Goal: Task Accomplishment & Management: Complete application form

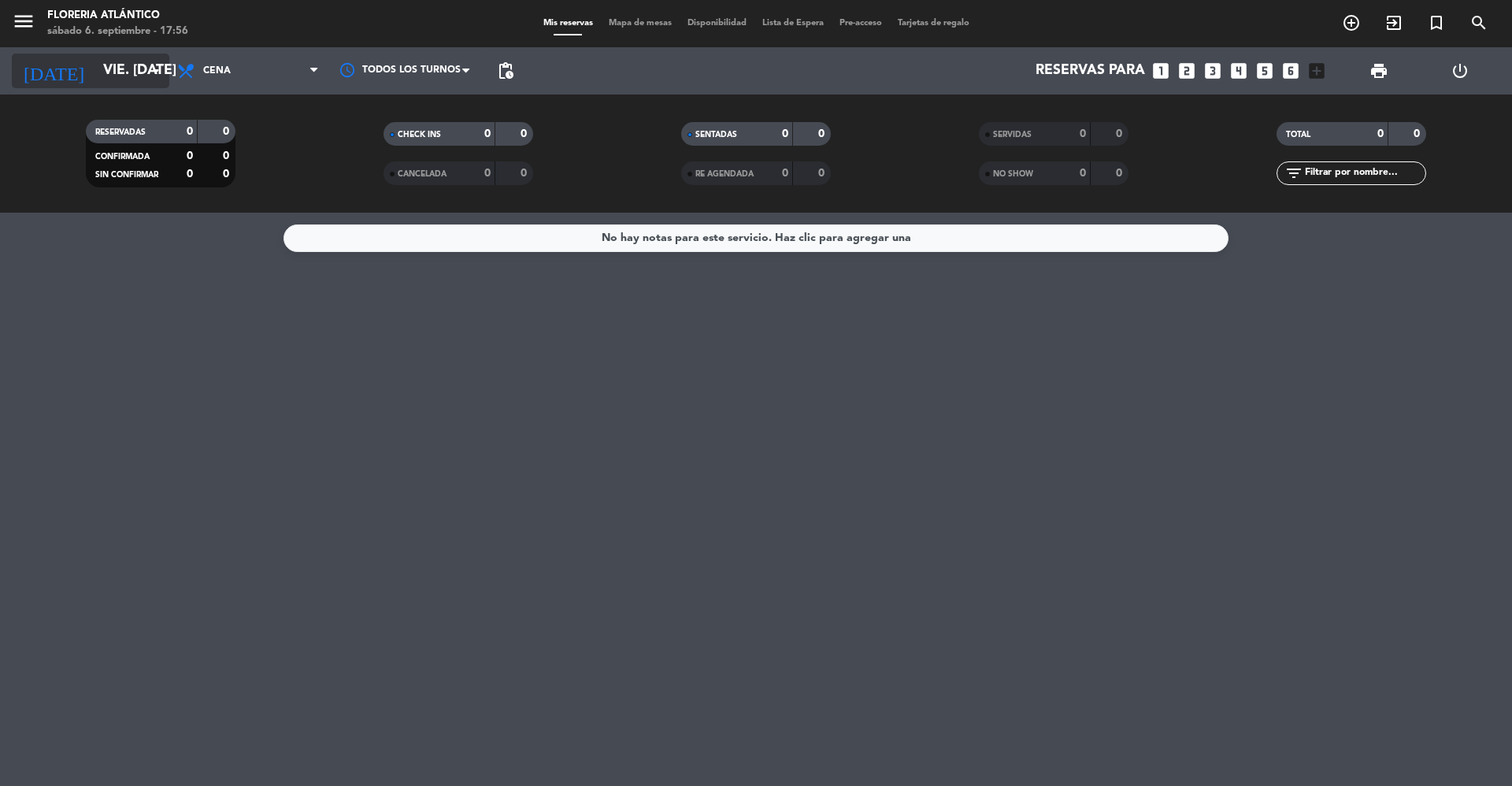
click at [139, 61] on input "vie. [DATE]" at bounding box center [186, 71] width 183 height 32
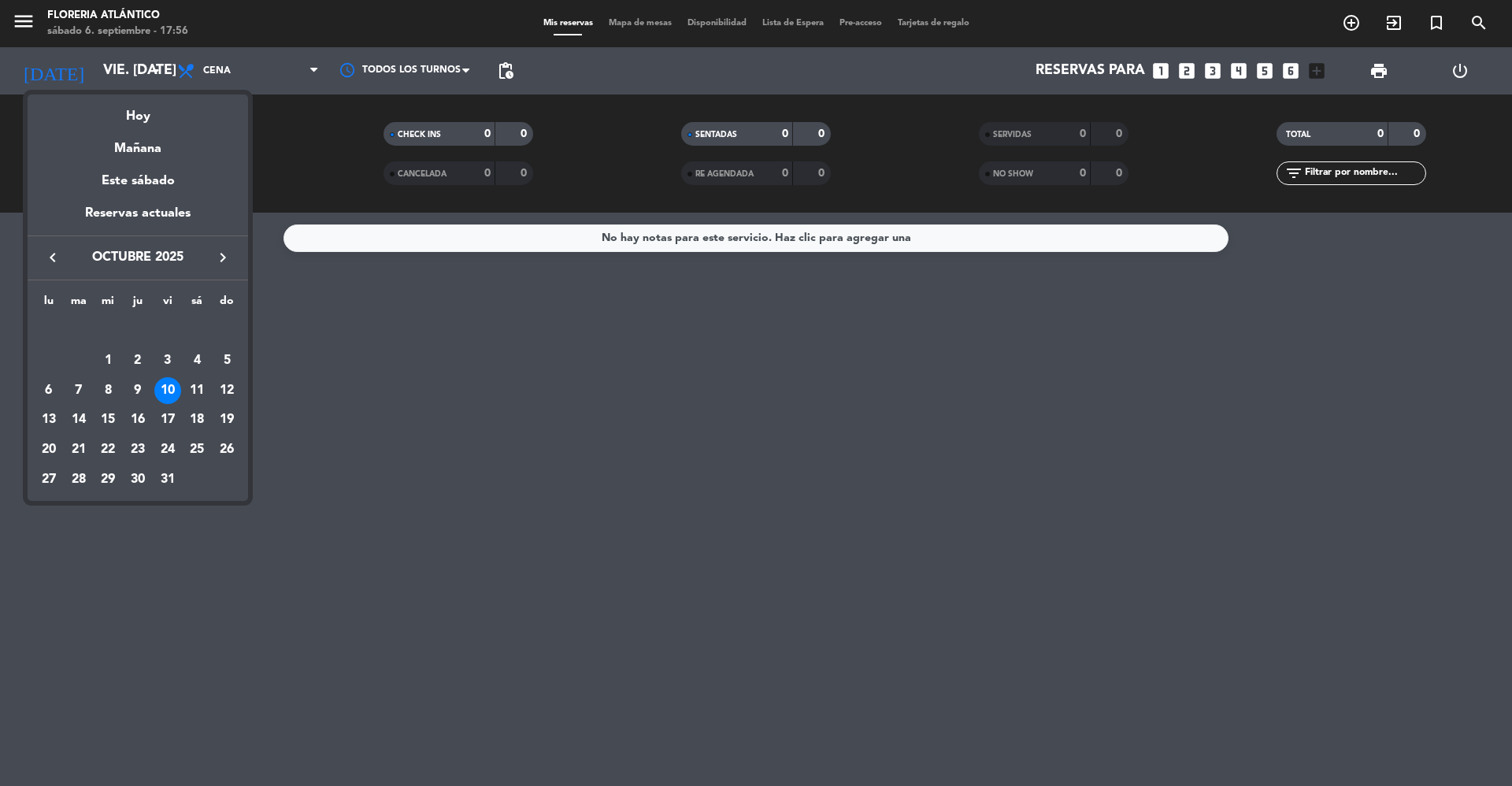
click at [48, 266] on icon "keyboard_arrow_left" at bounding box center [53, 258] width 19 height 19
click at [221, 360] on div "7" at bounding box center [227, 360] width 27 height 27
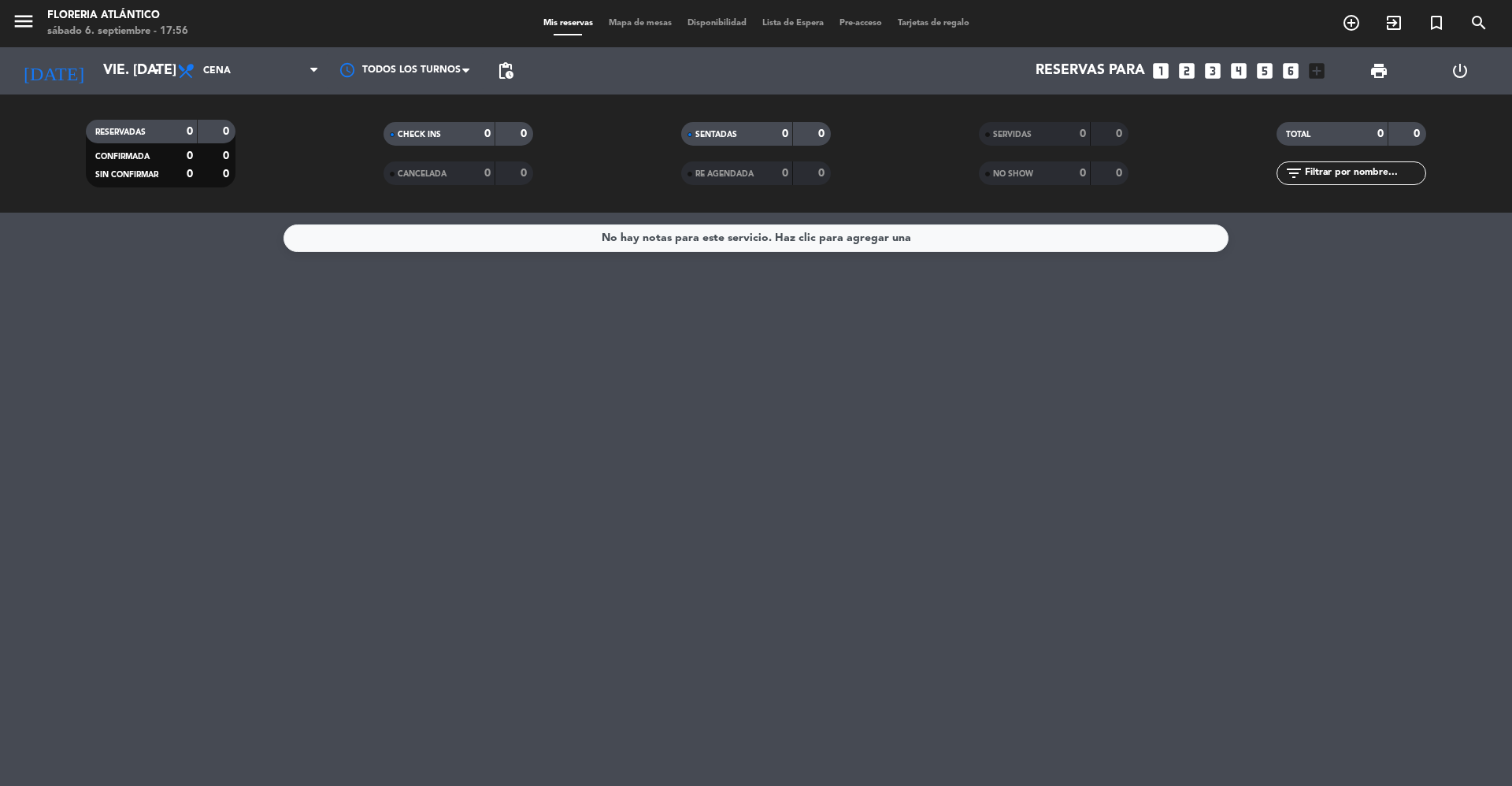
type input "dom. [DATE]"
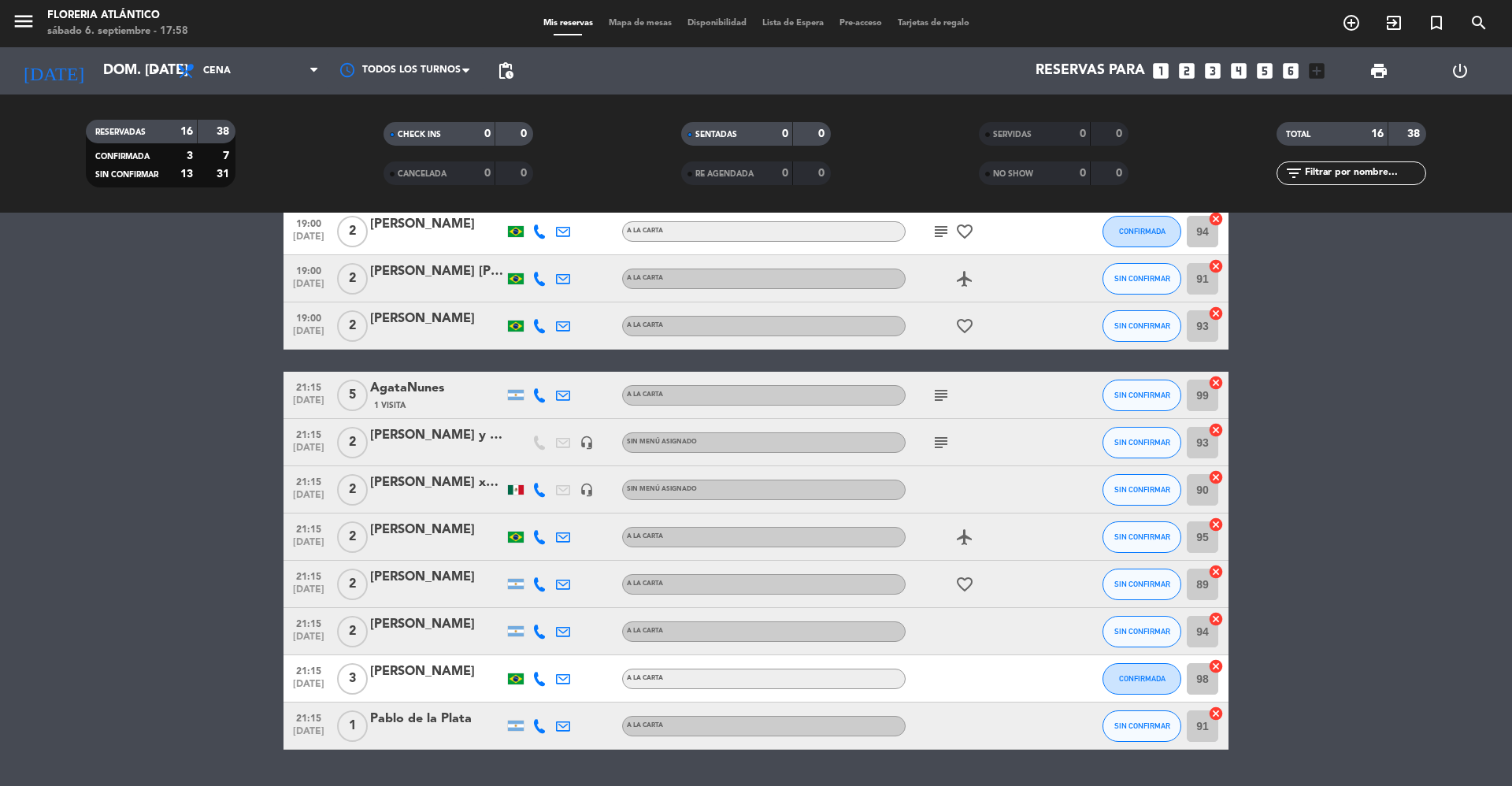
scroll to position [316, 0]
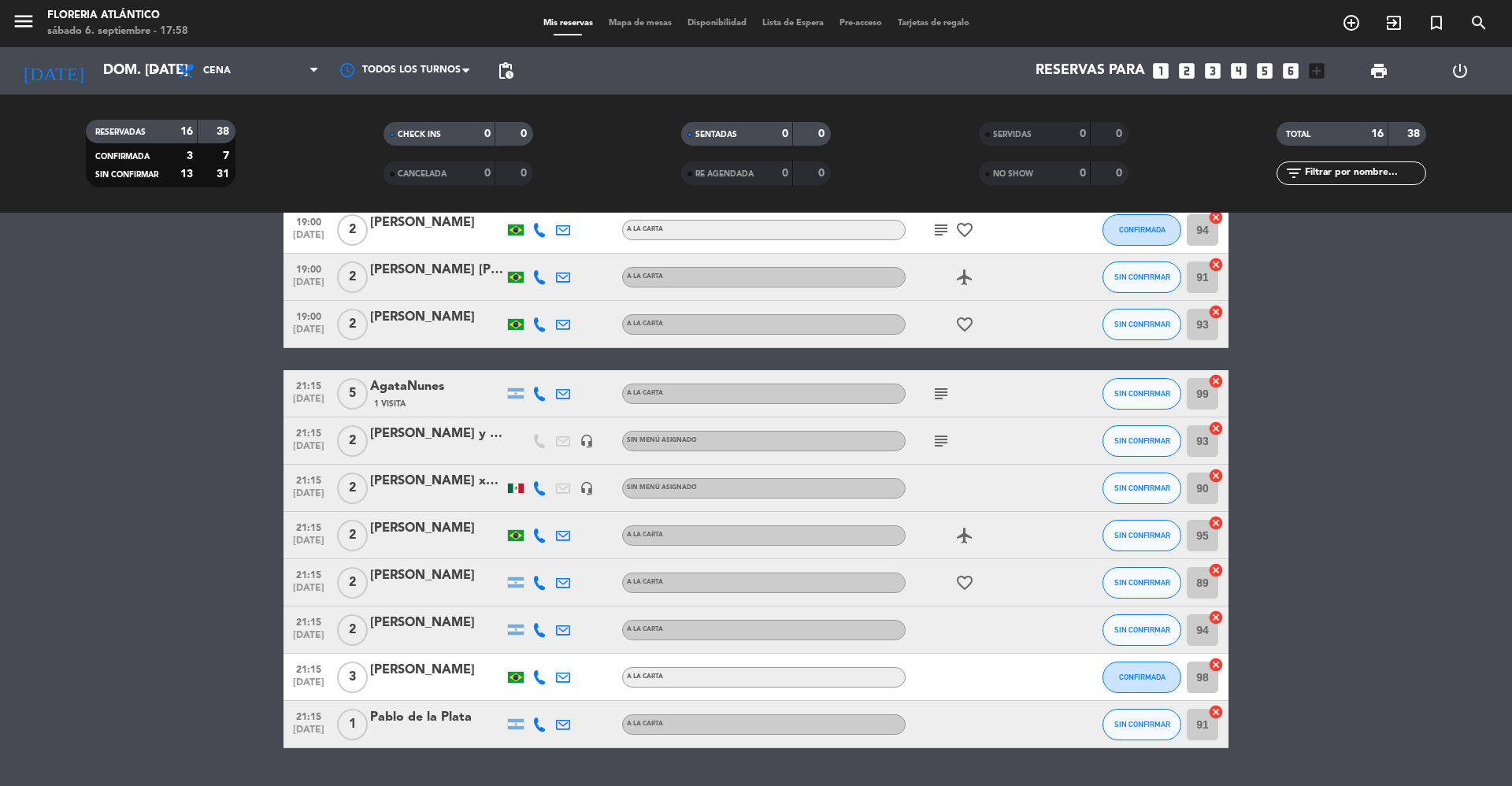
click at [420, 443] on div "[PERSON_NAME] y [PERSON_NAME]" at bounding box center [437, 433] width 134 height 20
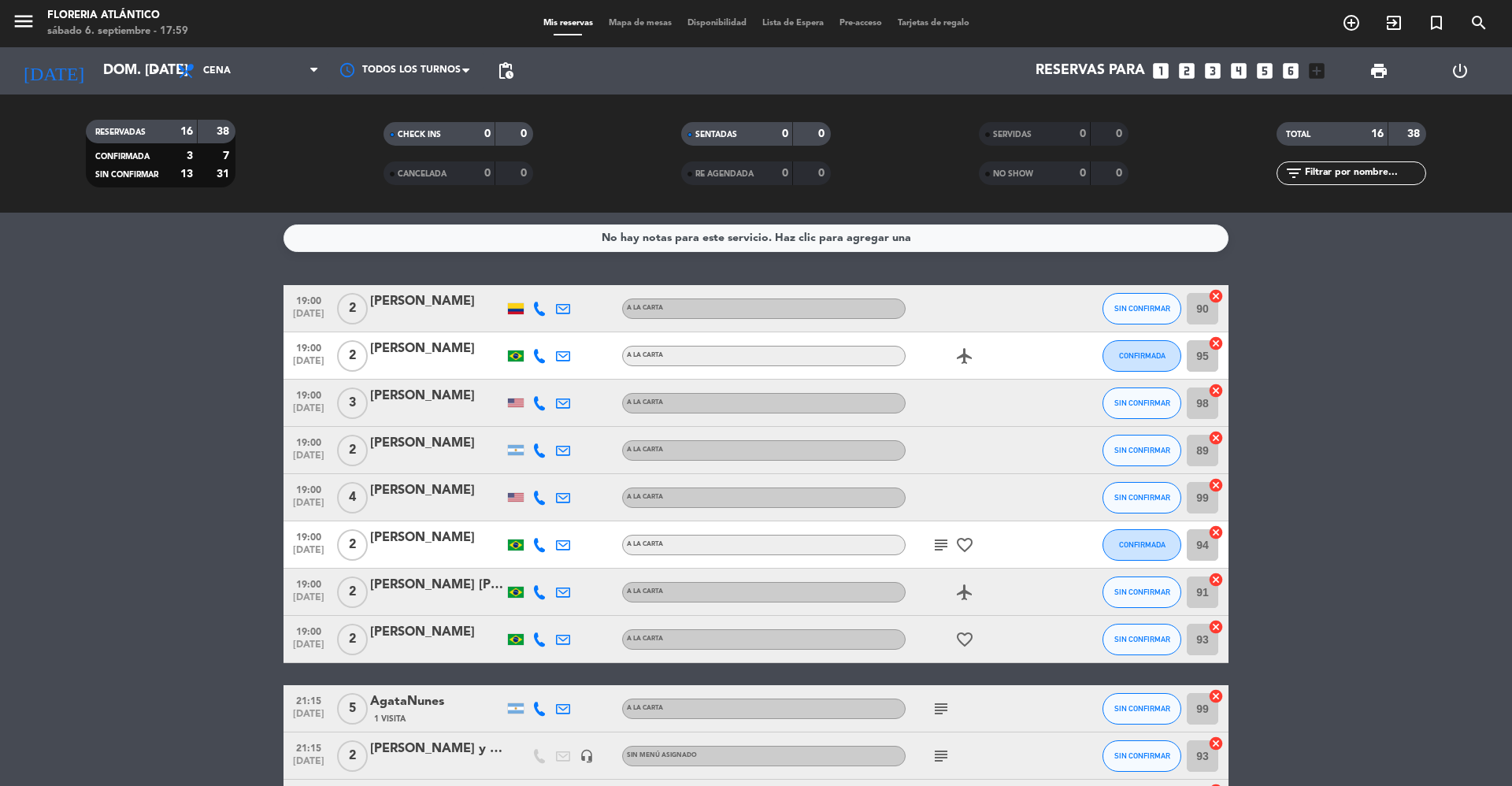
scroll to position [316, 0]
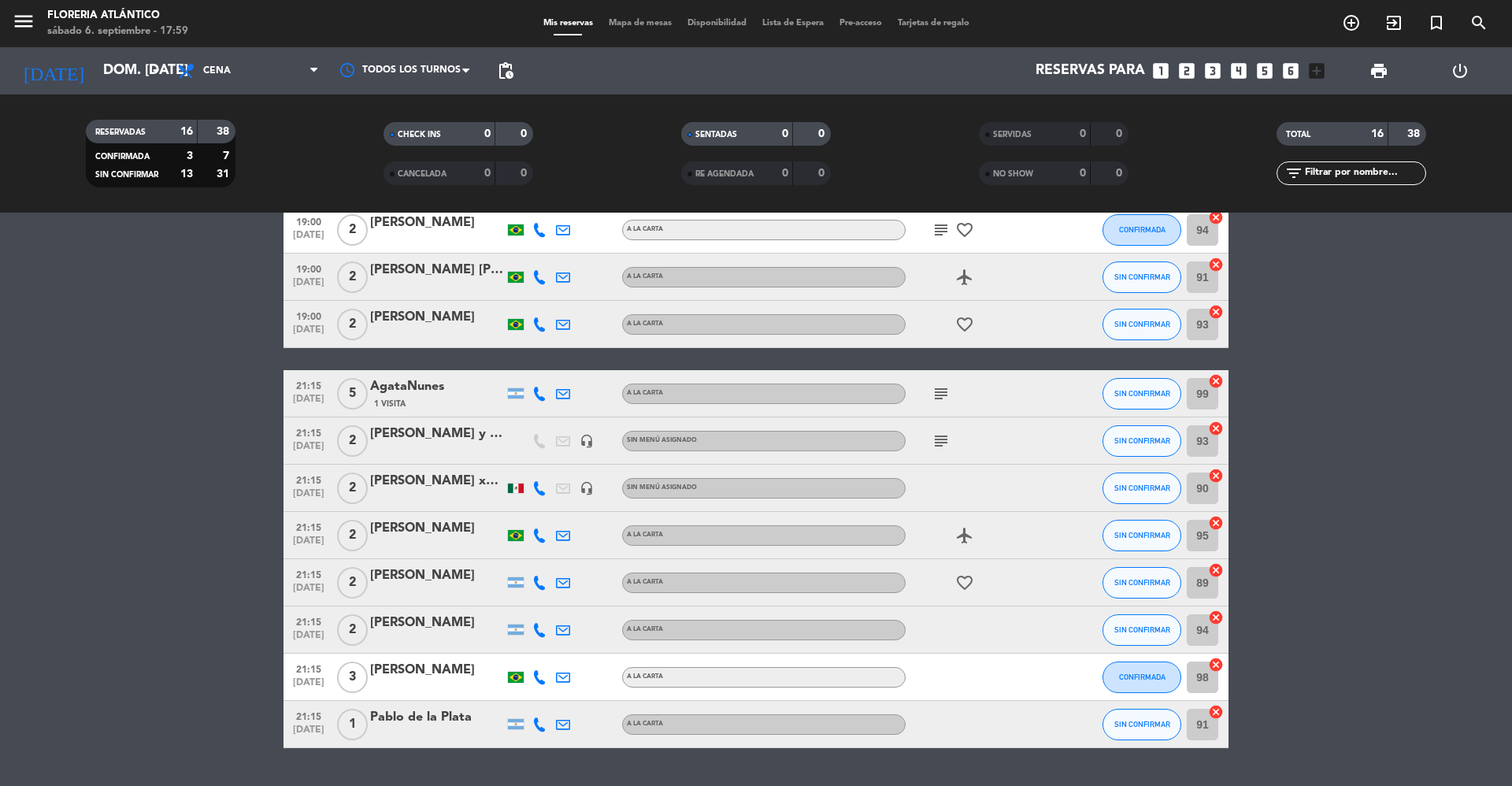
click at [462, 496] on div at bounding box center [437, 498] width 134 height 12
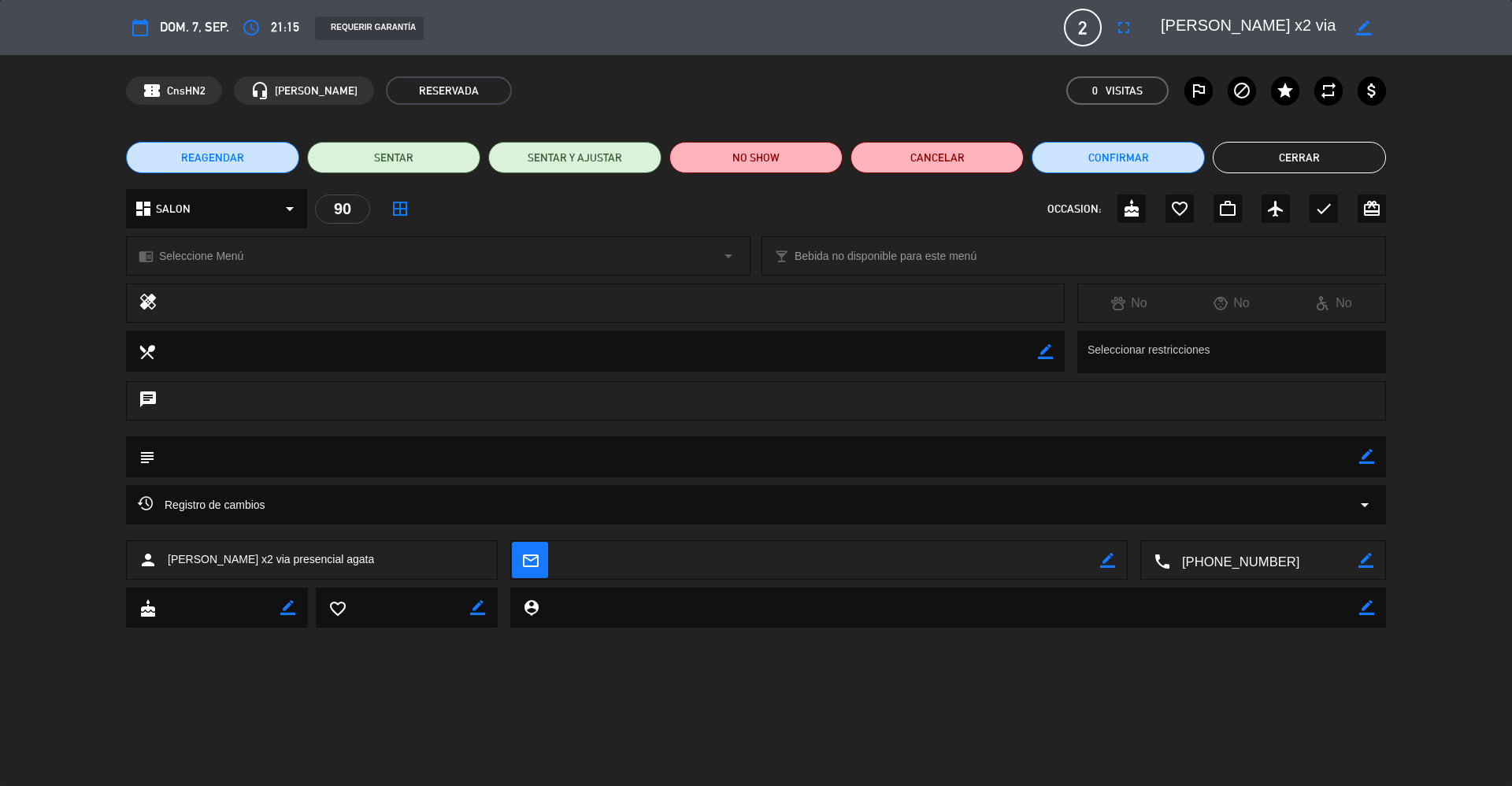
click at [1087, 29] on span "2" at bounding box center [1083, 28] width 38 height 38
click at [1134, 33] on button "fullscreen" at bounding box center [1124, 28] width 29 height 29
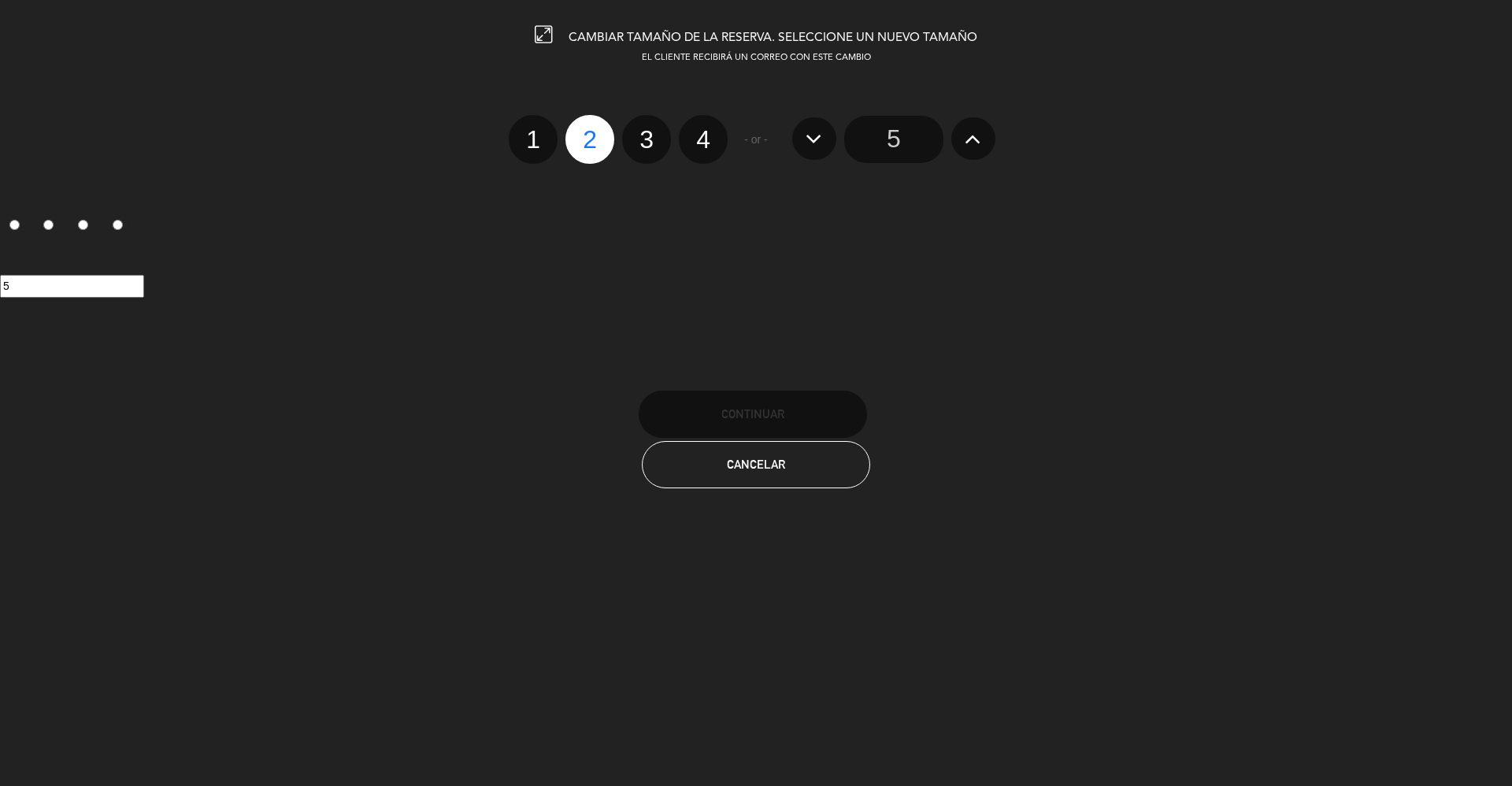
click at [690, 139] on label "4" at bounding box center [702, 139] width 49 height 49
click at [696, 131] on input "4" at bounding box center [701, 125] width 11 height 11
radio input "true"
radio input "false"
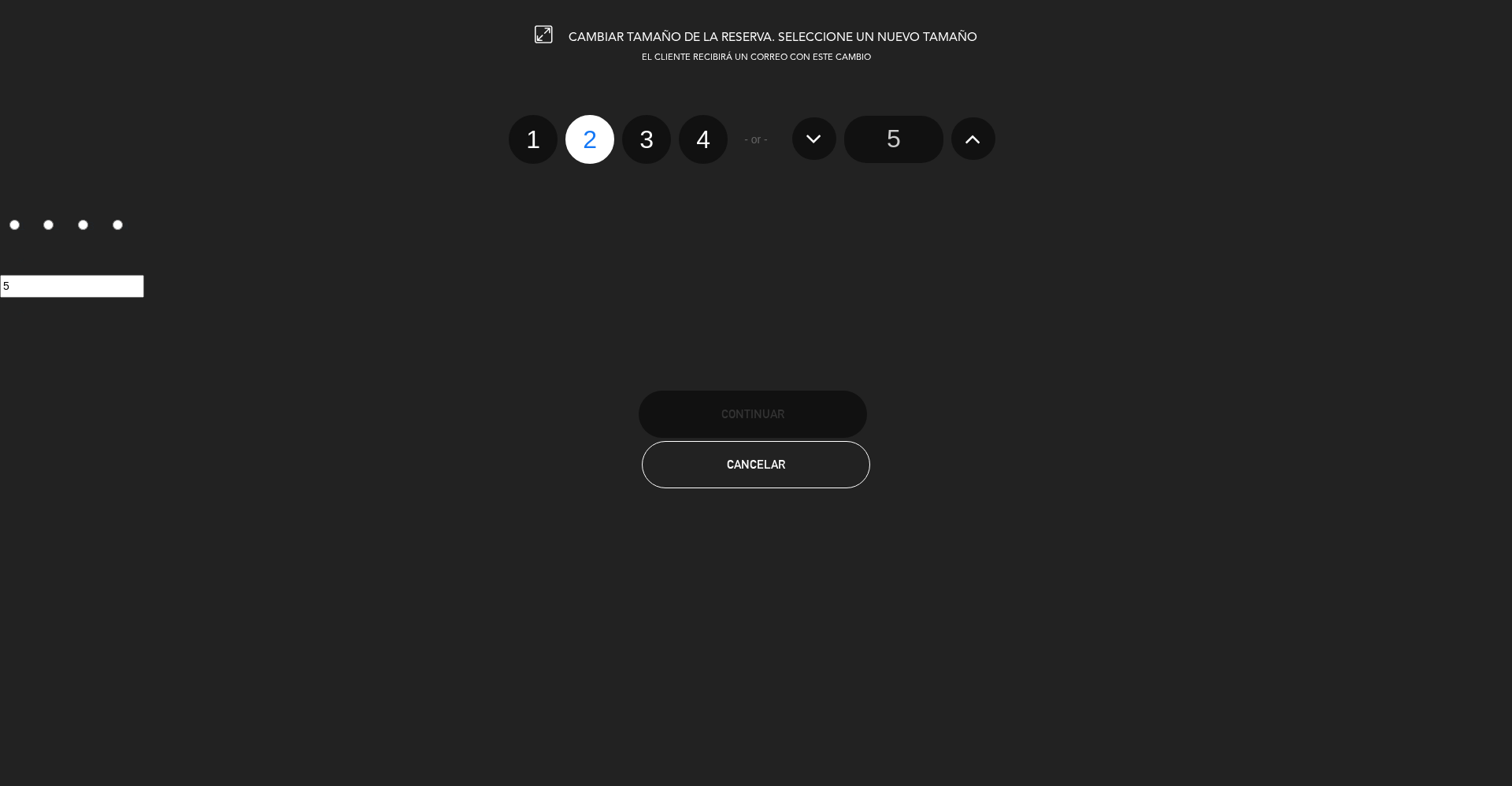
radio input "false"
radio input "true"
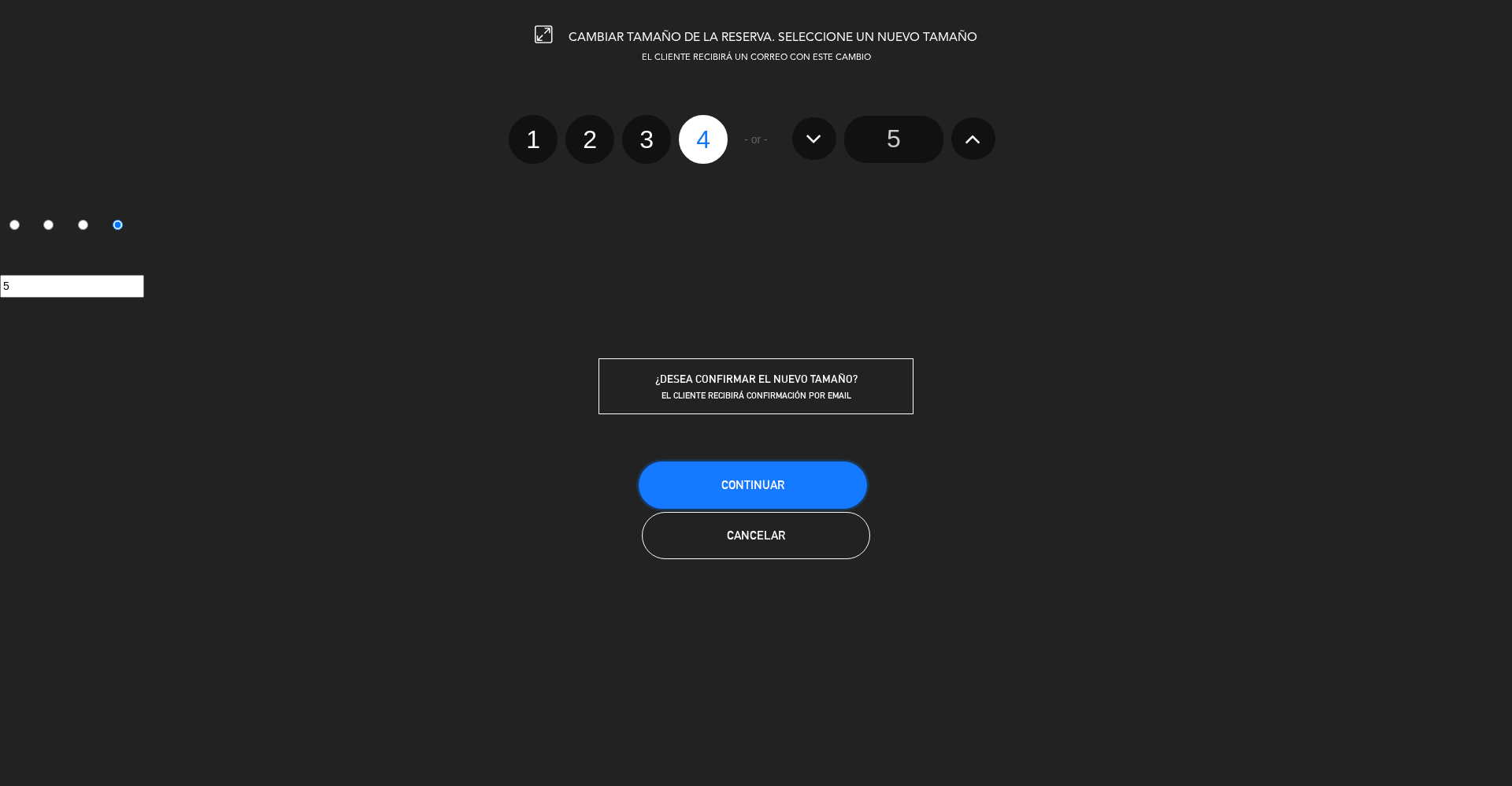
click at [744, 471] on button "Continuar" at bounding box center [752, 485] width 228 height 47
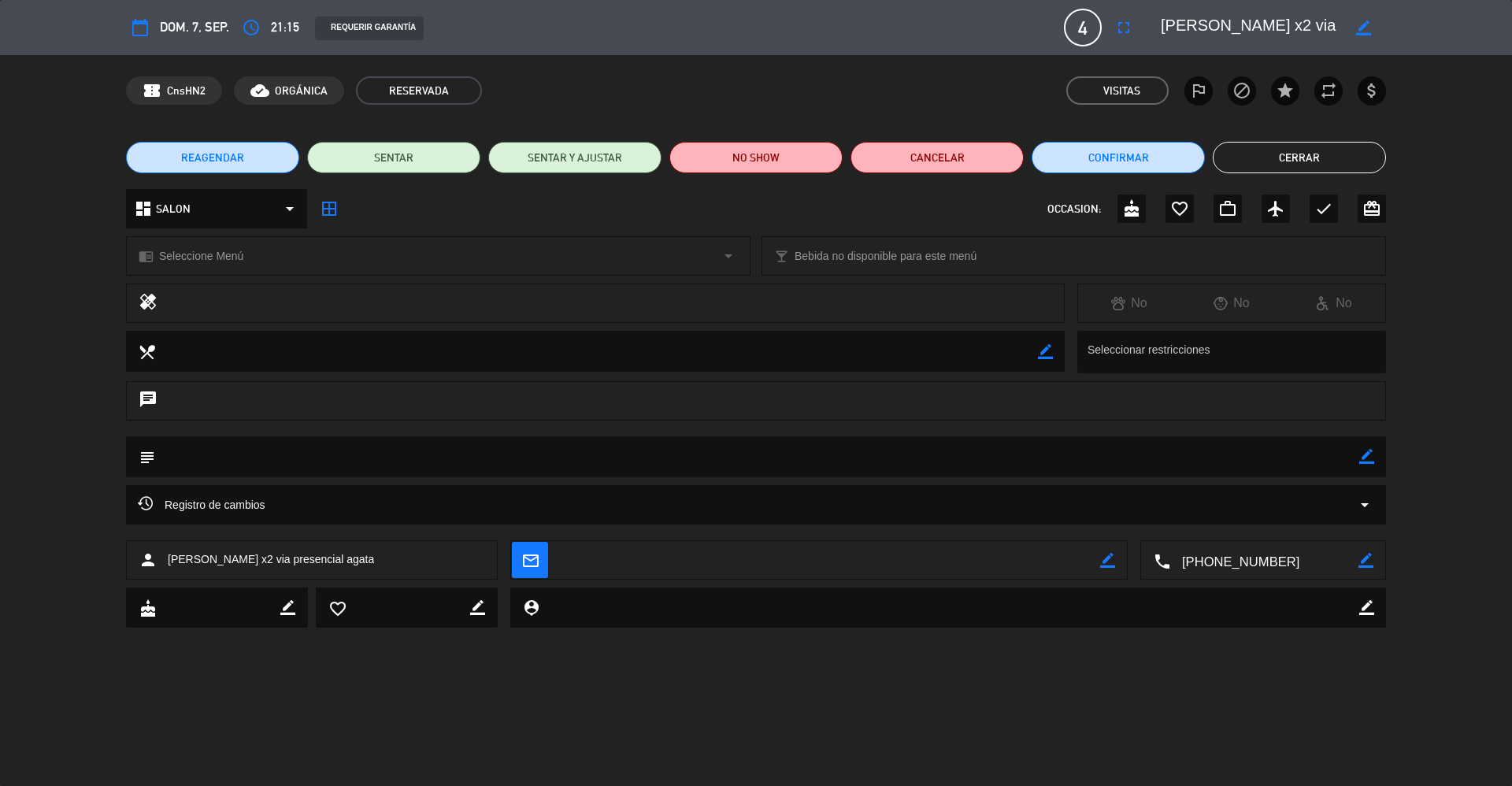
click at [257, 561] on span "[PERSON_NAME] x2 via presencial agata" at bounding box center [271, 559] width 206 height 18
click at [257, 558] on span "[PERSON_NAME] x2 via presencial agata" at bounding box center [271, 559] width 206 height 18
click at [249, 553] on span "[PERSON_NAME] x2 via presencial agata" at bounding box center [271, 559] width 206 height 18
click at [252, 557] on span "[PERSON_NAME] x2 via presencial agata" at bounding box center [271, 559] width 206 height 18
click at [1362, 461] on icon "border_color" at bounding box center [1367, 457] width 15 height 15
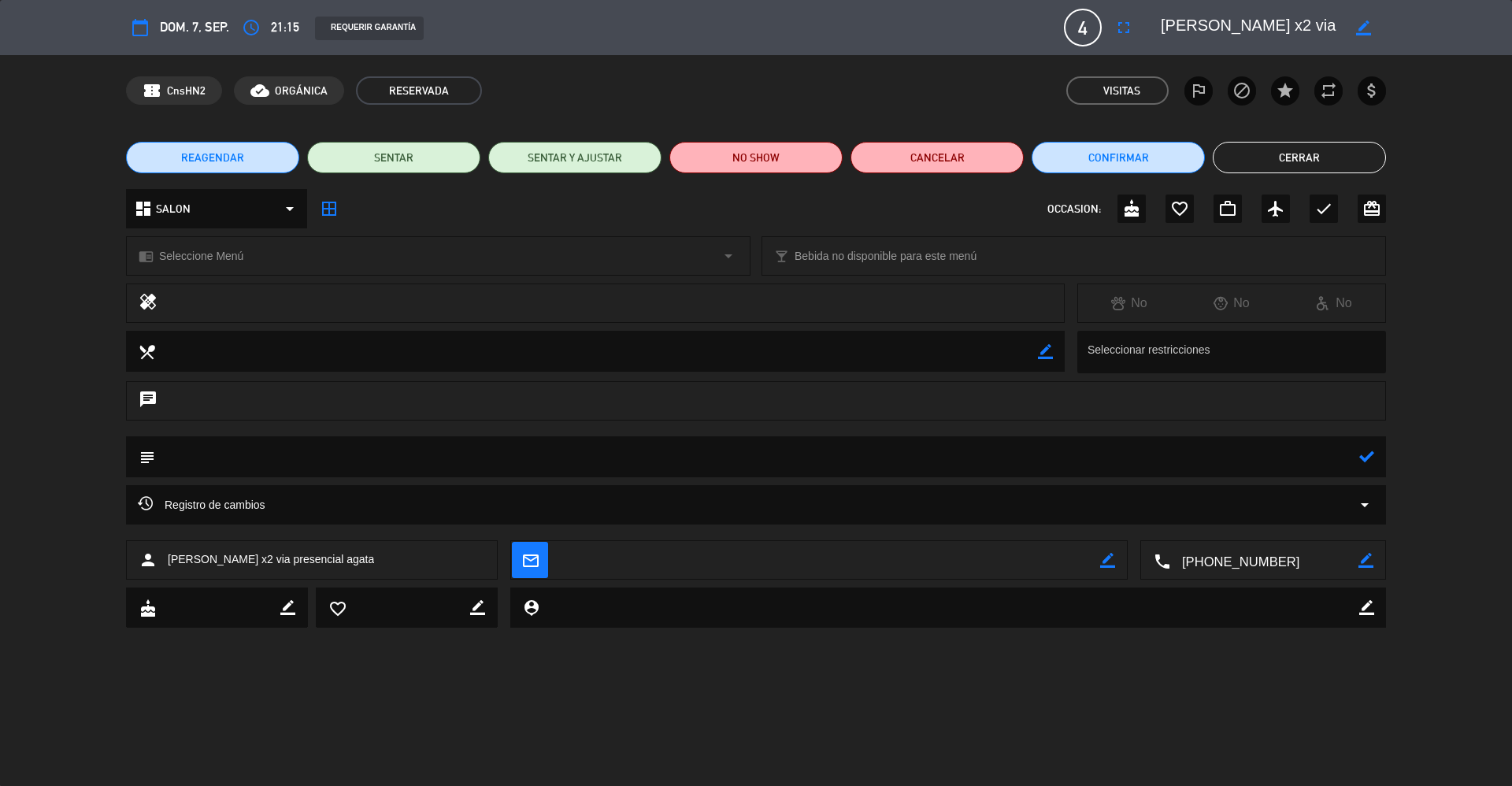
drag, startPoint x: 246, startPoint y: 557, endPoint x: 252, endPoint y: 565, distance: 10.0
click at [246, 557] on span "[PERSON_NAME] x2 via presencial agata" at bounding box center [271, 559] width 206 height 18
click at [1365, 25] on icon "border_color" at bounding box center [1364, 28] width 15 height 15
click at [1192, 20] on textarea at bounding box center [1250, 28] width 181 height 29
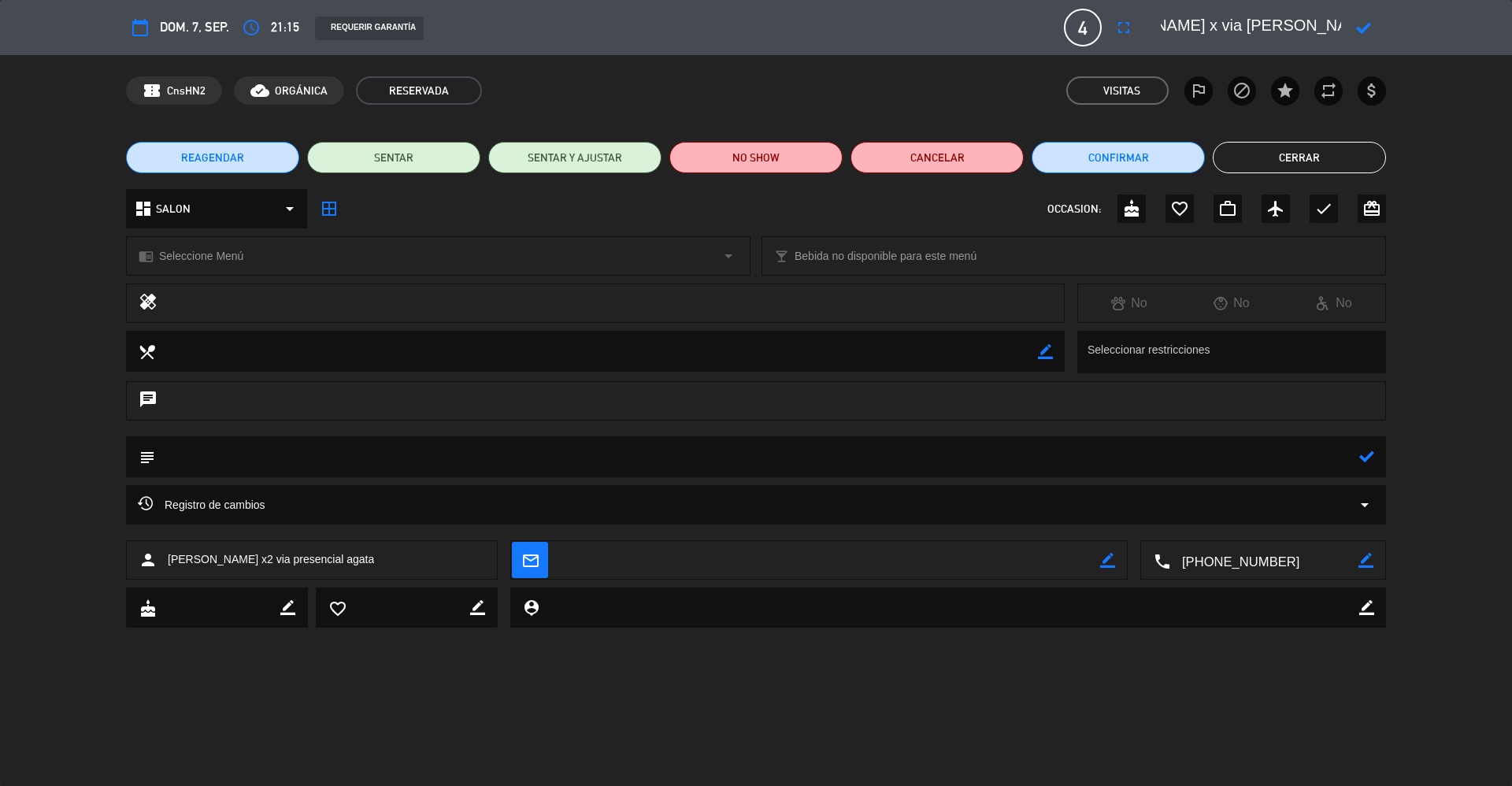
scroll to position [0, 76]
type textarea "[PERSON_NAME] x4 via presencial agata"
click at [1357, 27] on icon at bounding box center [1364, 28] width 15 height 15
click at [1284, 153] on button "Cerrar" at bounding box center [1299, 157] width 173 height 32
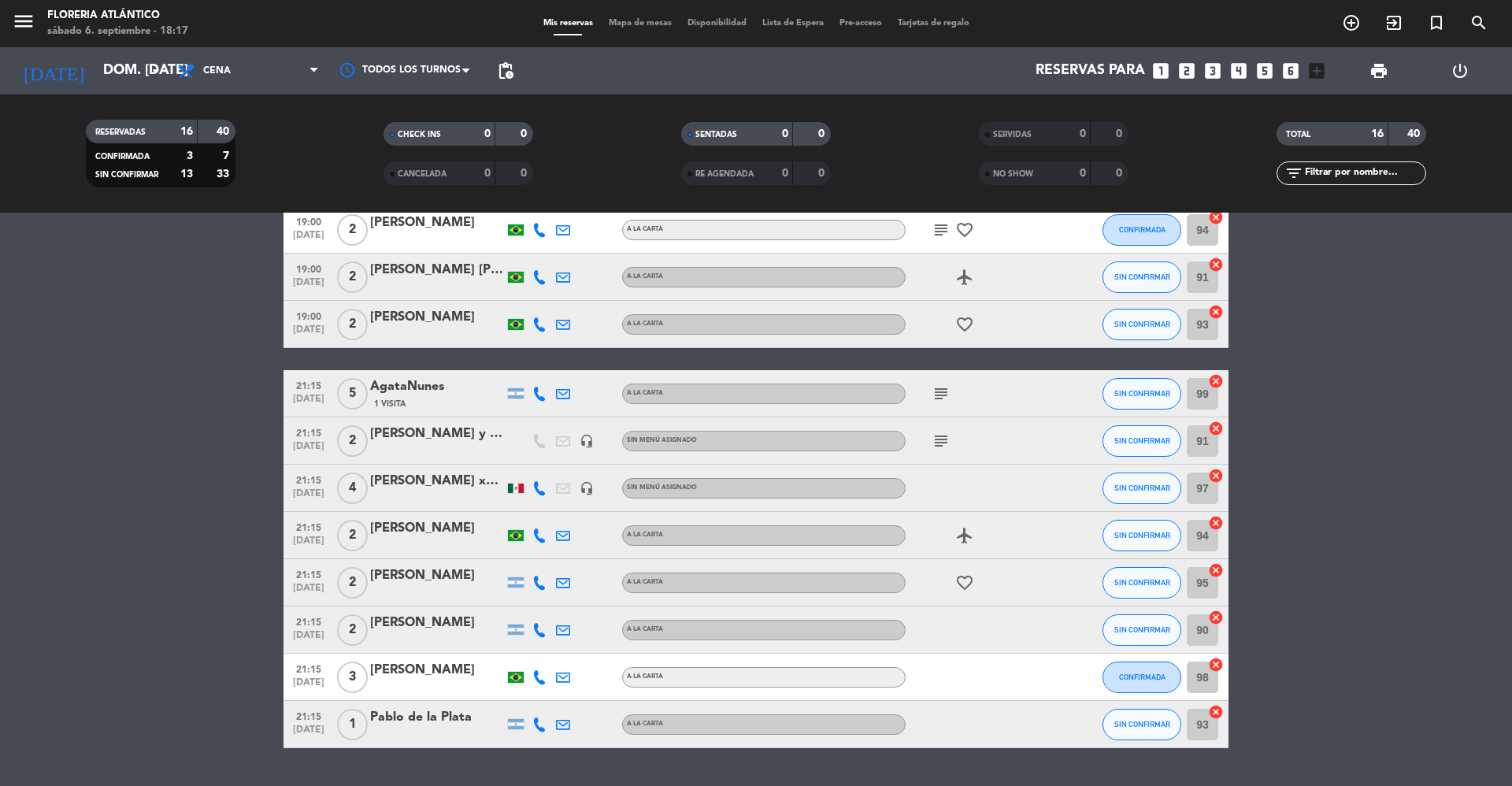
scroll to position [0, 0]
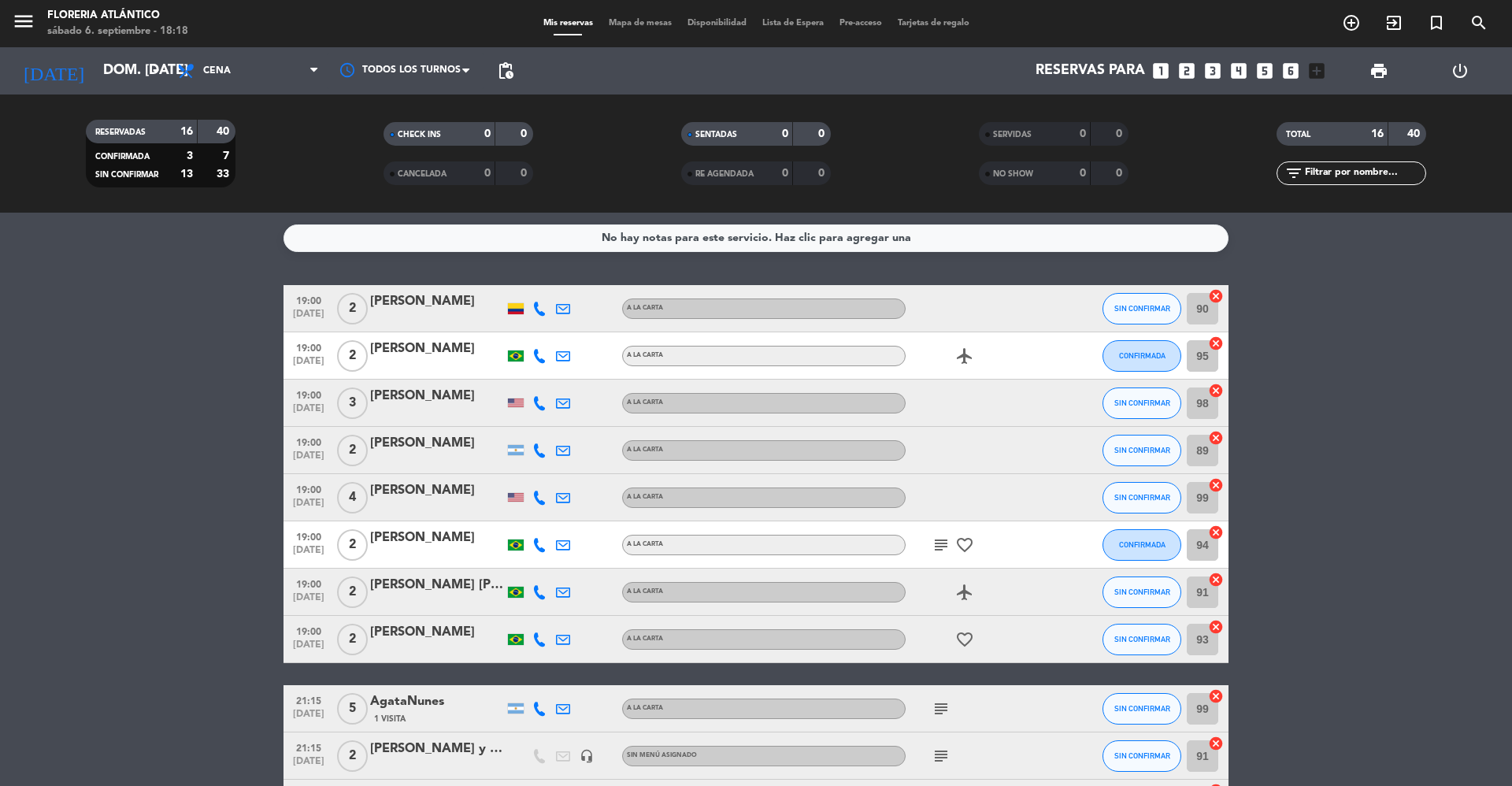
click at [931, 546] on span "subject" at bounding box center [940, 545] width 24 height 19
click at [934, 548] on icon "subject" at bounding box center [941, 545] width 19 height 19
click at [936, 710] on icon "subject" at bounding box center [941, 710] width 19 height 19
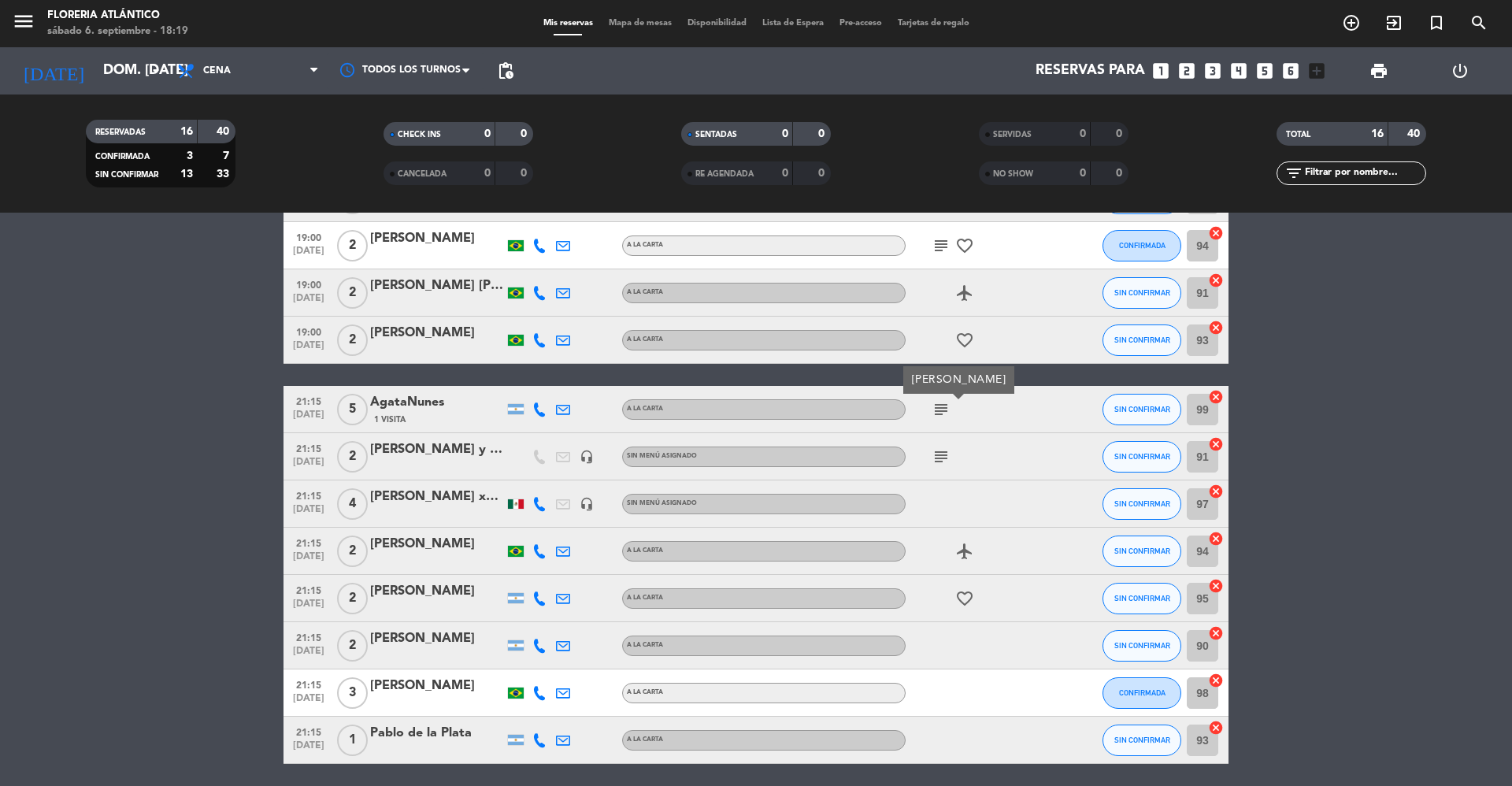
scroll to position [316, 0]
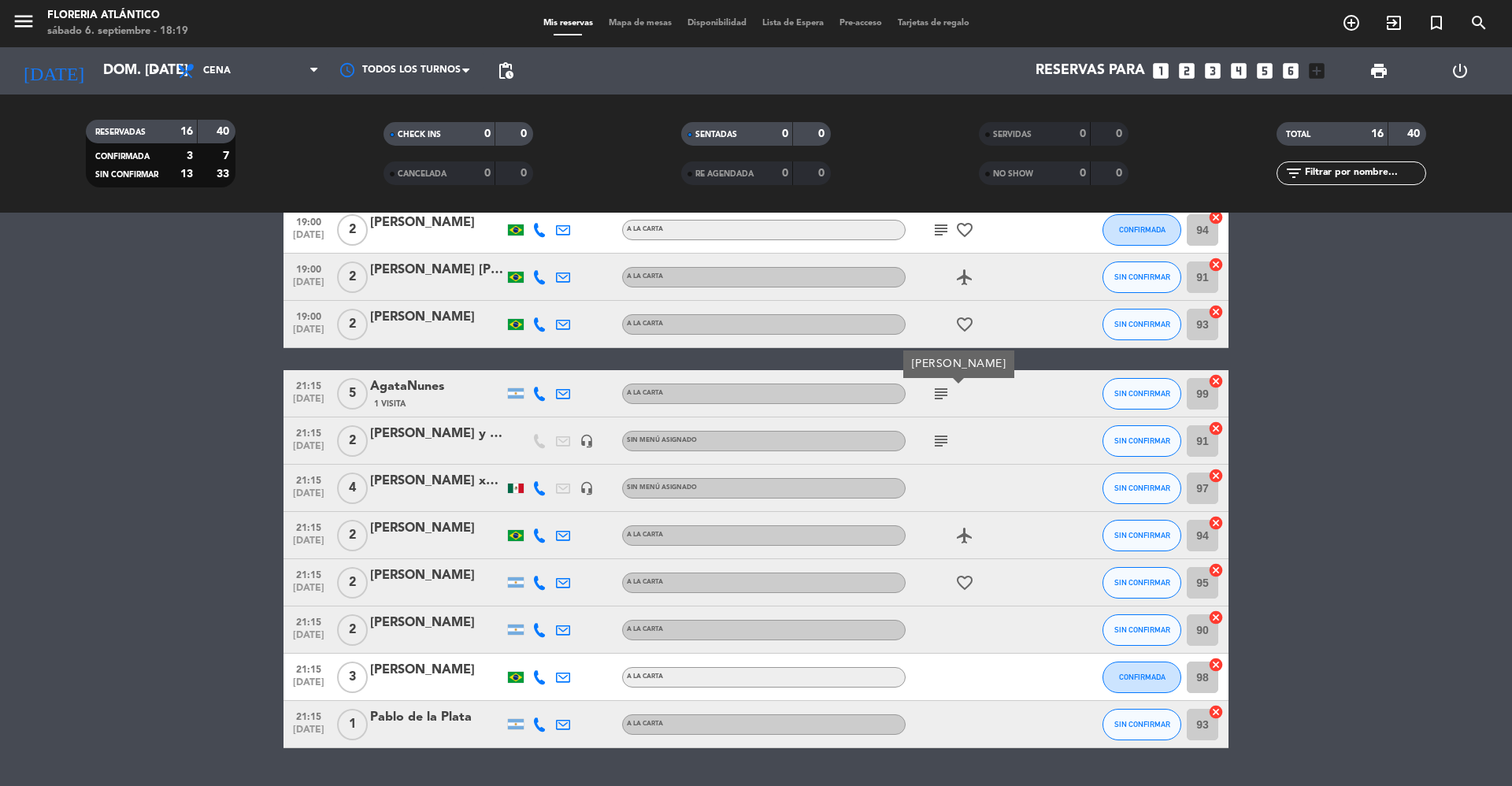
click at [664, 30] on div "Mis reservas Mapa de mesas Disponibilidad Lista de Espera Pre-acceso Tarjetas d…" at bounding box center [756, 23] width 442 height 14
click at [637, 19] on span "Mapa de mesas" at bounding box center [640, 23] width 78 height 9
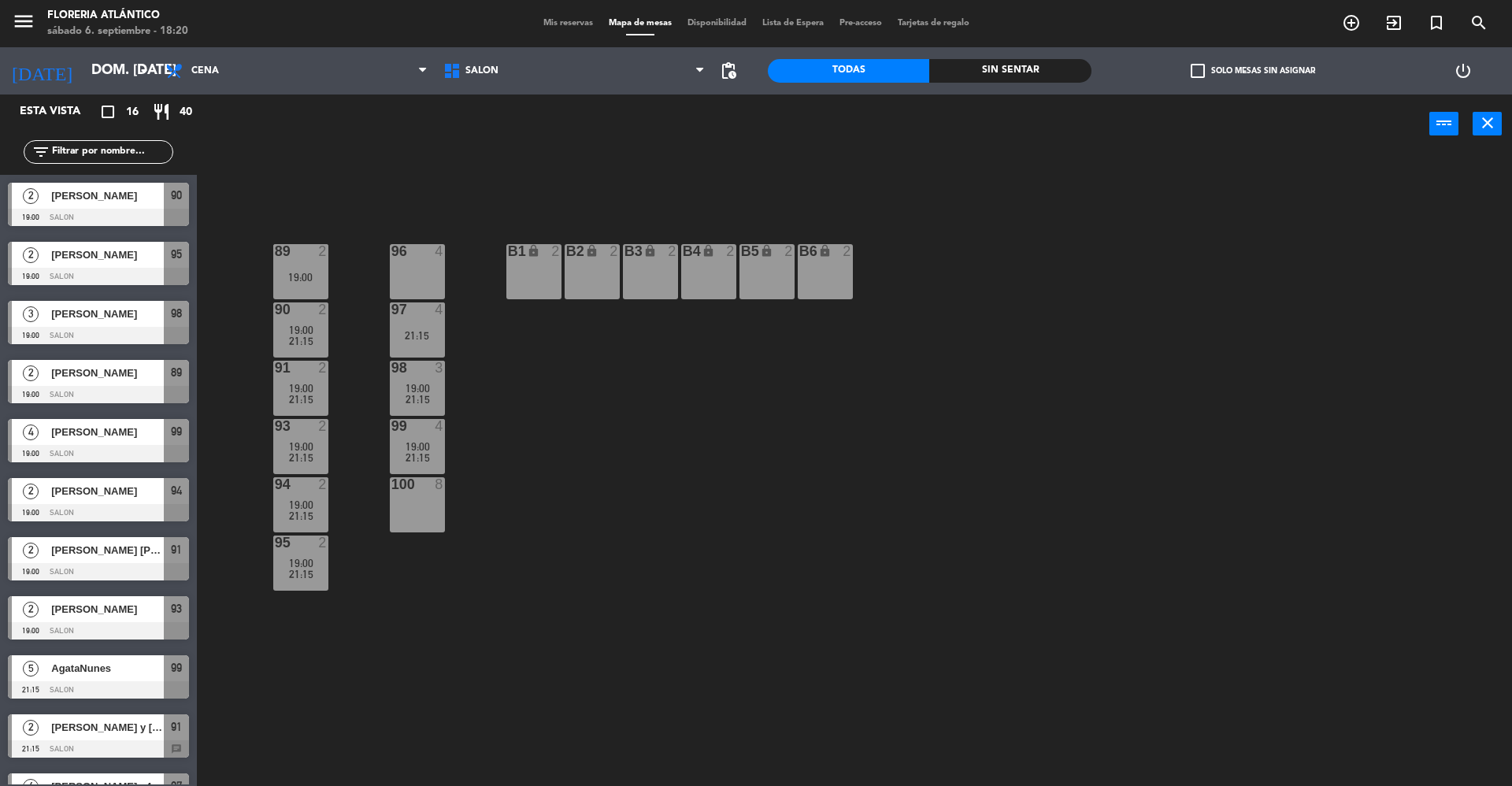
click at [578, 29] on div "Mis reservas Mapa de mesas Disponibilidad Lista de Espera Pre-acceso Tarjetas d…" at bounding box center [756, 23] width 442 height 14
click at [571, 24] on span "Mis reservas" at bounding box center [568, 23] width 65 height 9
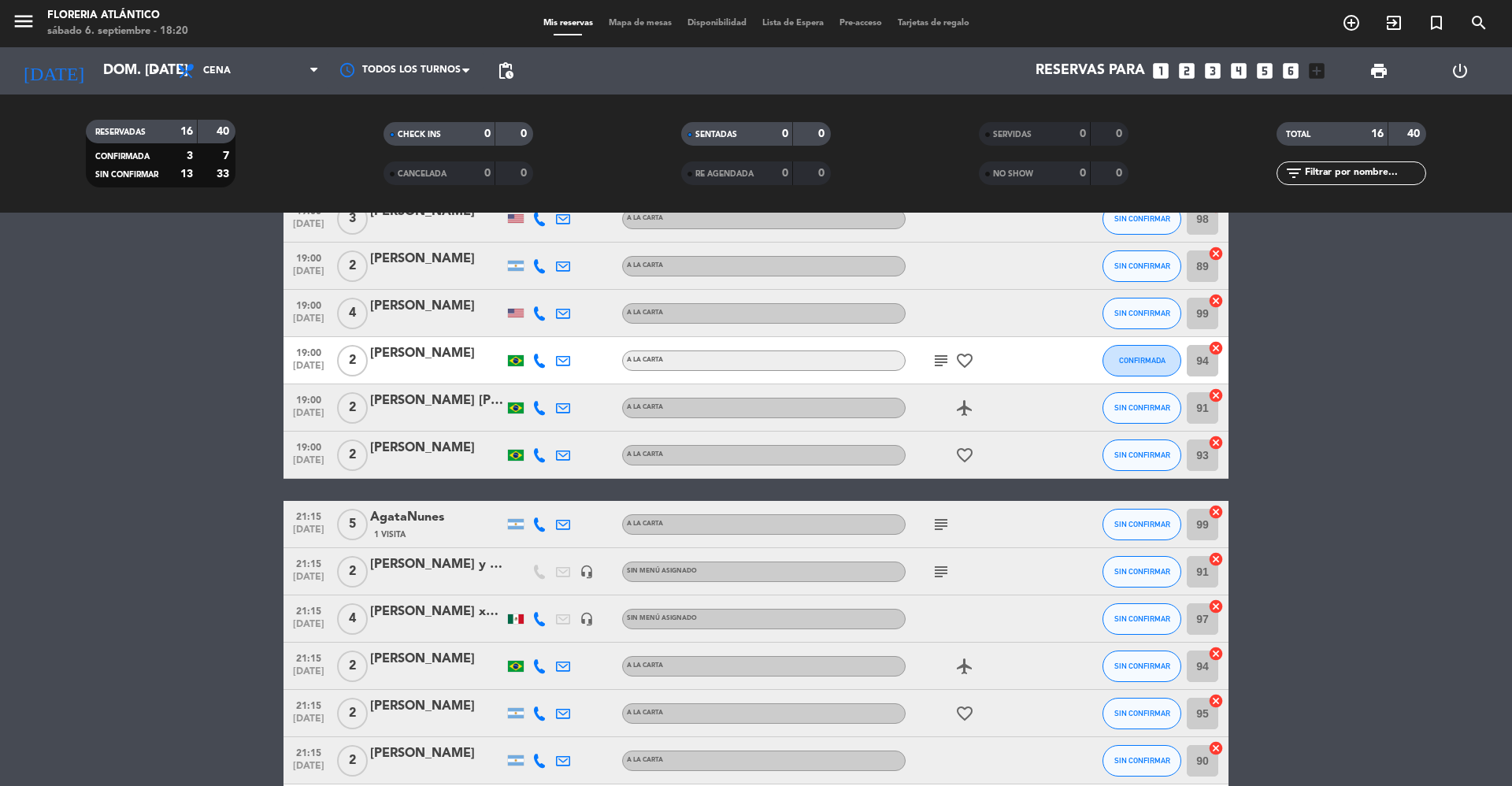
scroll to position [355, 0]
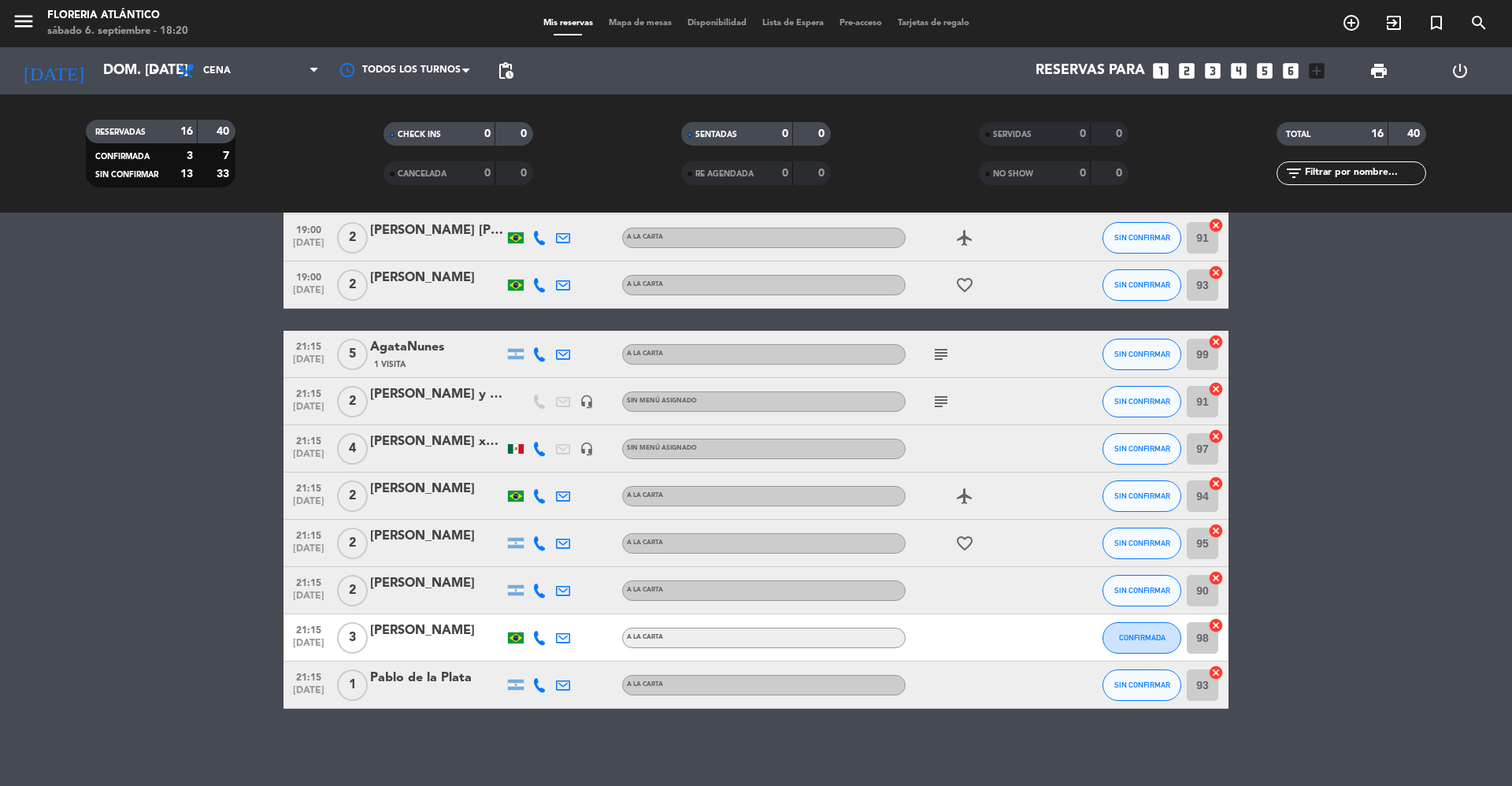
click at [941, 356] on icon "subject" at bounding box center [941, 355] width 19 height 19
click at [933, 395] on icon "subject" at bounding box center [941, 402] width 19 height 19
click at [447, 531] on div "[PERSON_NAME]" at bounding box center [437, 535] width 134 height 20
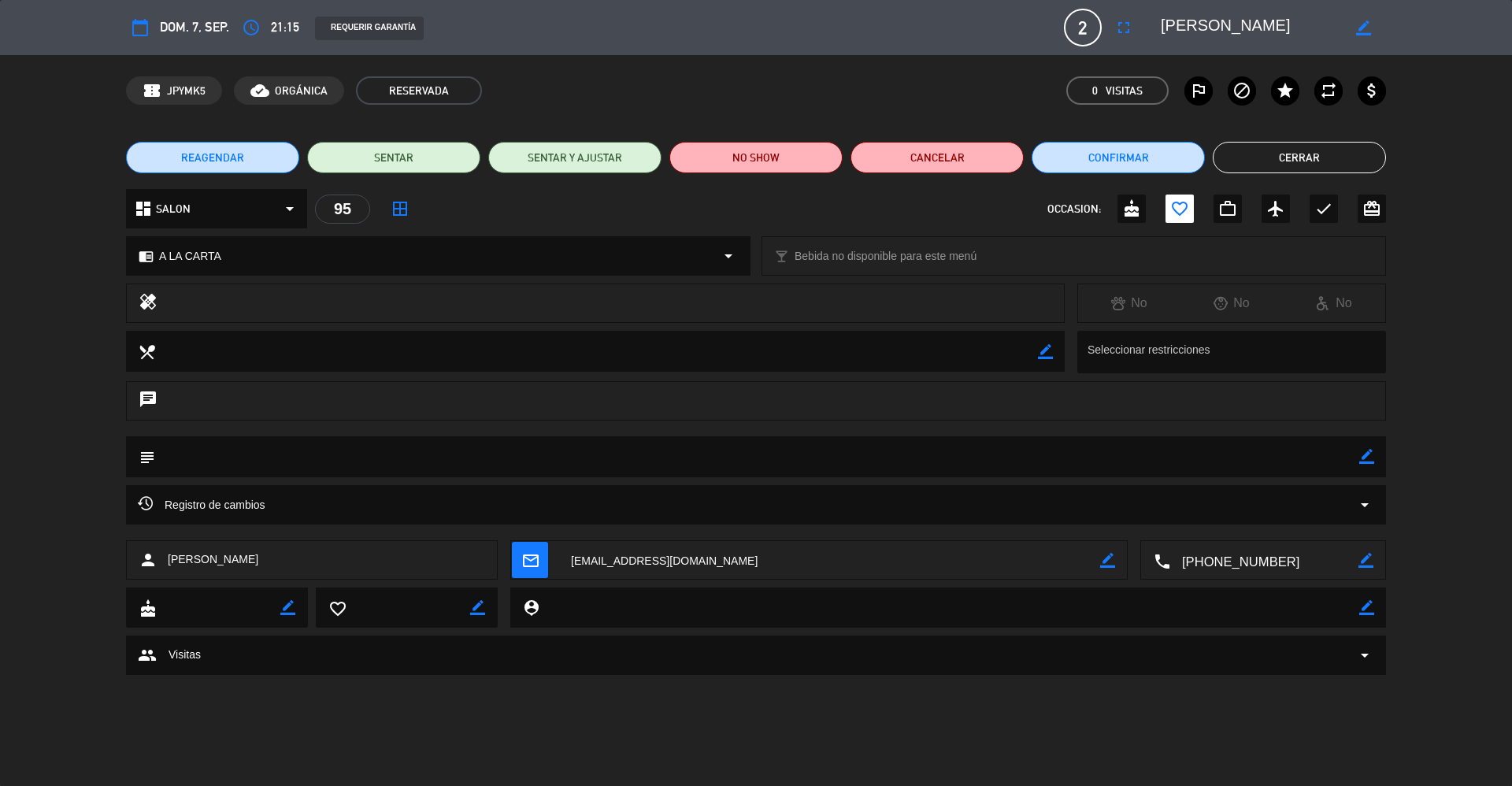
click at [523, 557] on icon "mail_outline" at bounding box center [529, 560] width 17 height 17
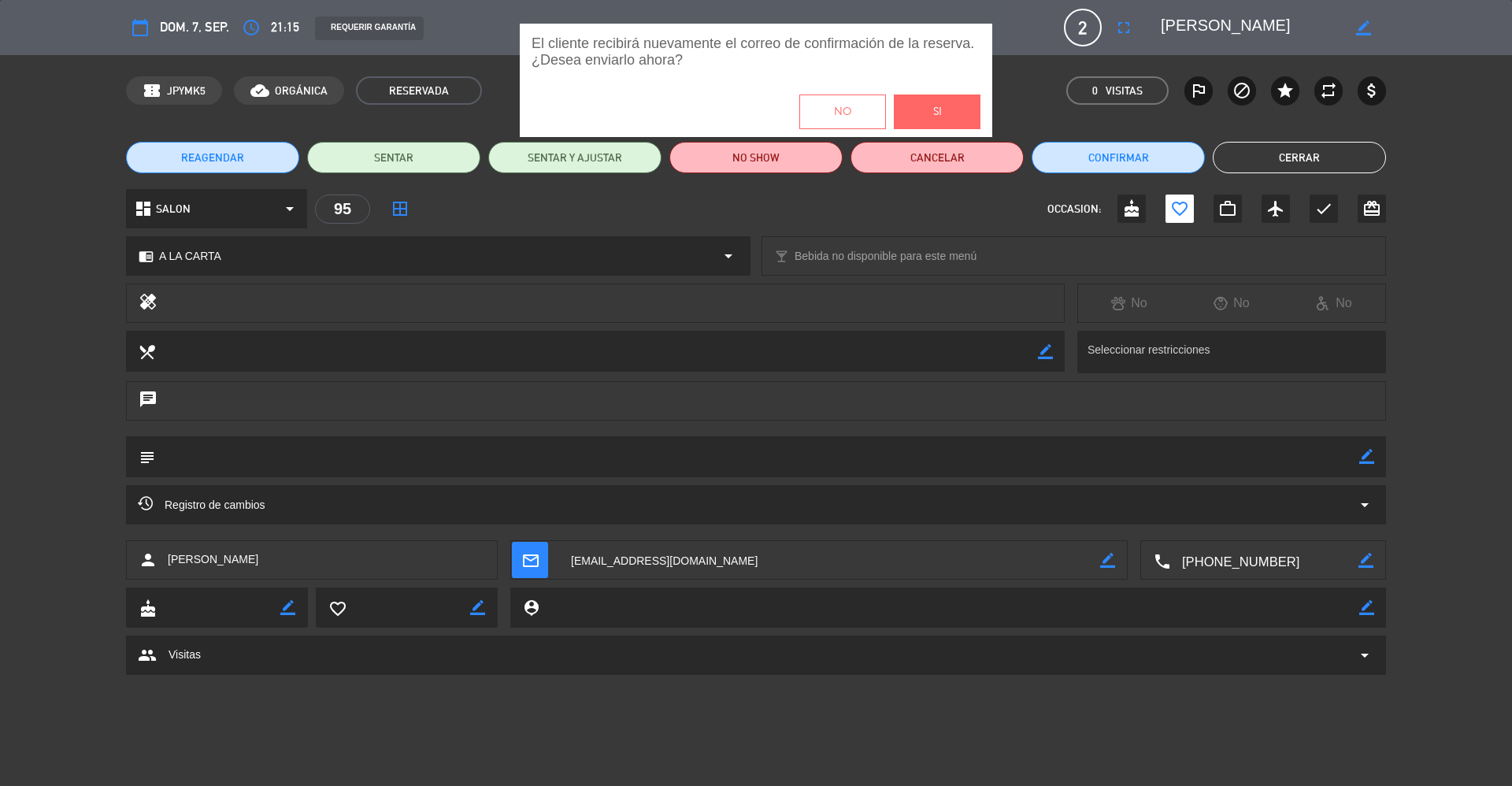
click at [924, 117] on button "Si" at bounding box center [937, 112] width 87 height 34
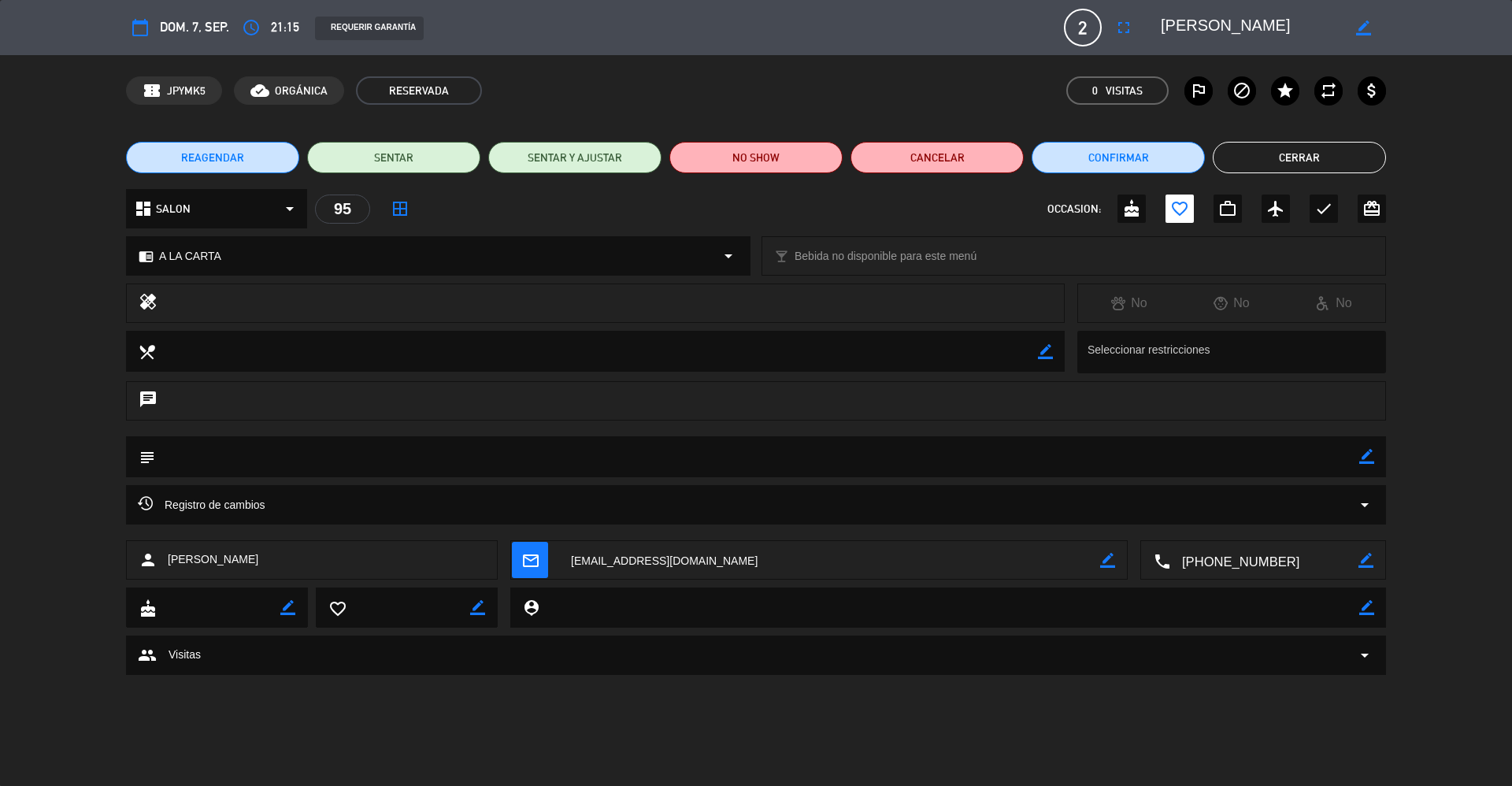
click at [1251, 156] on button "Cerrar" at bounding box center [1299, 157] width 173 height 32
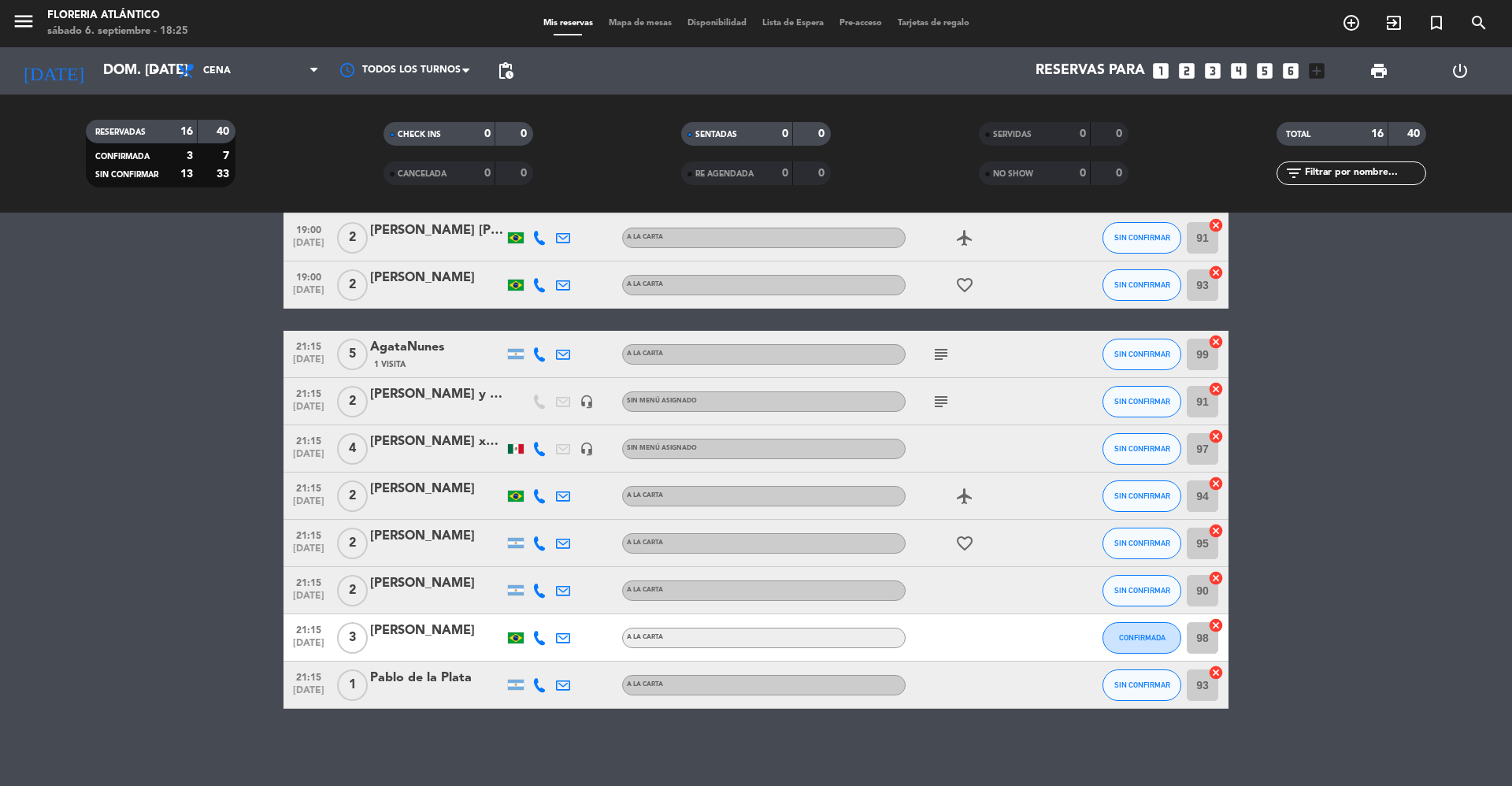
click at [467, 589] on div "[PERSON_NAME]" at bounding box center [437, 583] width 134 height 20
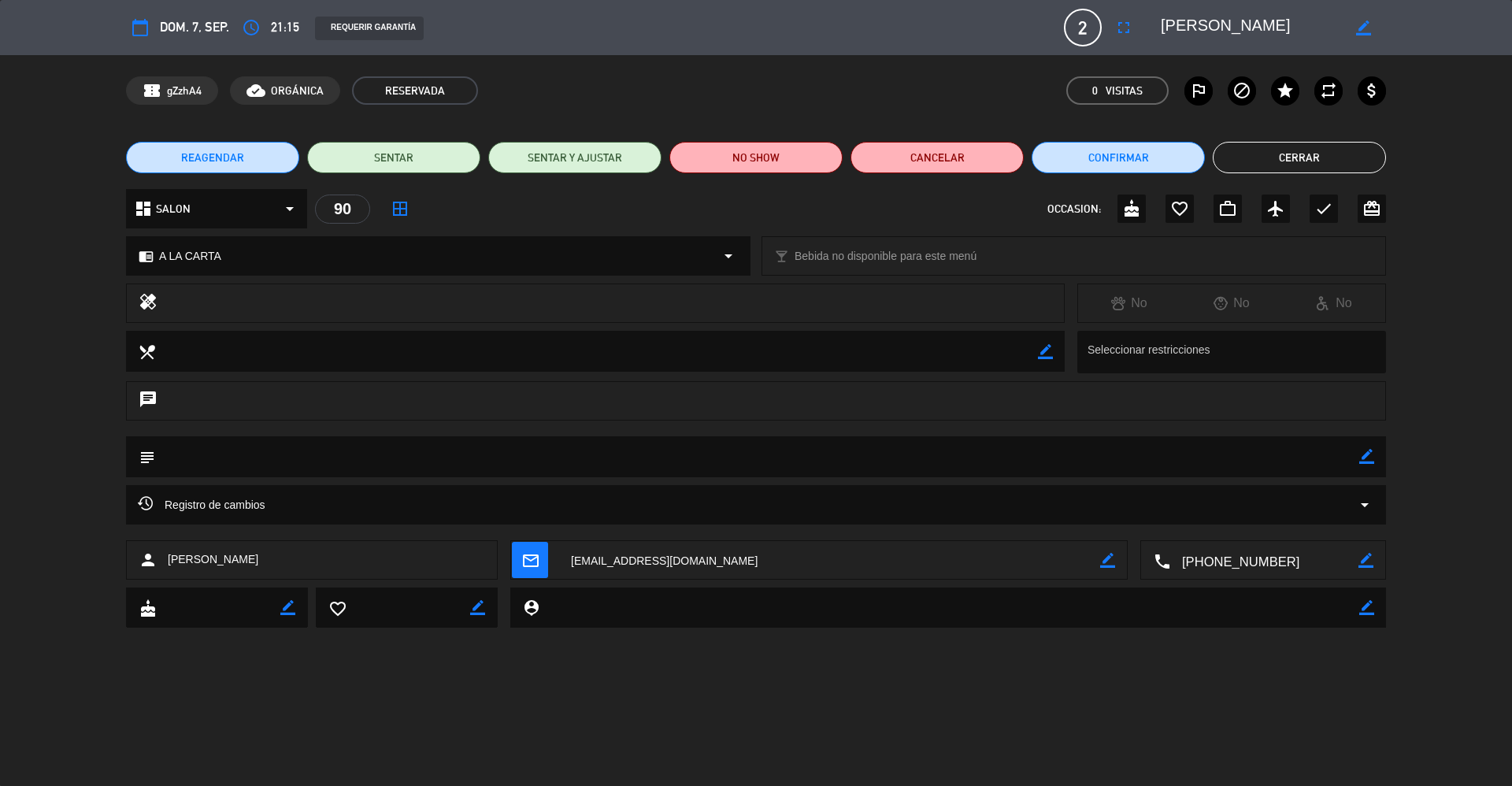
click at [540, 556] on span "mail_outline" at bounding box center [530, 560] width 36 height 36
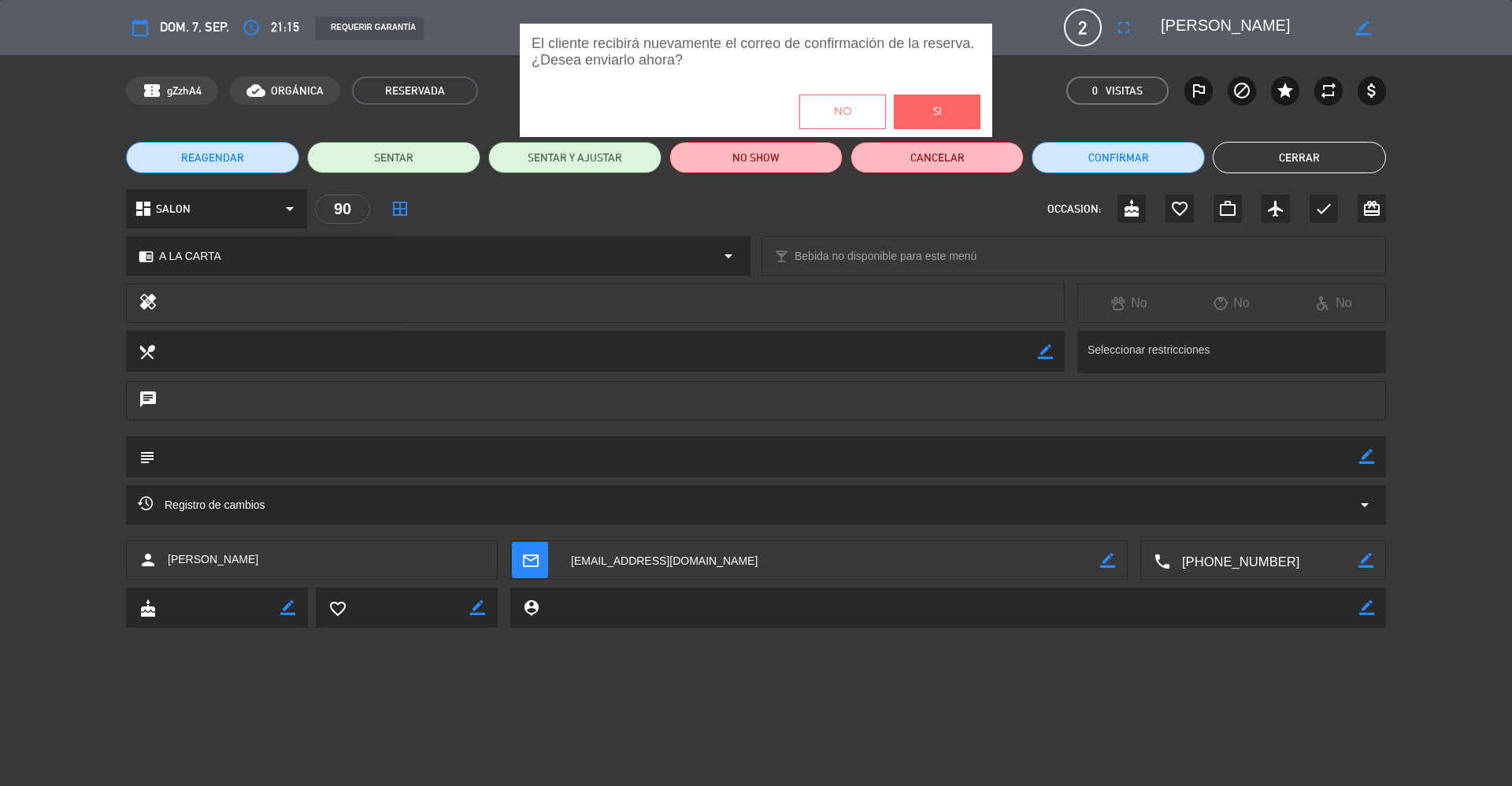
drag, startPoint x: 959, startPoint y: 107, endPoint x: 1366, endPoint y: 108, distance: 407.0
click at [960, 107] on button "Si" at bounding box center [937, 112] width 87 height 34
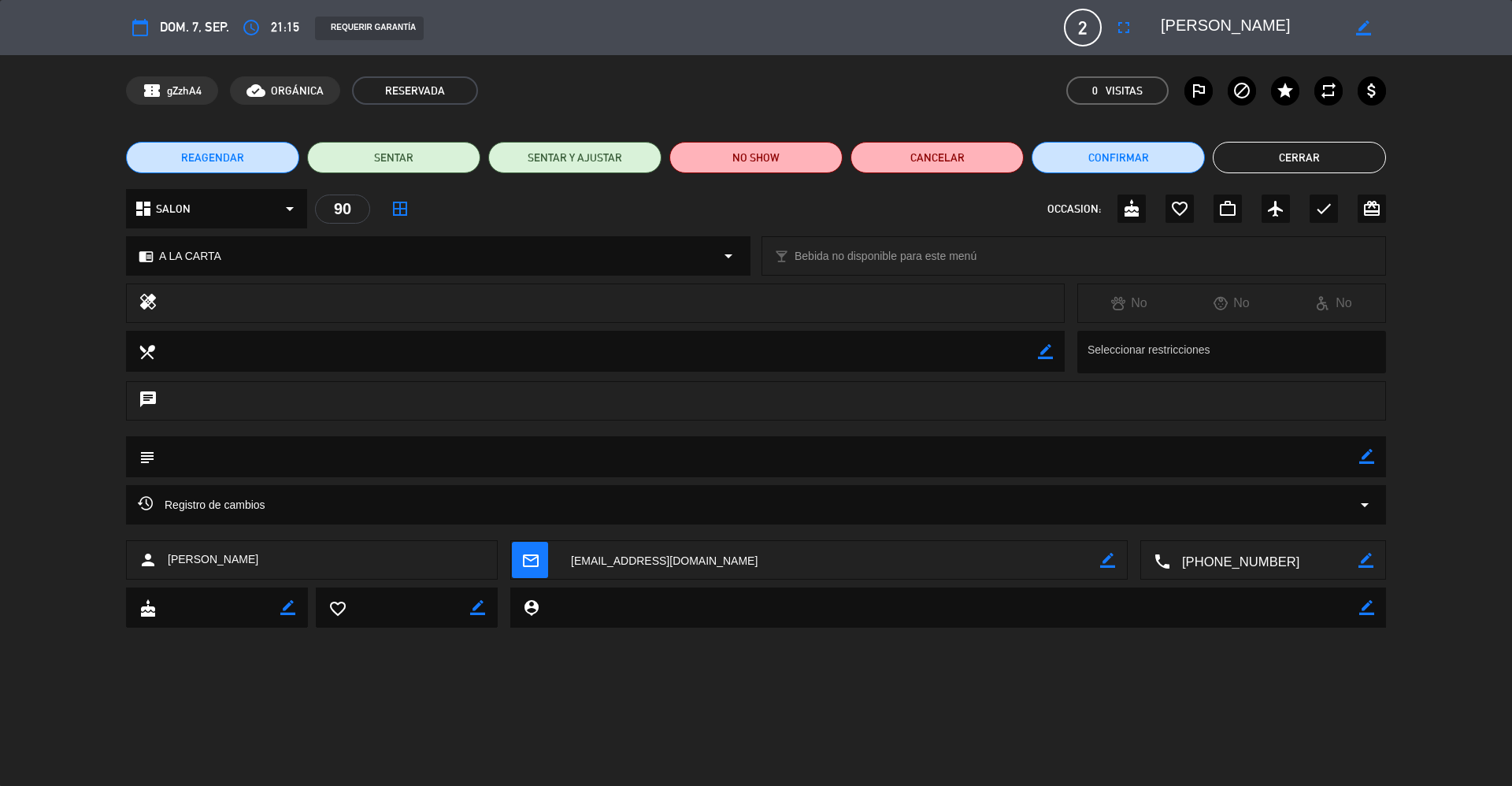
click at [1254, 149] on button "Cerrar" at bounding box center [1299, 157] width 173 height 32
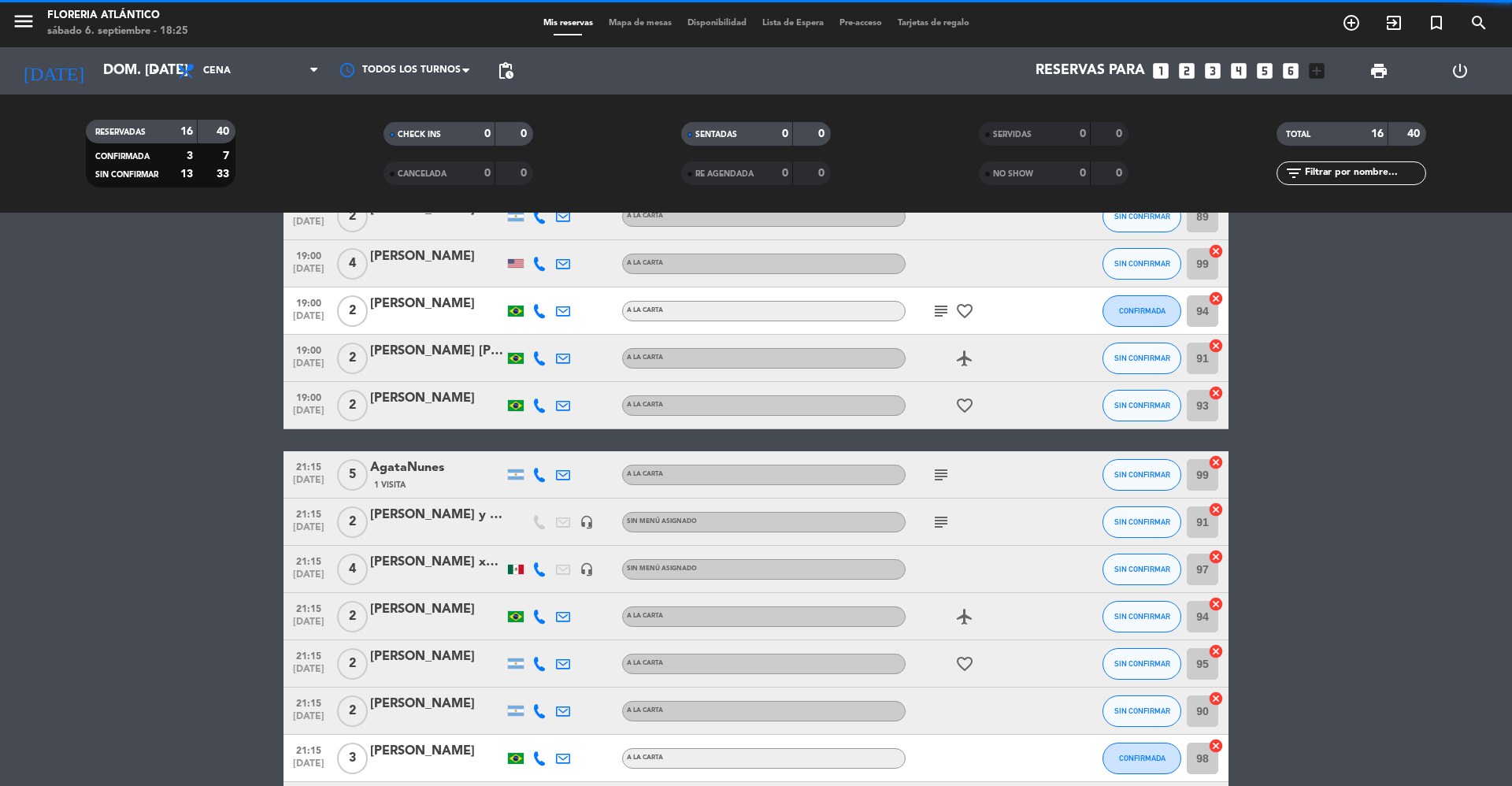
scroll to position [39, 0]
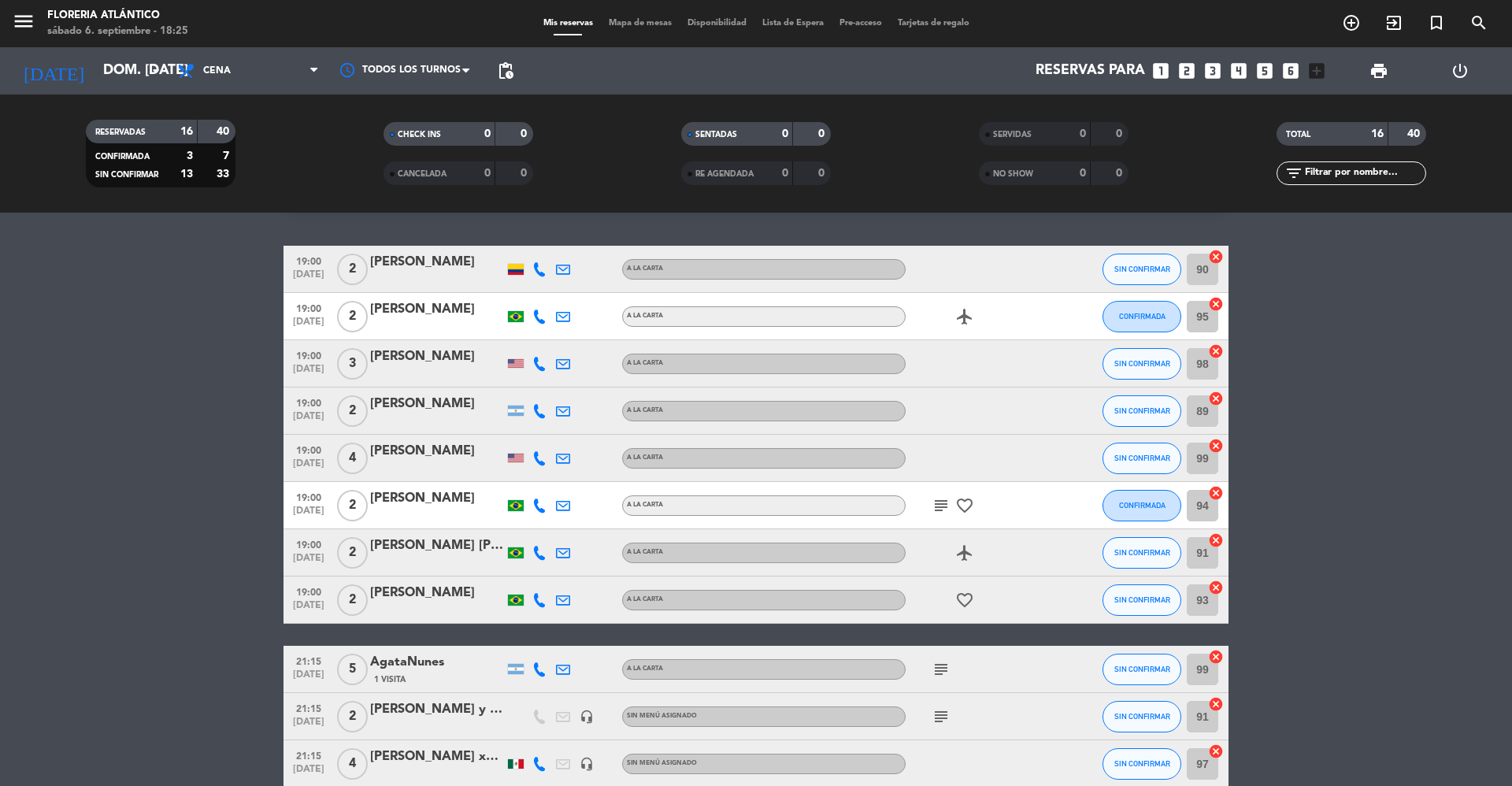
click at [455, 415] on div at bounding box center [437, 421] width 134 height 12
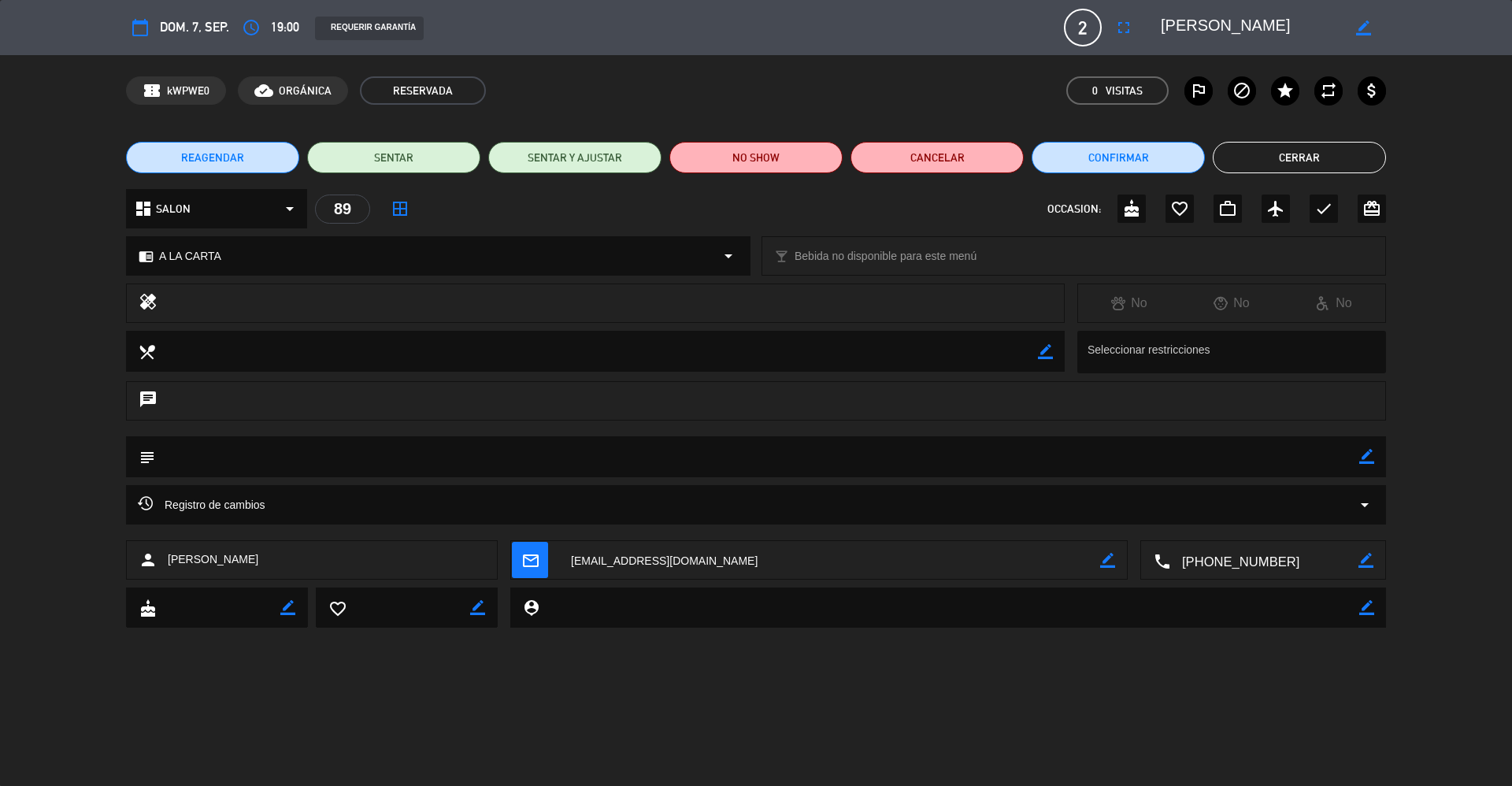
click at [530, 564] on icon "mail_outline" at bounding box center [529, 560] width 17 height 17
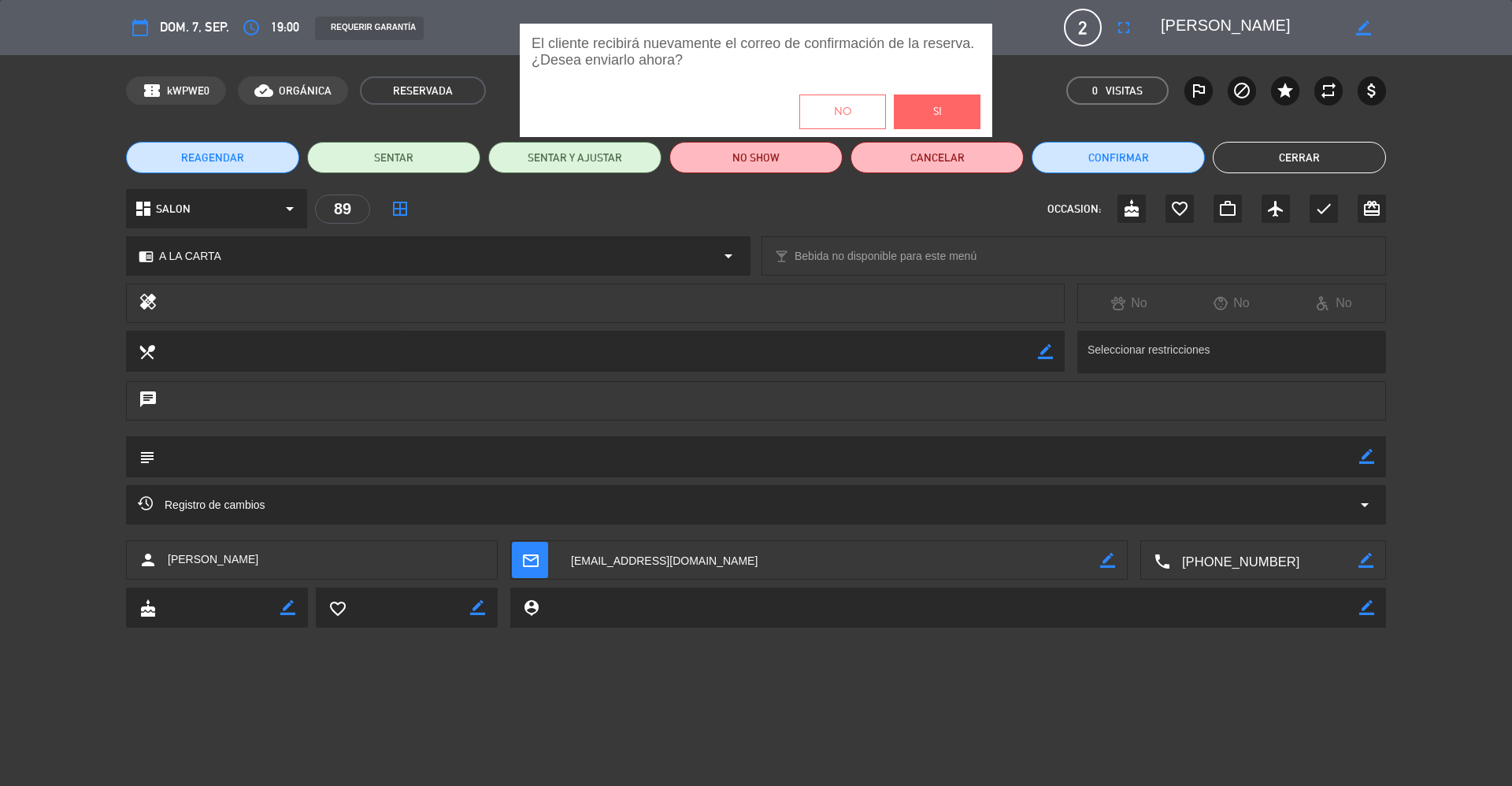
click at [921, 100] on button "Si" at bounding box center [937, 112] width 87 height 34
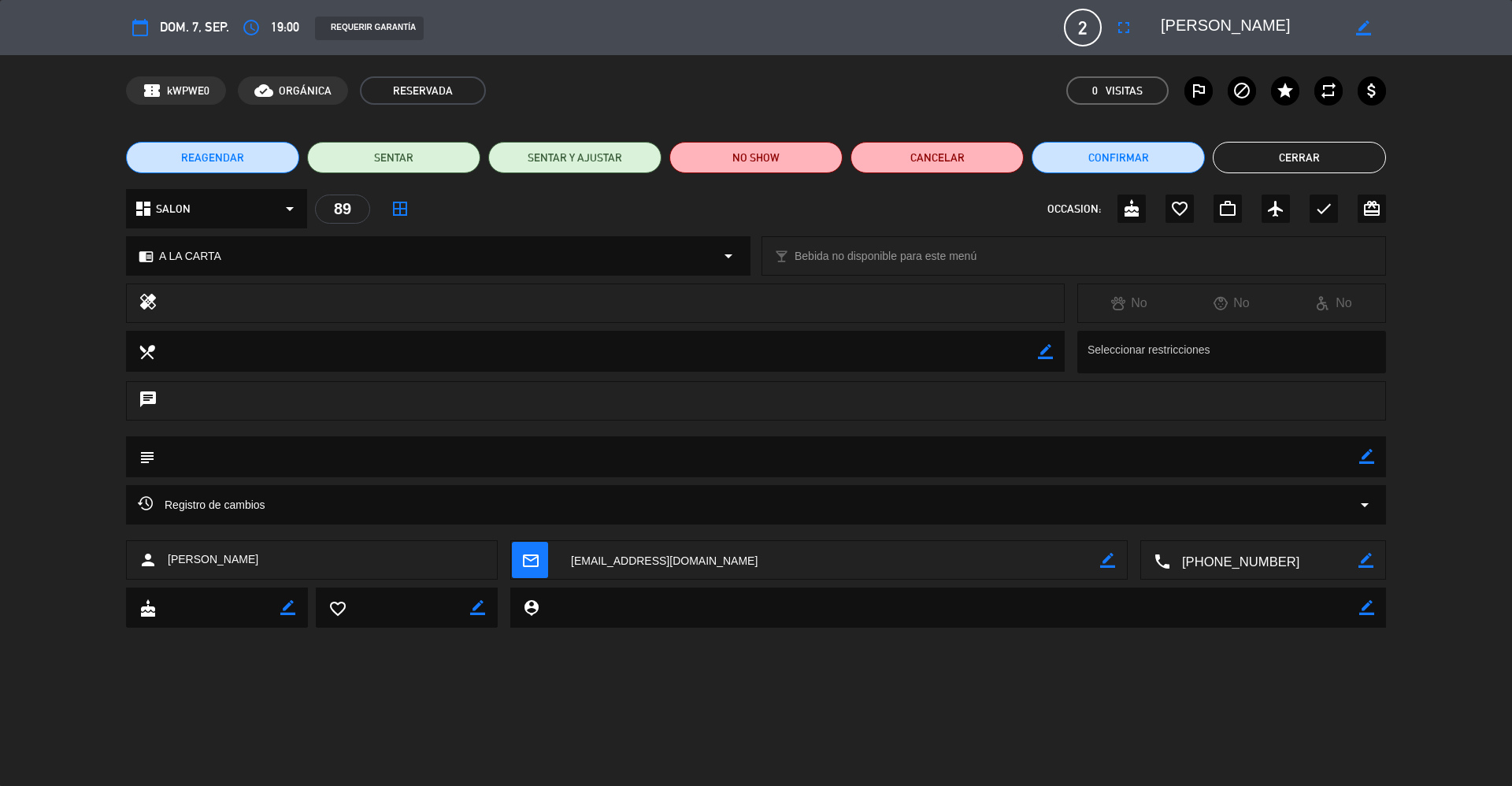
click at [1240, 164] on button "Cerrar" at bounding box center [1299, 157] width 173 height 32
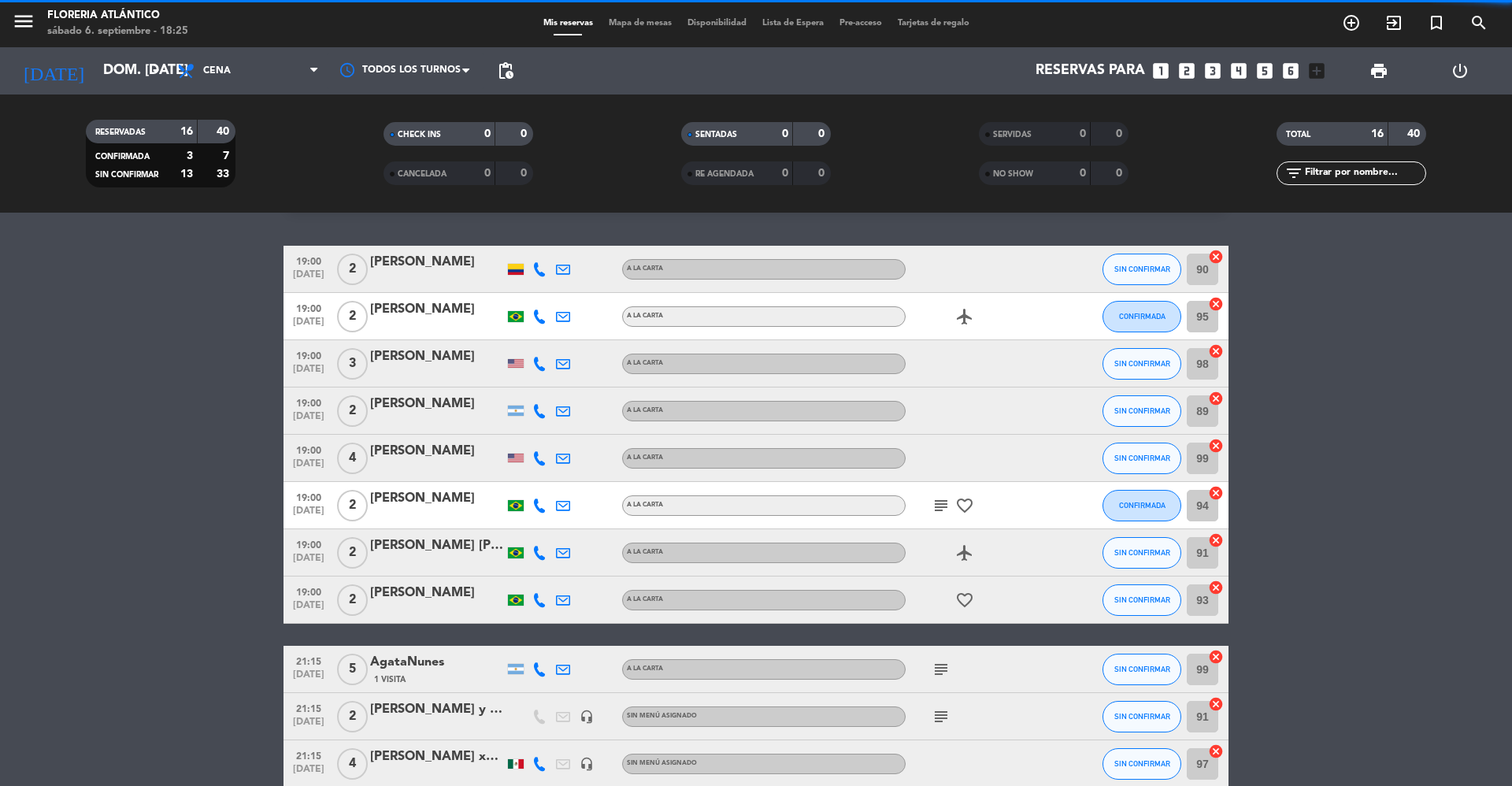
click at [418, 454] on div "[PERSON_NAME]" at bounding box center [437, 450] width 134 height 20
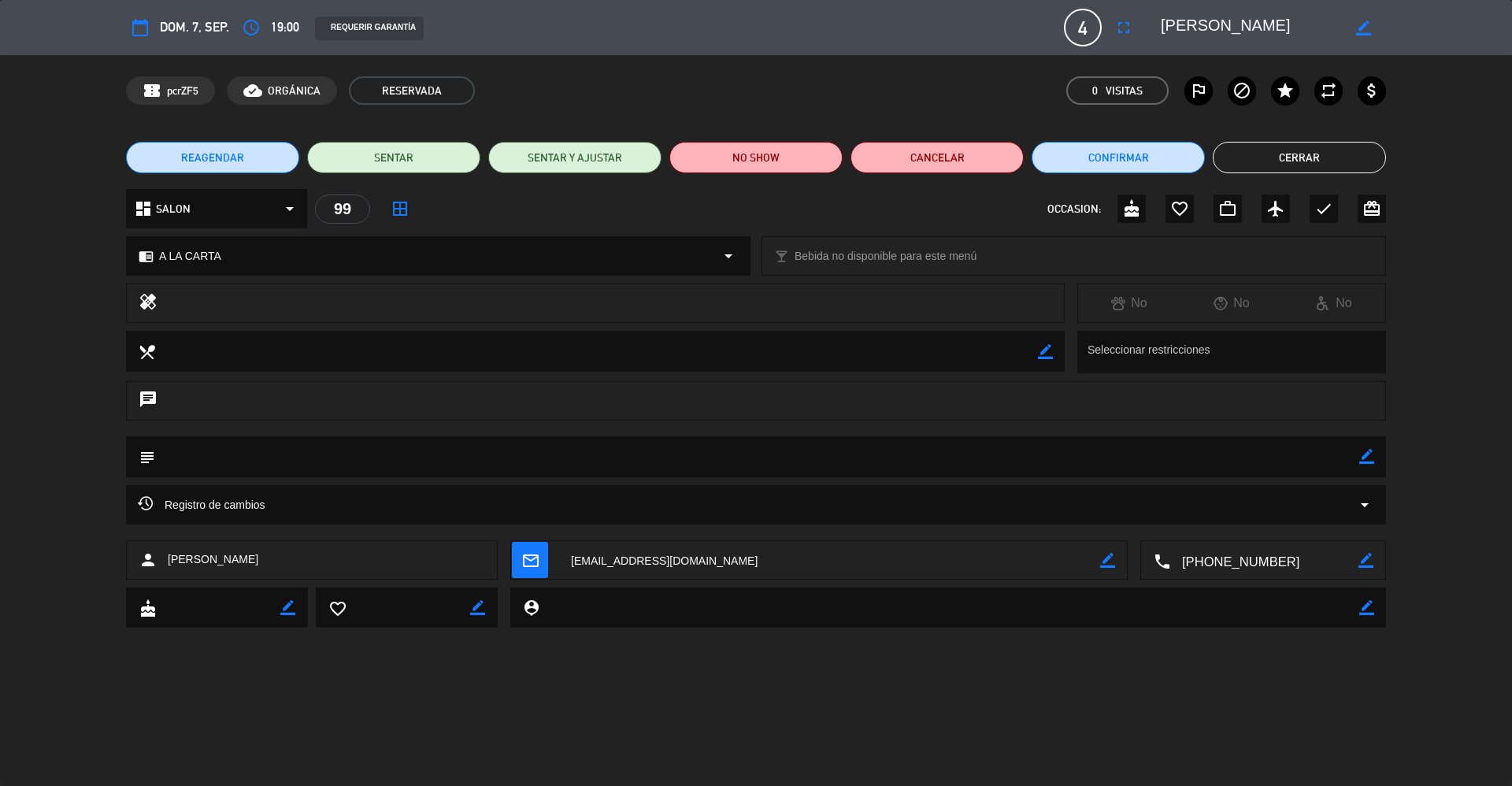
click at [529, 565] on icon "mail_outline" at bounding box center [529, 560] width 17 height 17
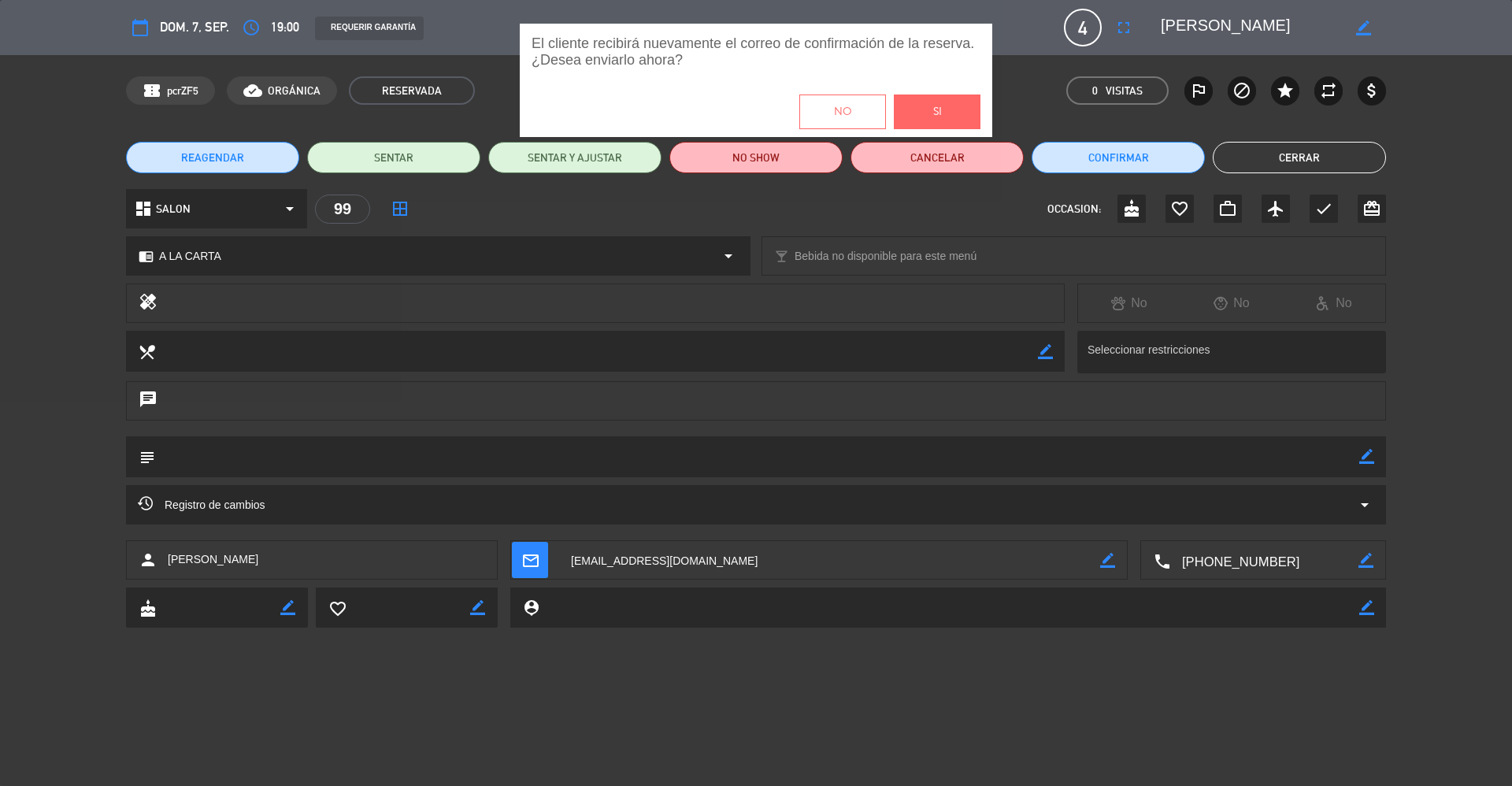
click at [933, 124] on button "Si" at bounding box center [937, 112] width 87 height 34
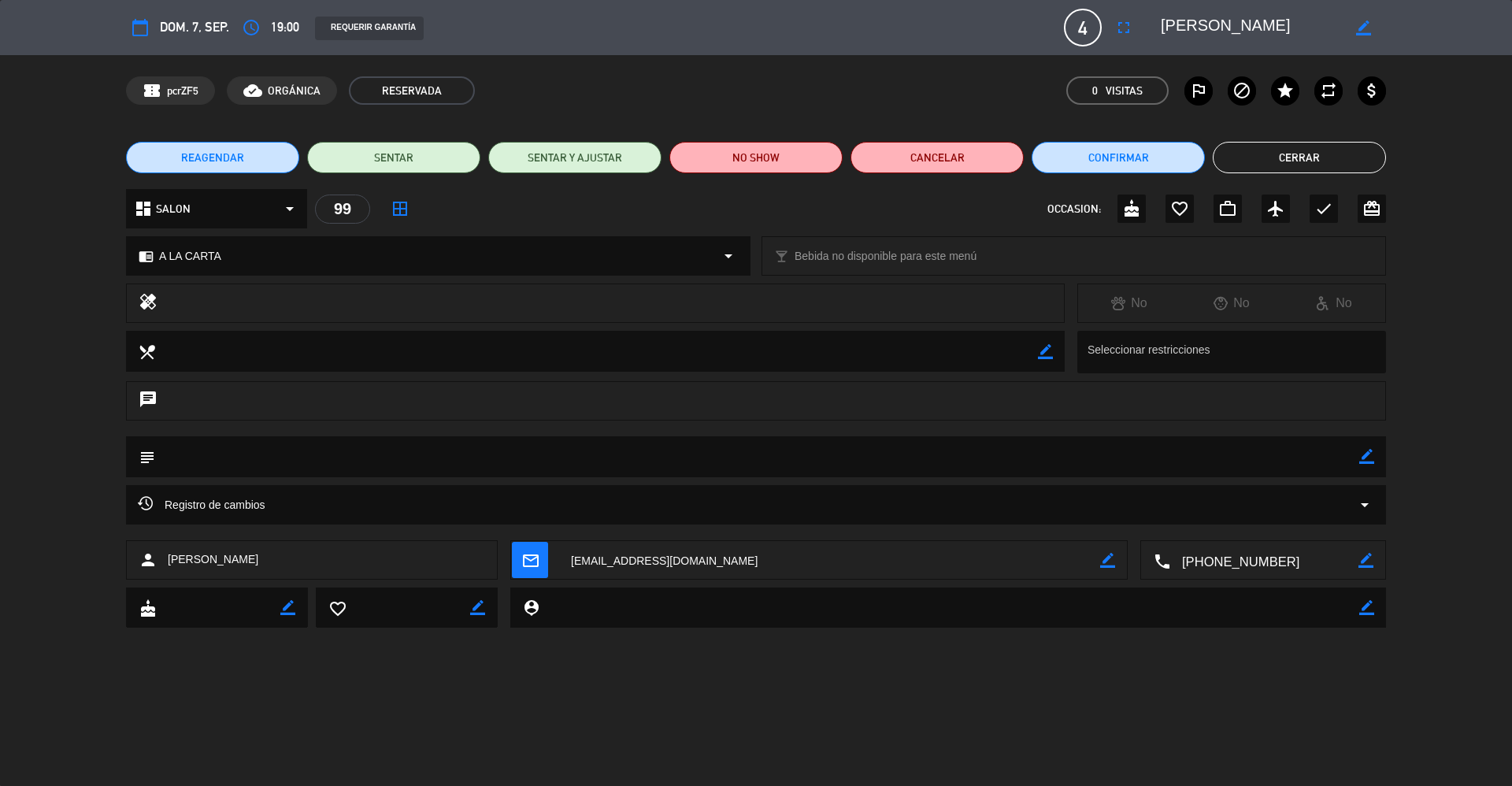
drag, startPoint x: 1283, startPoint y: 148, endPoint x: 1271, endPoint y: 159, distance: 16.3
click at [1283, 149] on button "Cerrar" at bounding box center [1299, 157] width 173 height 32
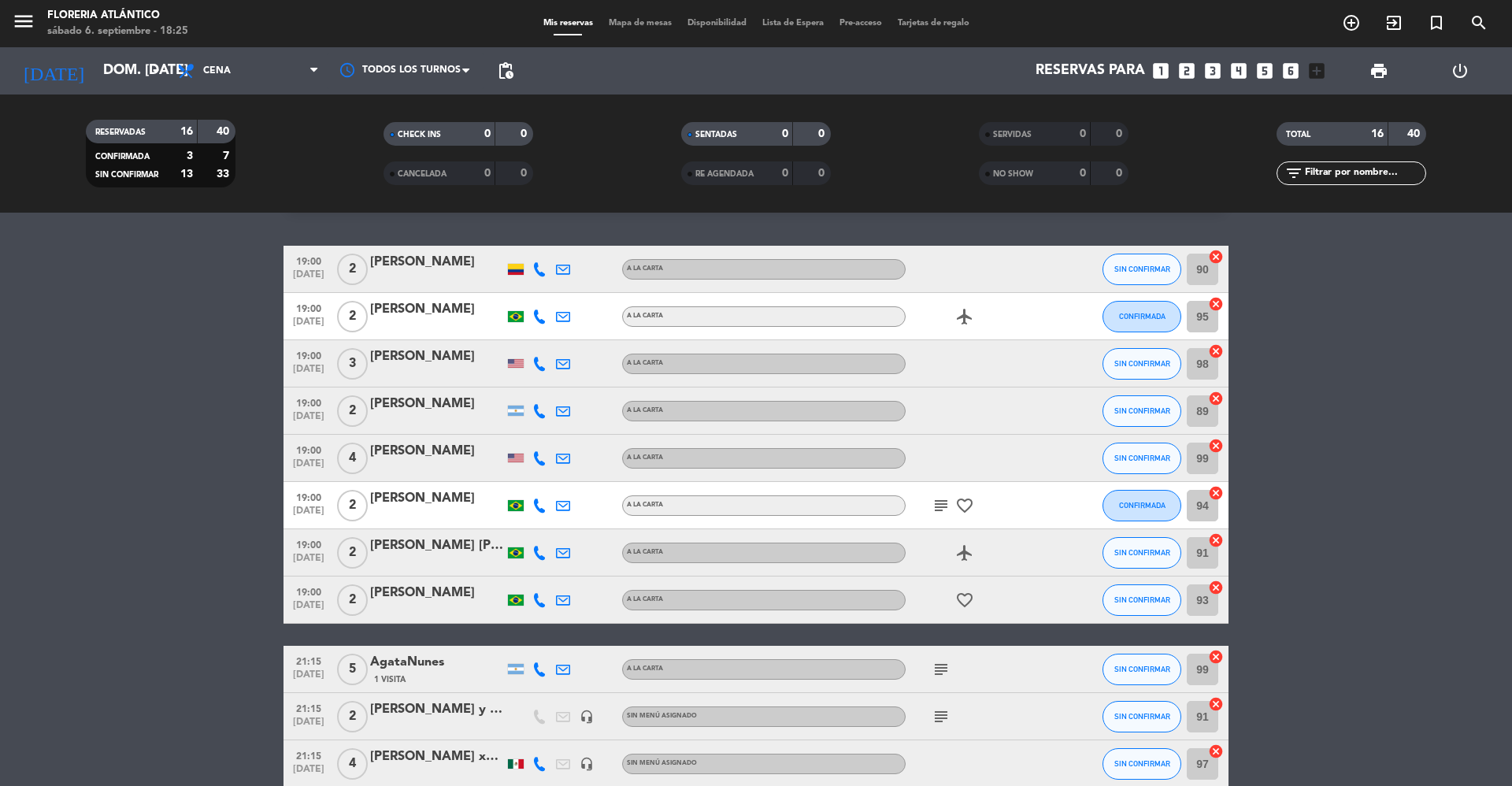
click at [430, 279] on div at bounding box center [437, 279] width 134 height 12
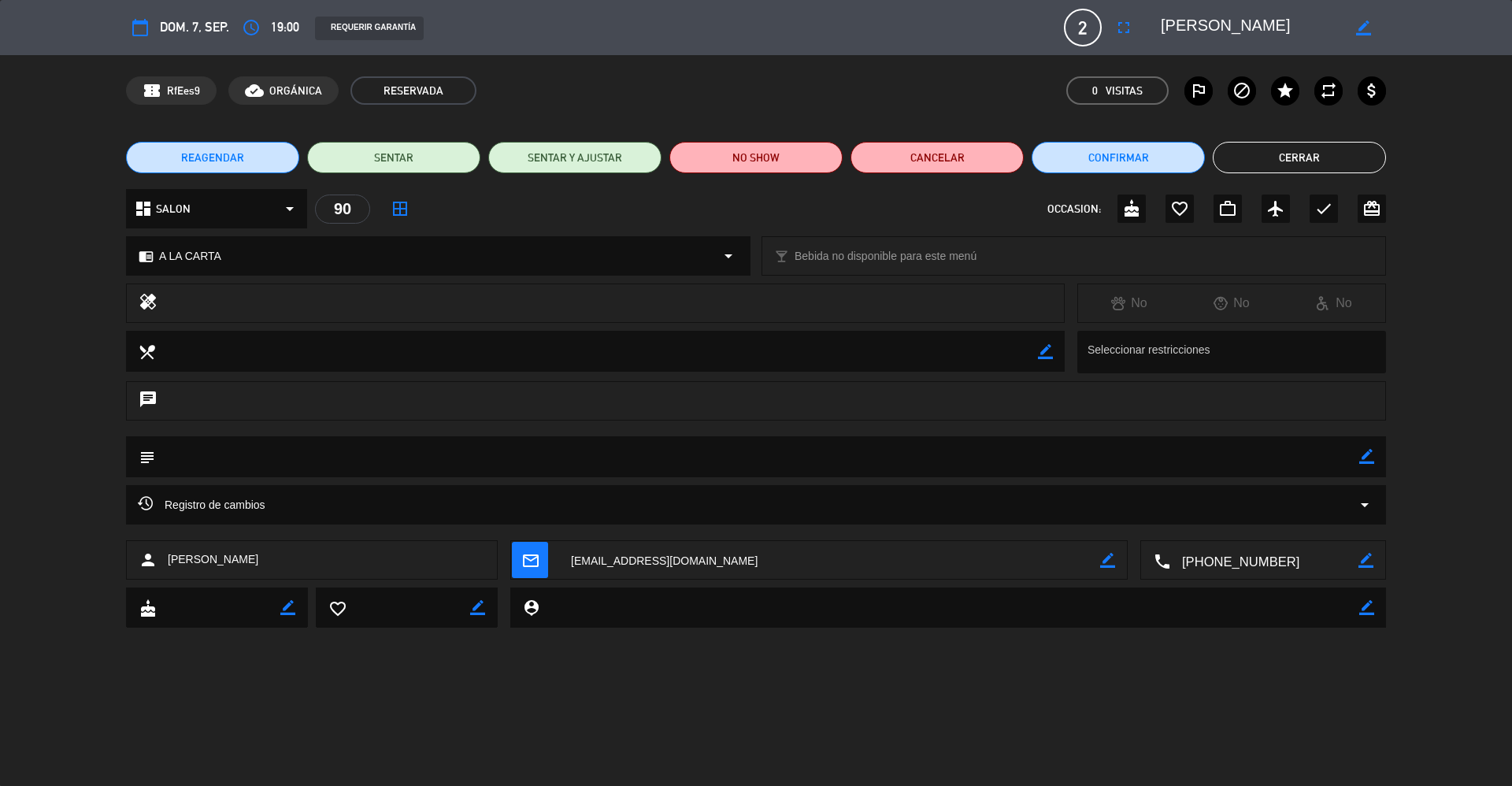
click at [529, 567] on icon "mail_outline" at bounding box center [529, 560] width 17 height 17
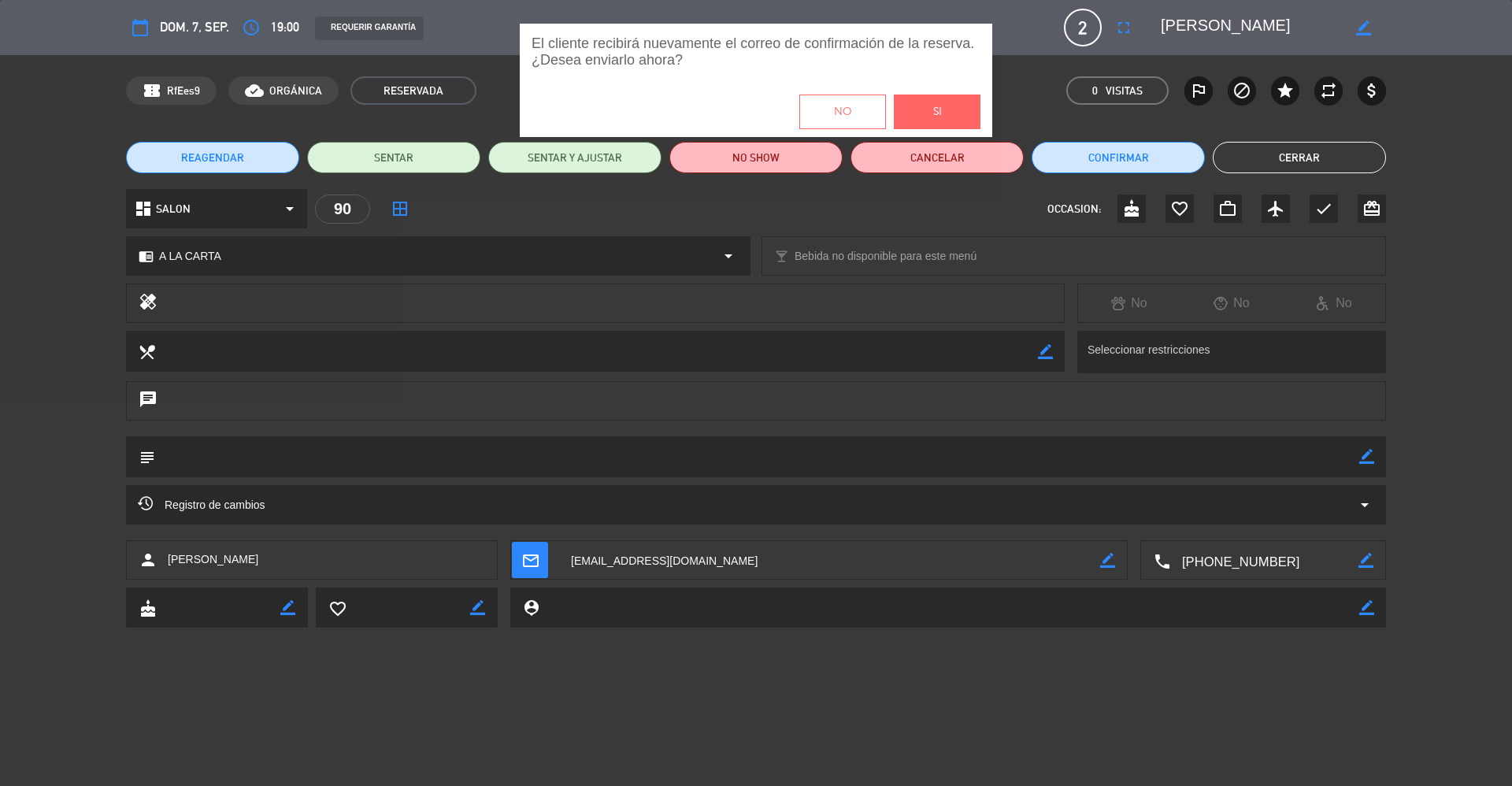
click at [933, 108] on span "Si" at bounding box center [937, 112] width 9 height 18
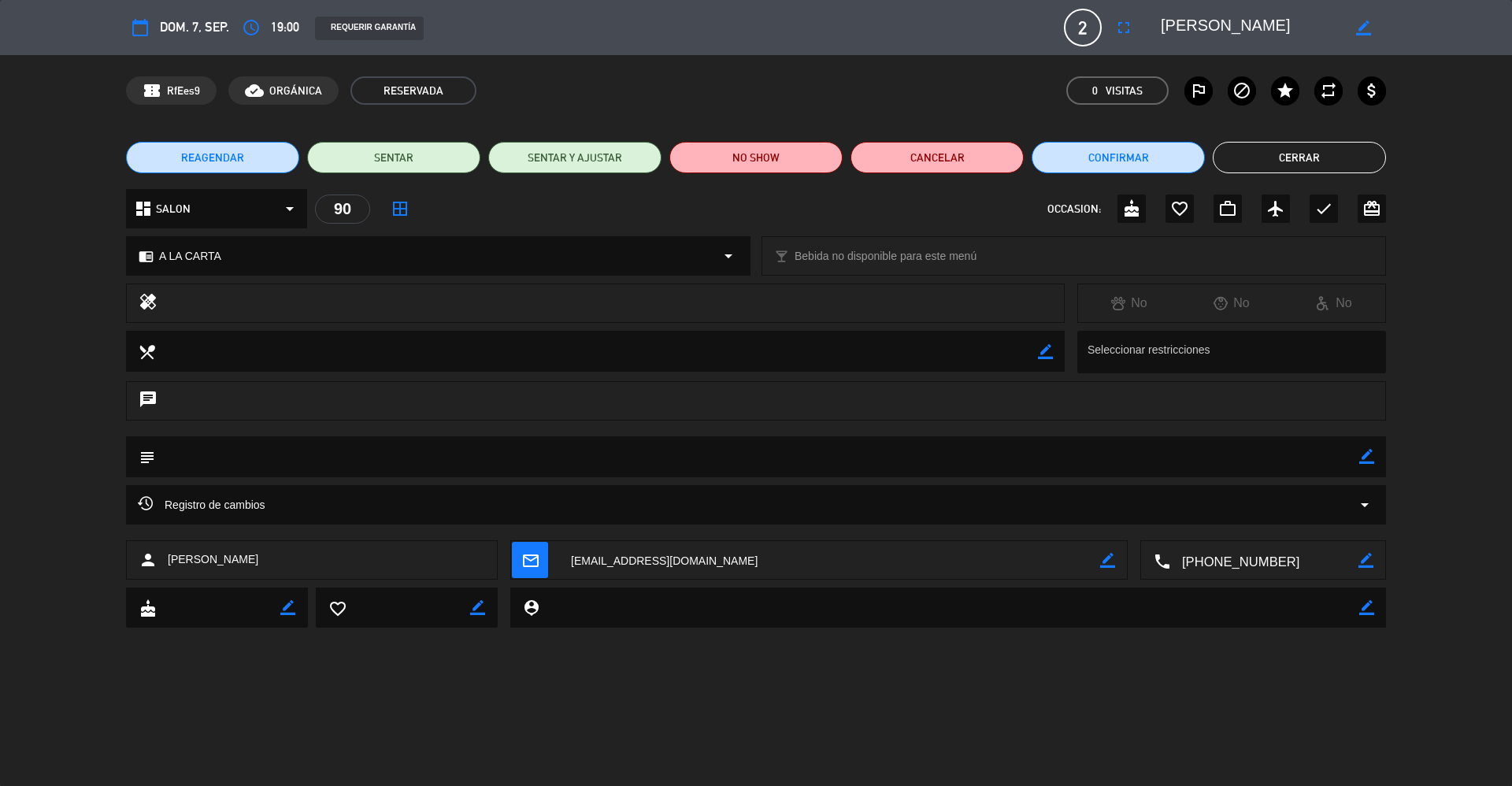
click at [1327, 149] on button "Cerrar" at bounding box center [1299, 157] width 173 height 32
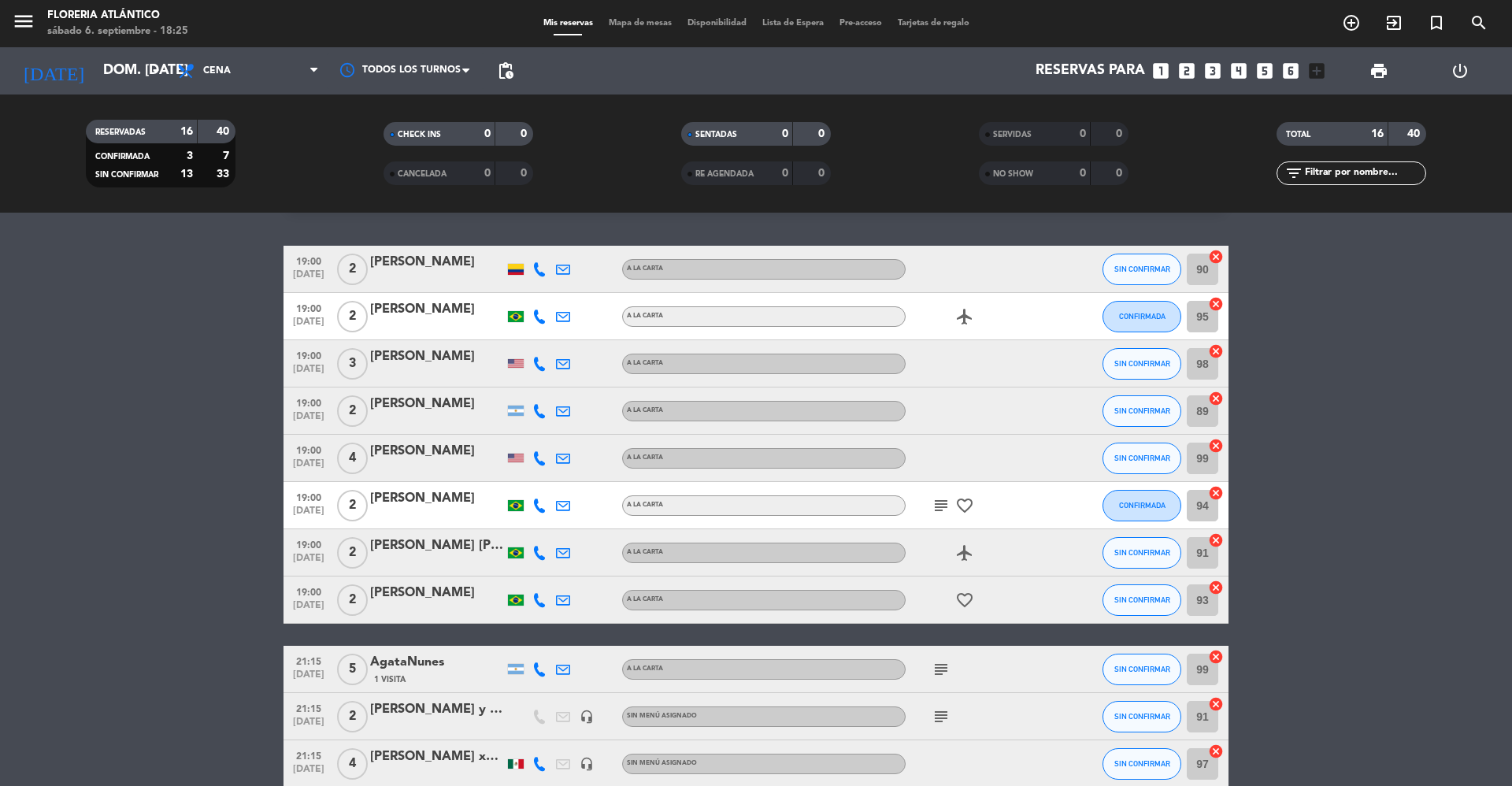
click at [442, 602] on div "[PERSON_NAME]" at bounding box center [437, 593] width 134 height 20
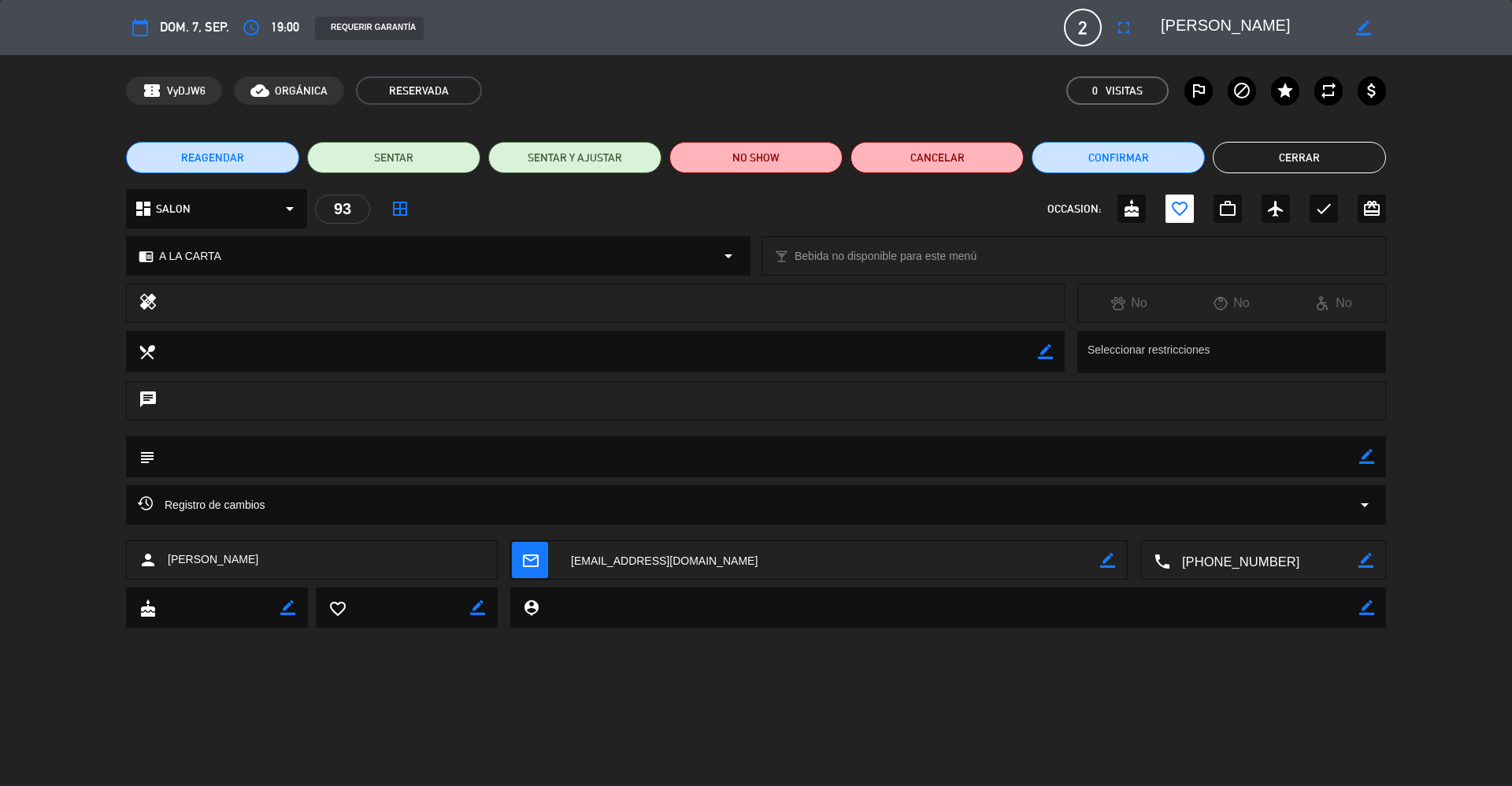
click at [517, 562] on span "mail_outline" at bounding box center [530, 560] width 36 height 36
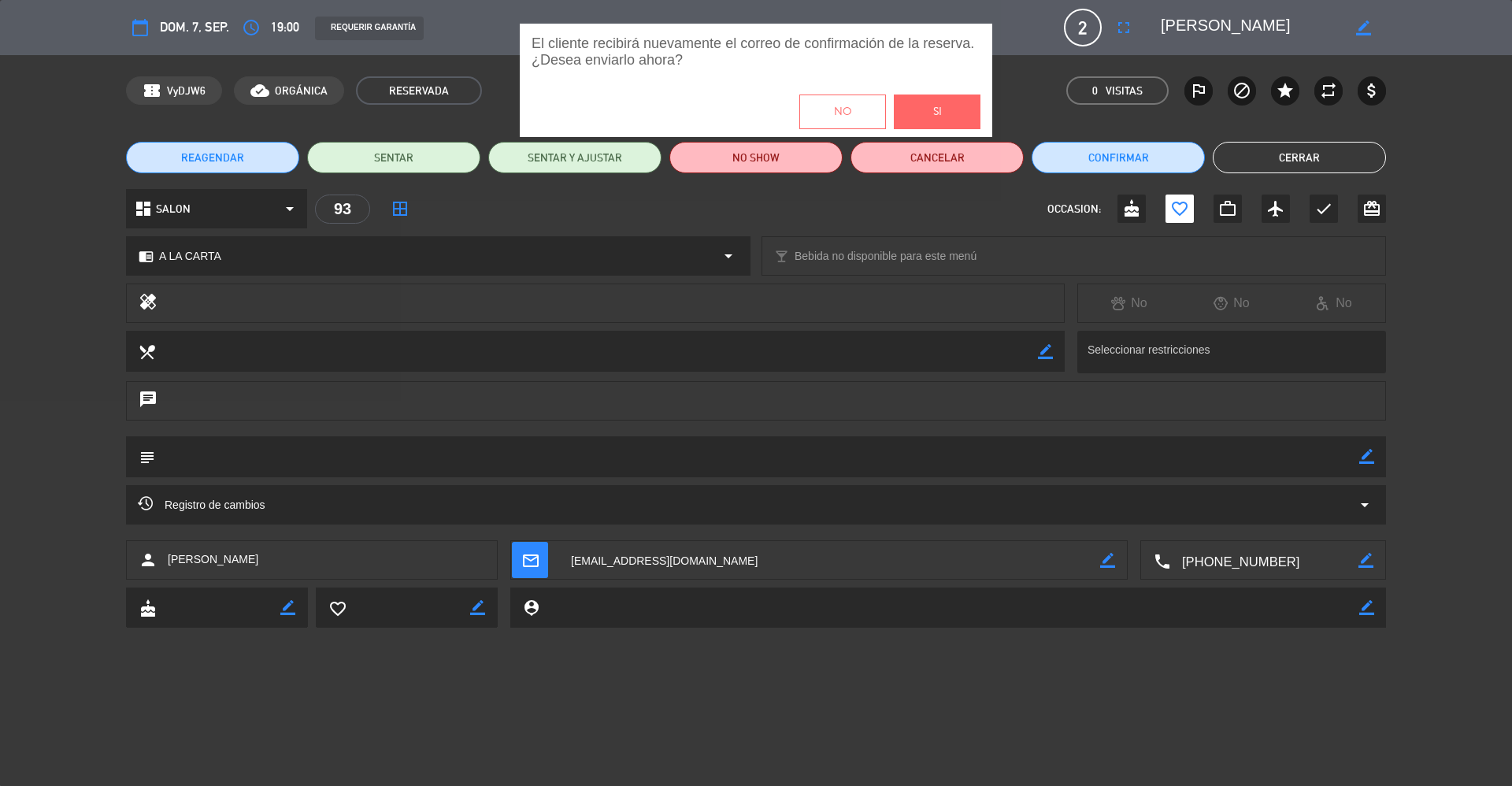
click at [920, 112] on button "Si" at bounding box center [937, 112] width 87 height 34
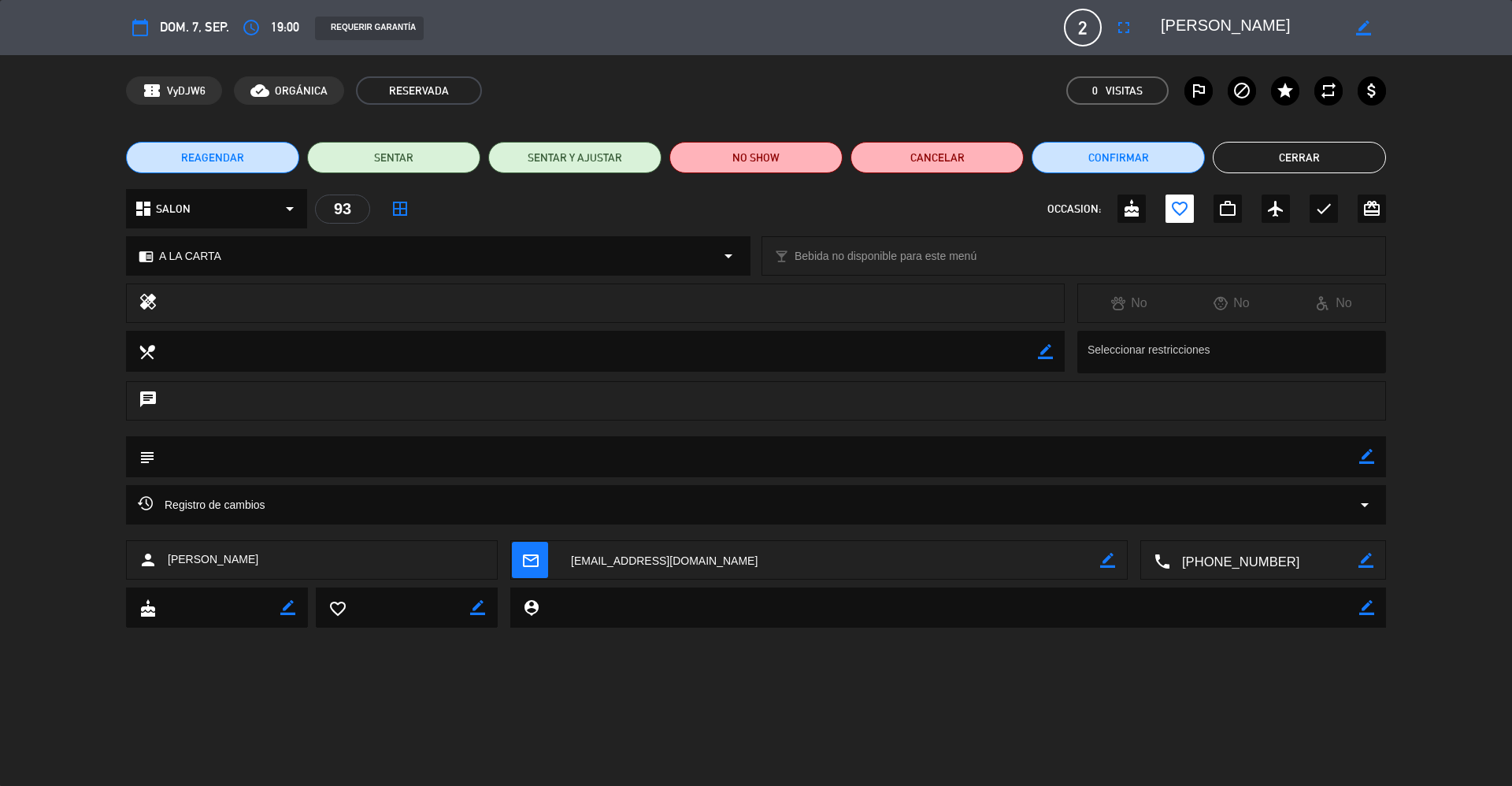
click at [1282, 153] on button "Cerrar" at bounding box center [1299, 157] width 173 height 32
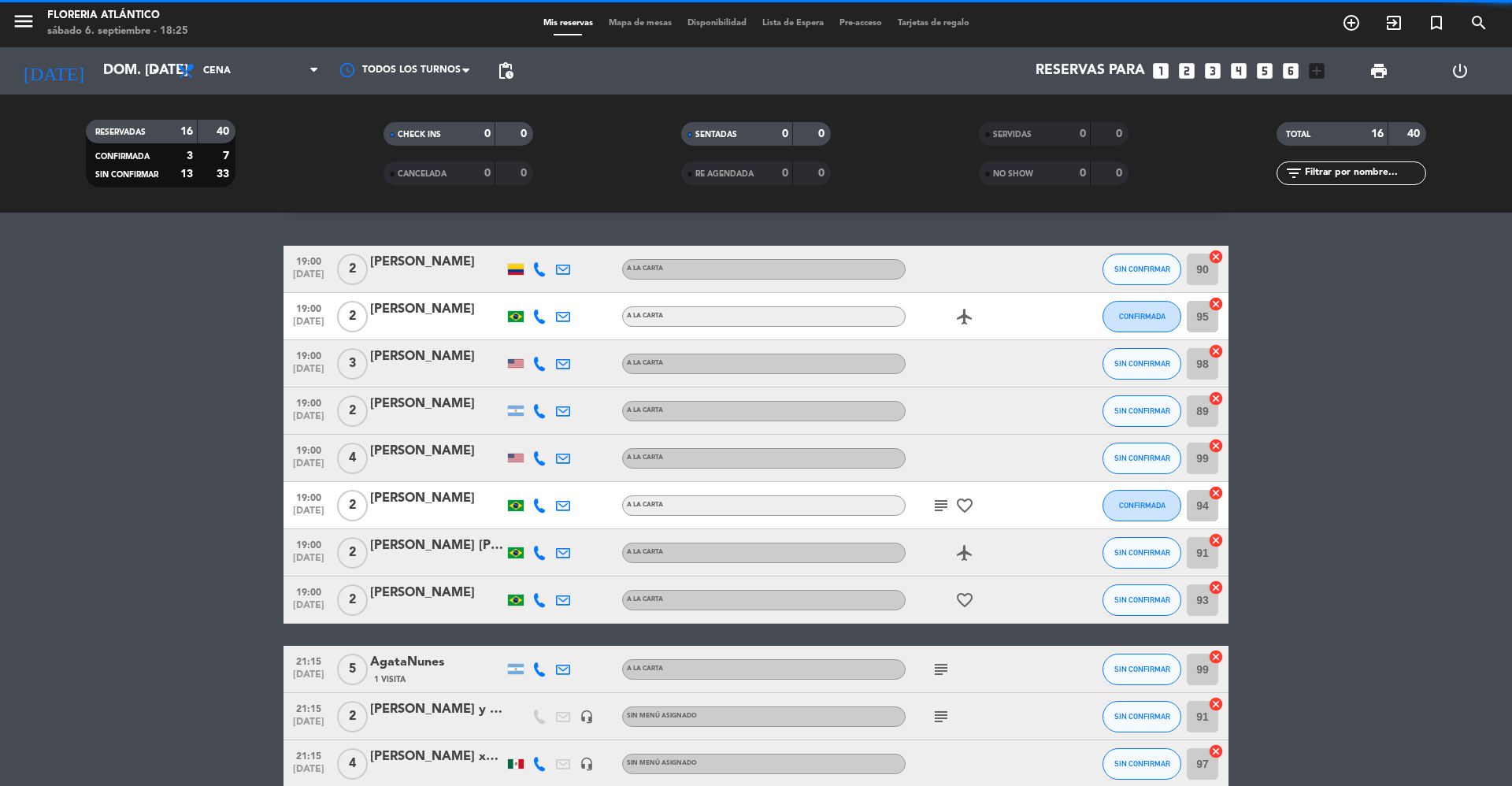
click at [419, 555] on div "[PERSON_NAME] [PERSON_NAME]" at bounding box center [437, 545] width 134 height 20
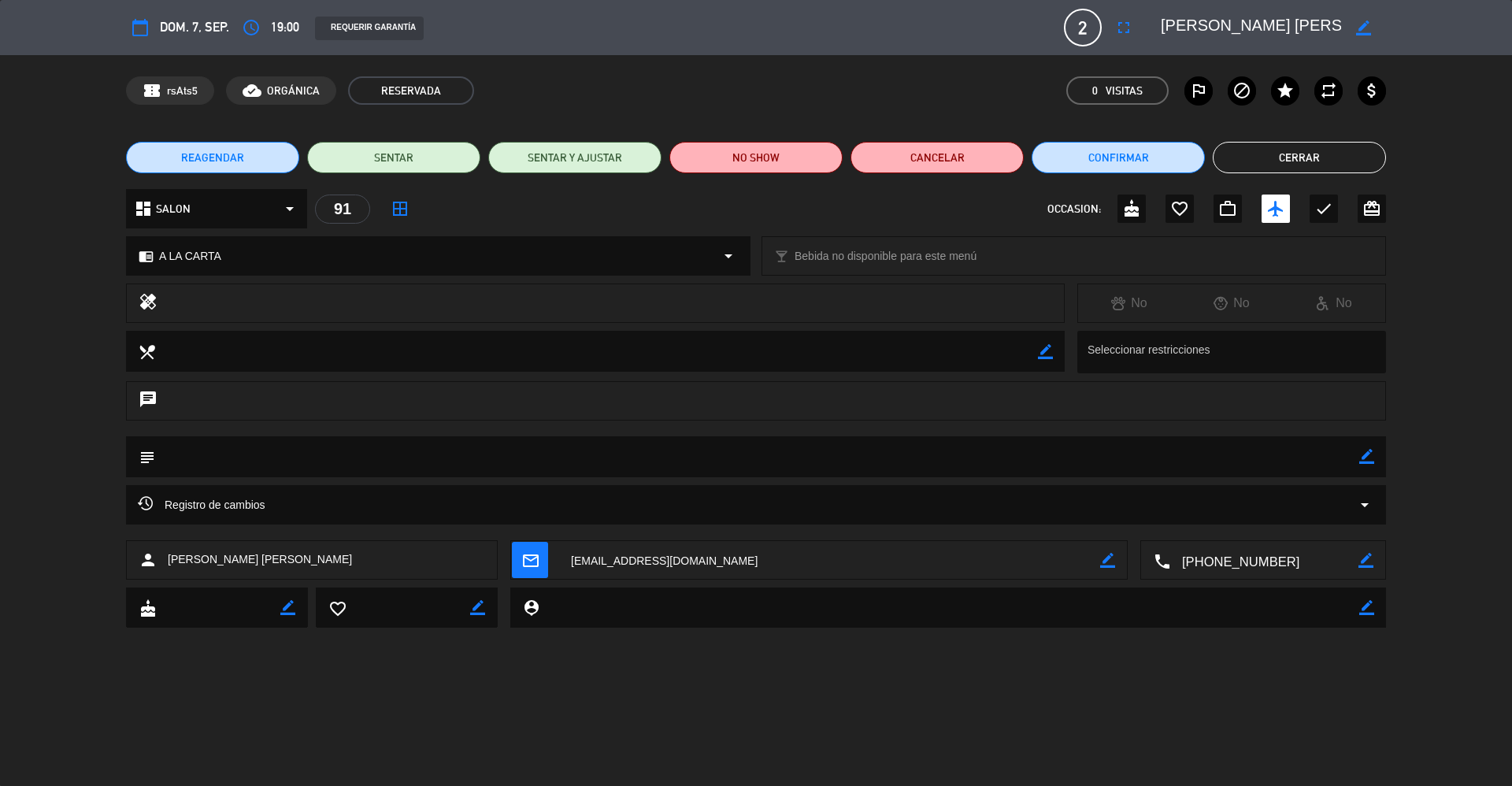
click at [527, 553] on icon "mail_outline" at bounding box center [529, 560] width 17 height 17
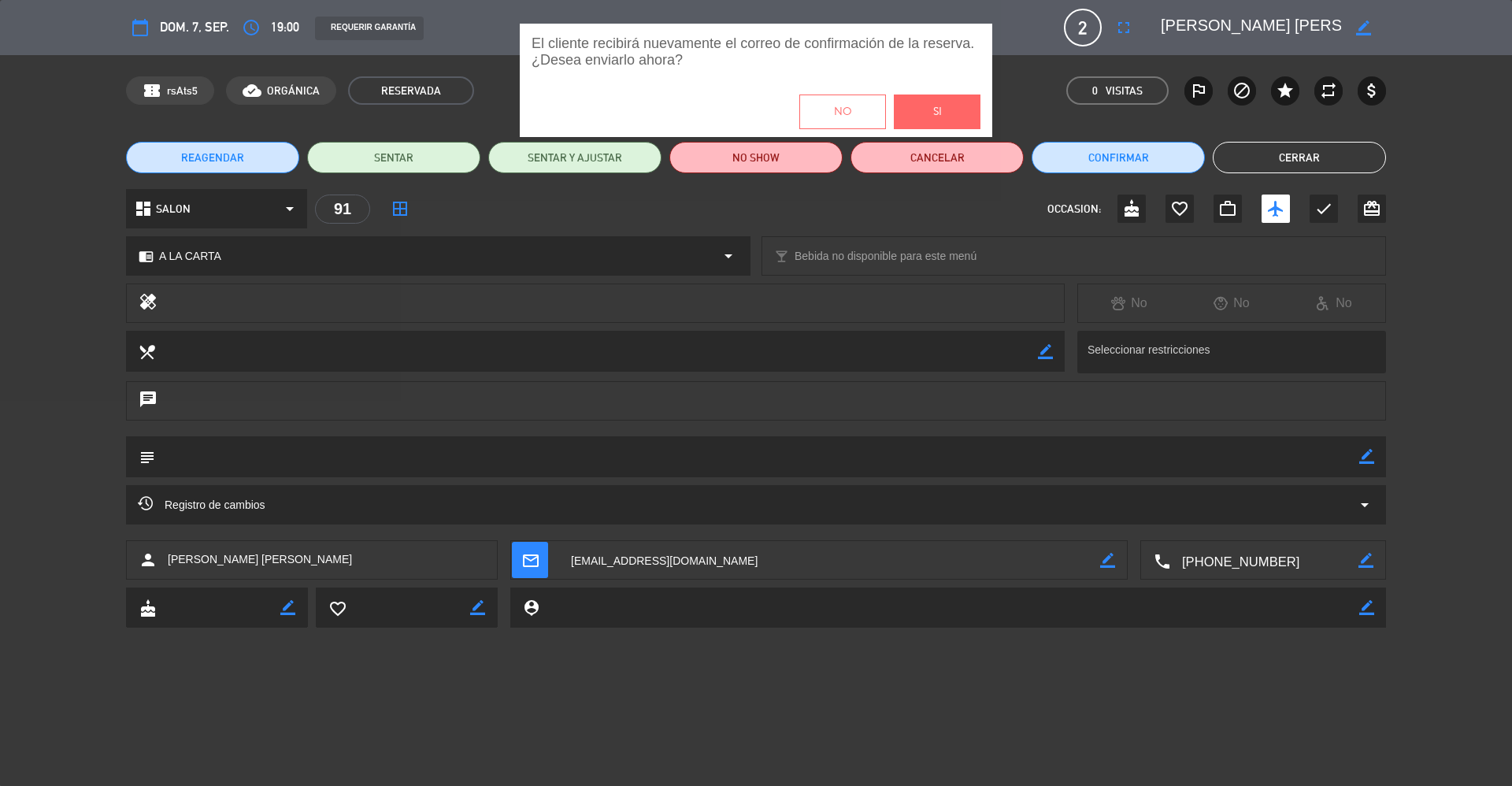
drag, startPoint x: 909, startPoint y: 112, endPoint x: 1096, endPoint y: 105, distance: 187.1
click at [910, 112] on button "Si" at bounding box center [937, 112] width 87 height 34
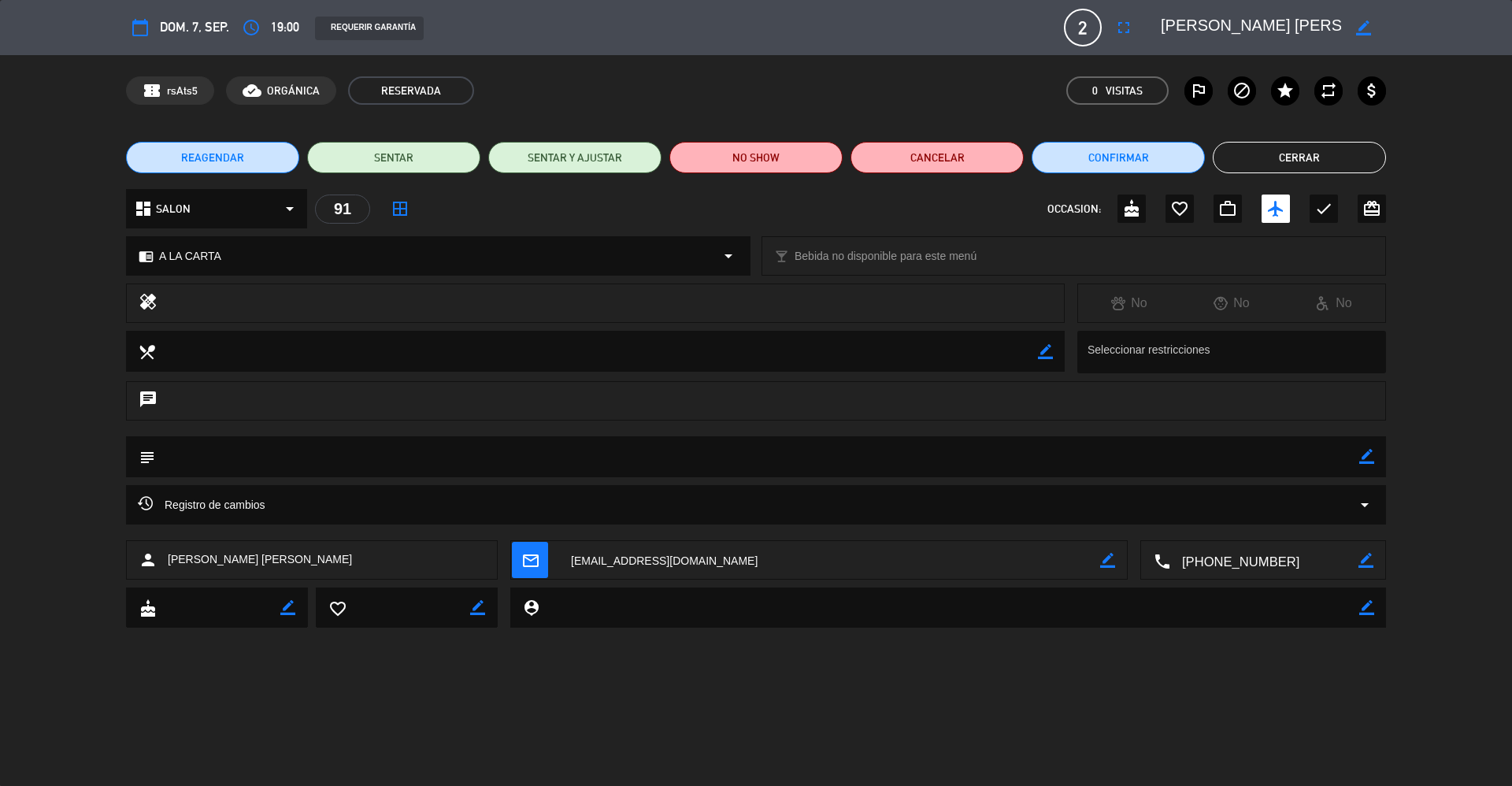
drag, startPoint x: 1258, startPoint y: 154, endPoint x: 958, endPoint y: 4, distance: 335.4
click at [1367, 168] on button "Cerrar" at bounding box center [1299, 157] width 173 height 32
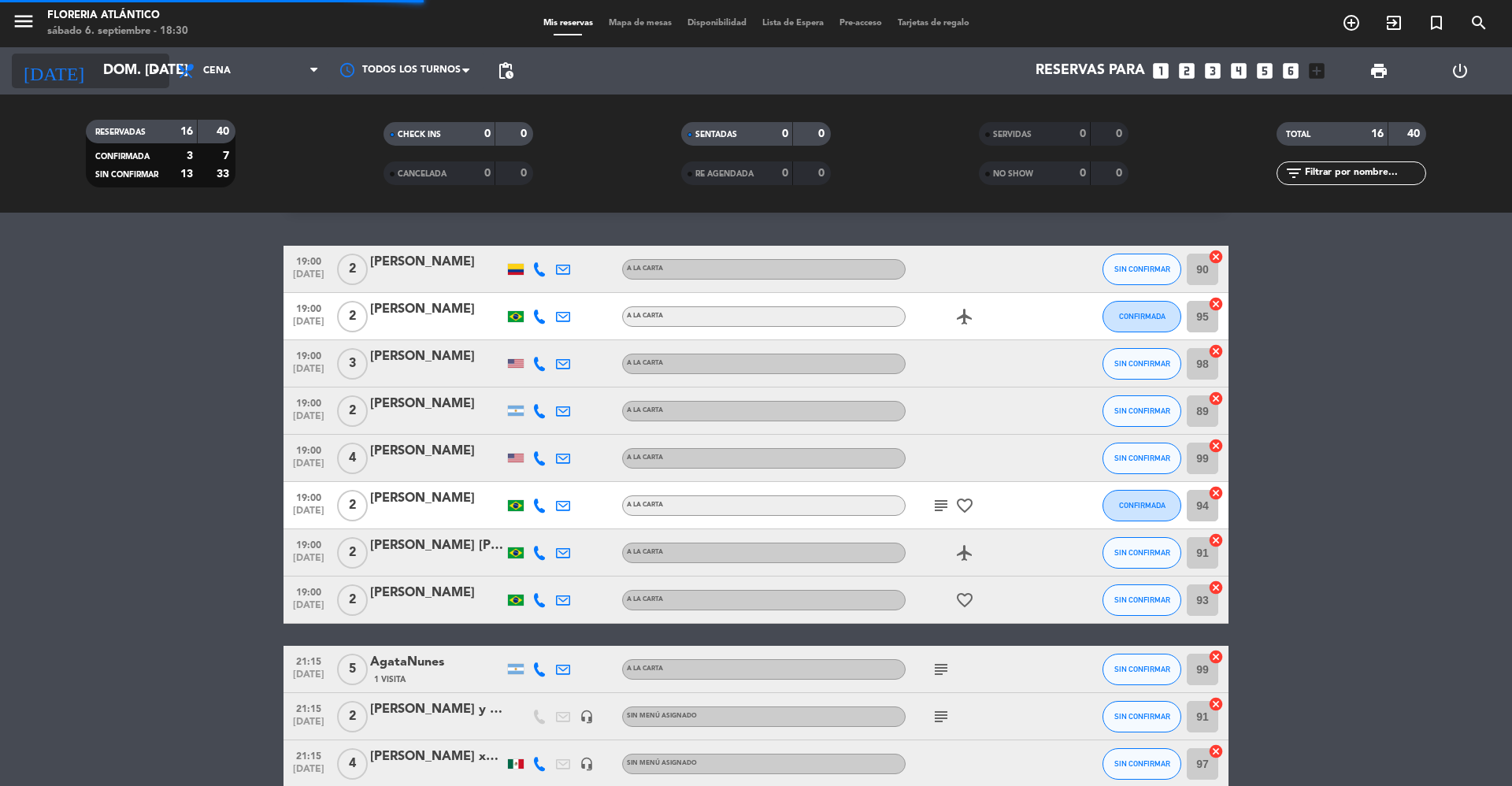
click at [137, 67] on input "dom. [DATE]" at bounding box center [186, 71] width 183 height 32
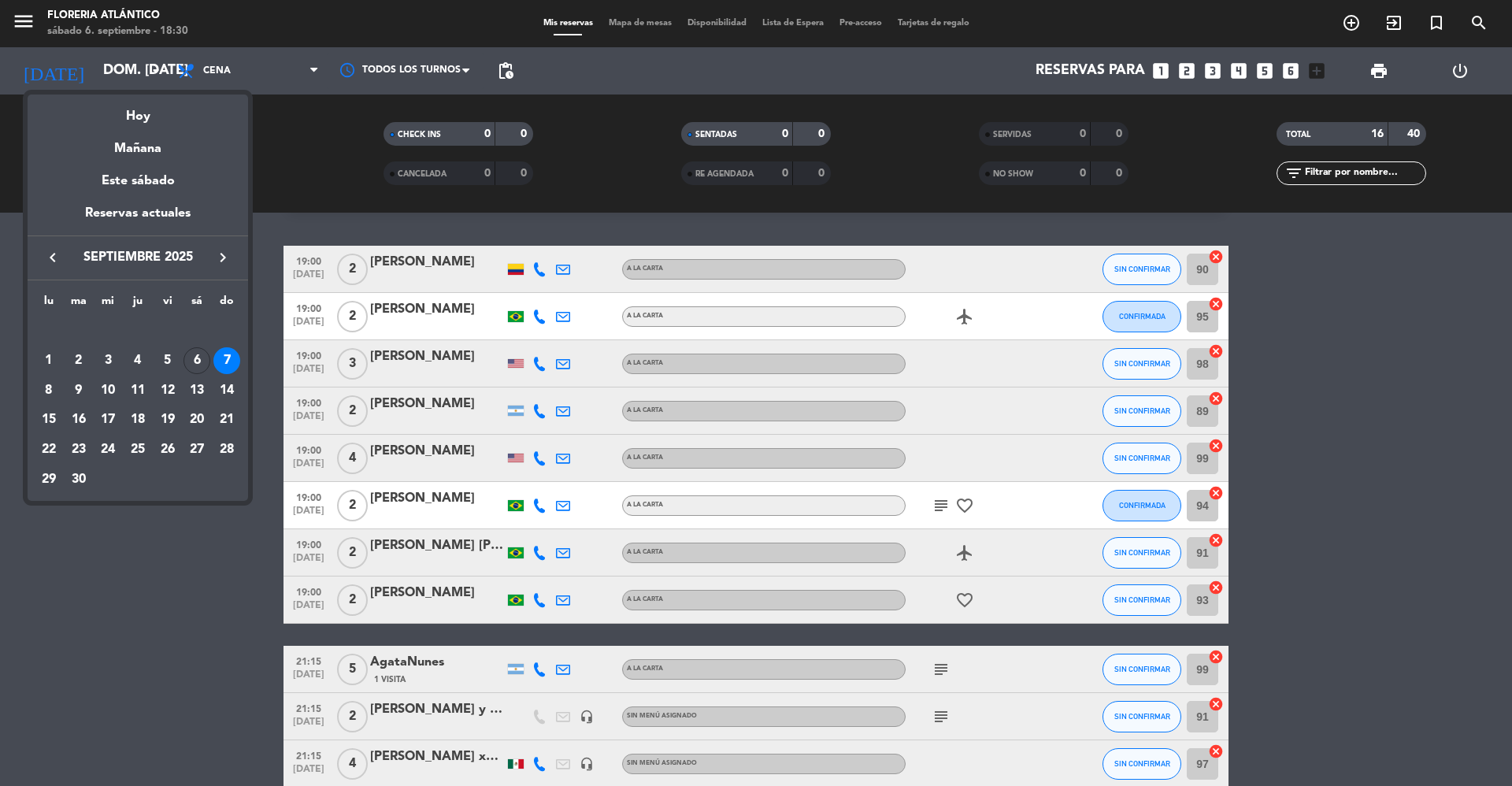
click at [227, 256] on icon "keyboard_arrow_right" at bounding box center [223, 258] width 19 height 19
click at [173, 386] on div "10" at bounding box center [167, 391] width 27 height 27
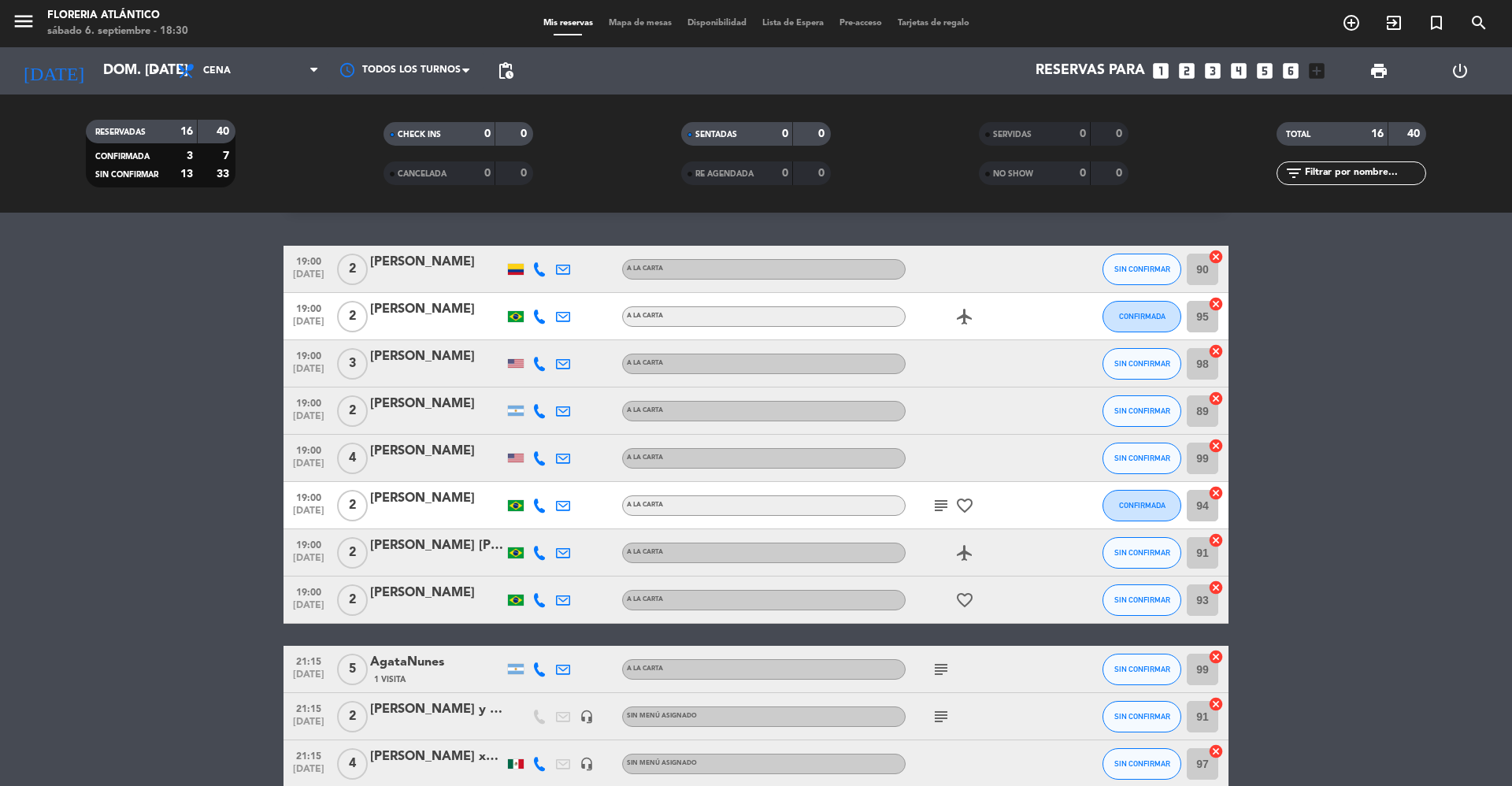
type input "vie. [DATE]"
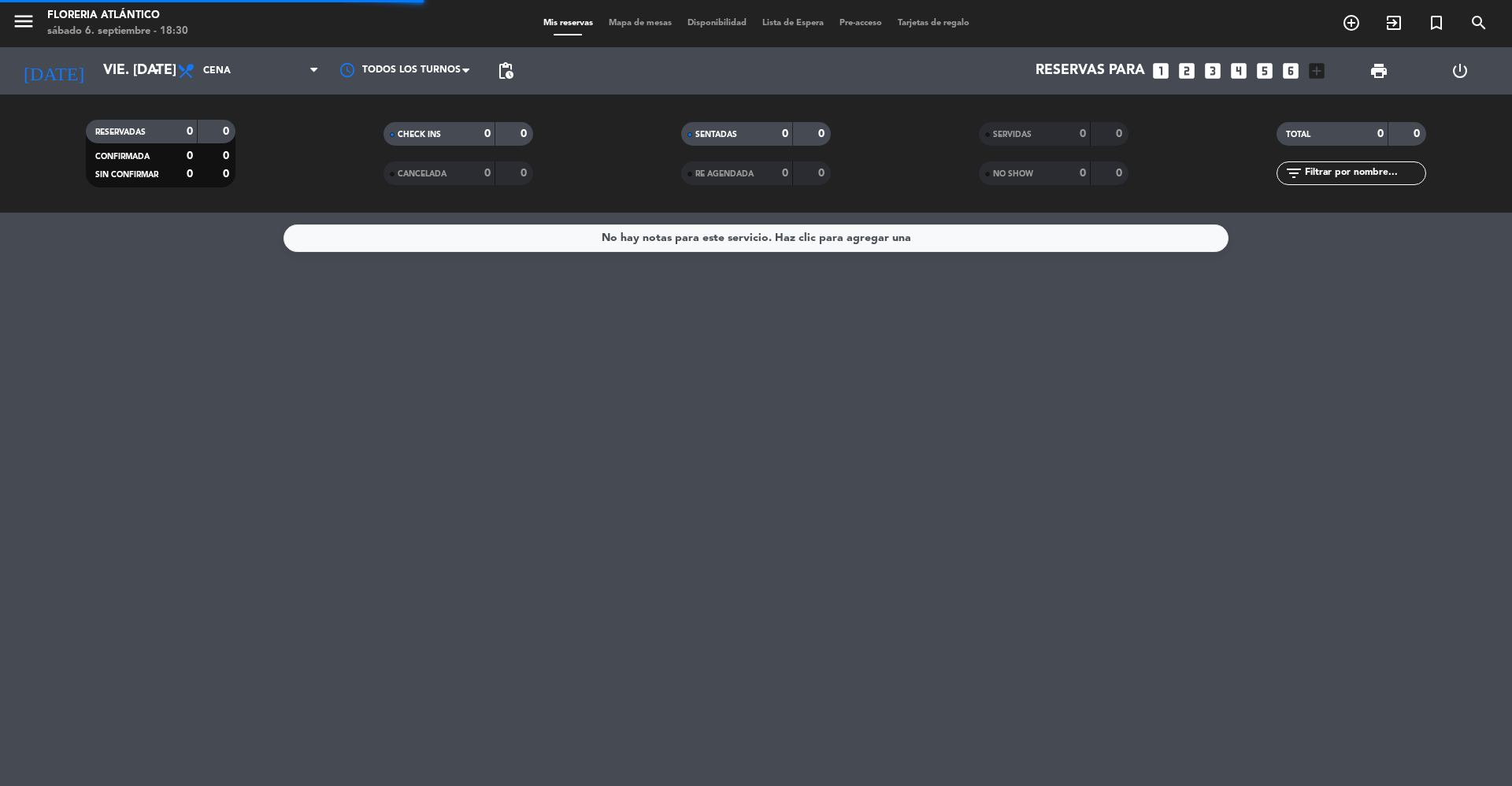
scroll to position [0, 0]
drag, startPoint x: 1210, startPoint y: 68, endPoint x: 1208, endPoint y: 76, distance: 8.2
click at [1208, 76] on icon "looks_3" at bounding box center [1212, 70] width 20 height 20
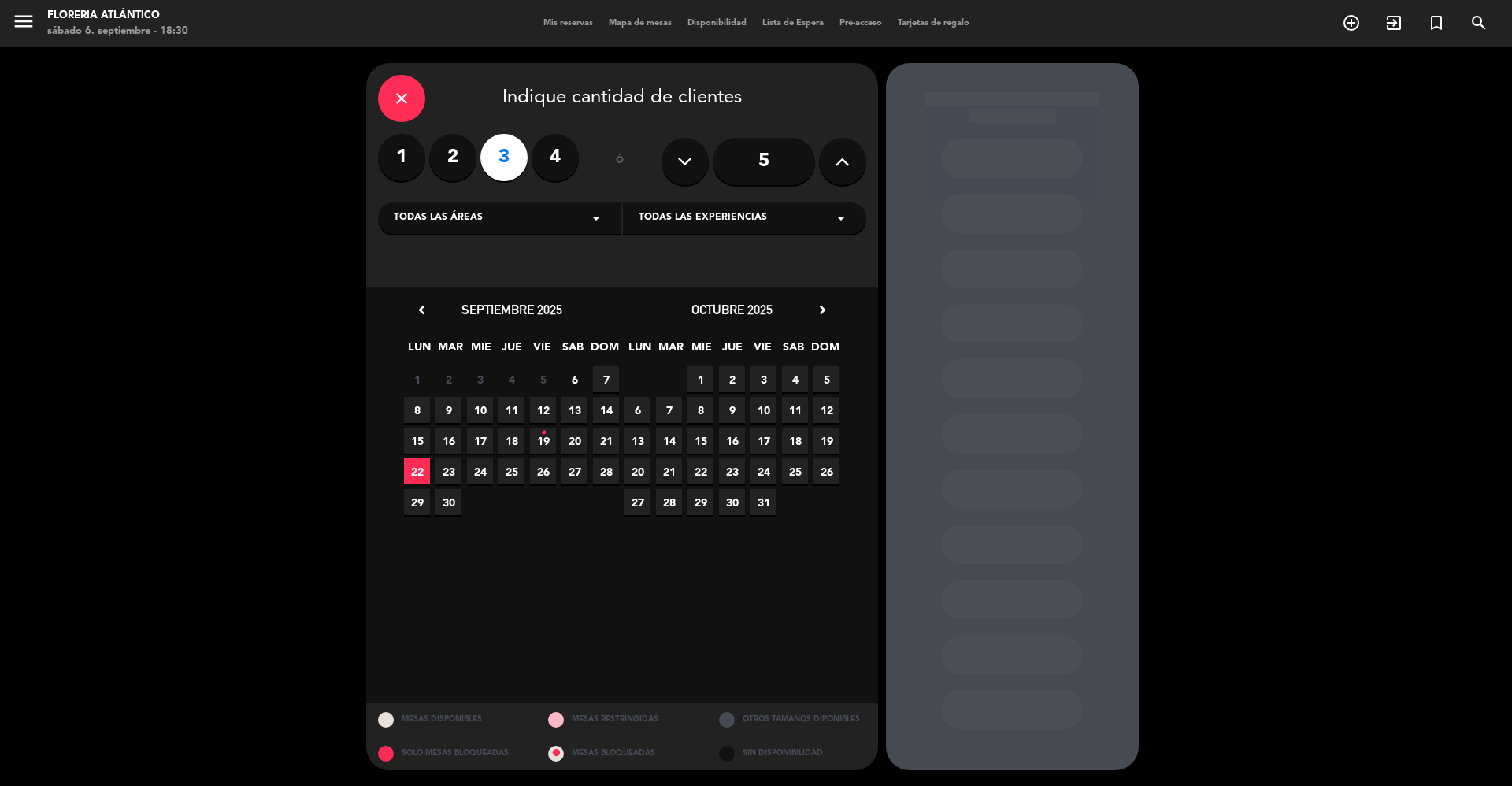
click at [763, 407] on span "10" at bounding box center [763, 409] width 26 height 26
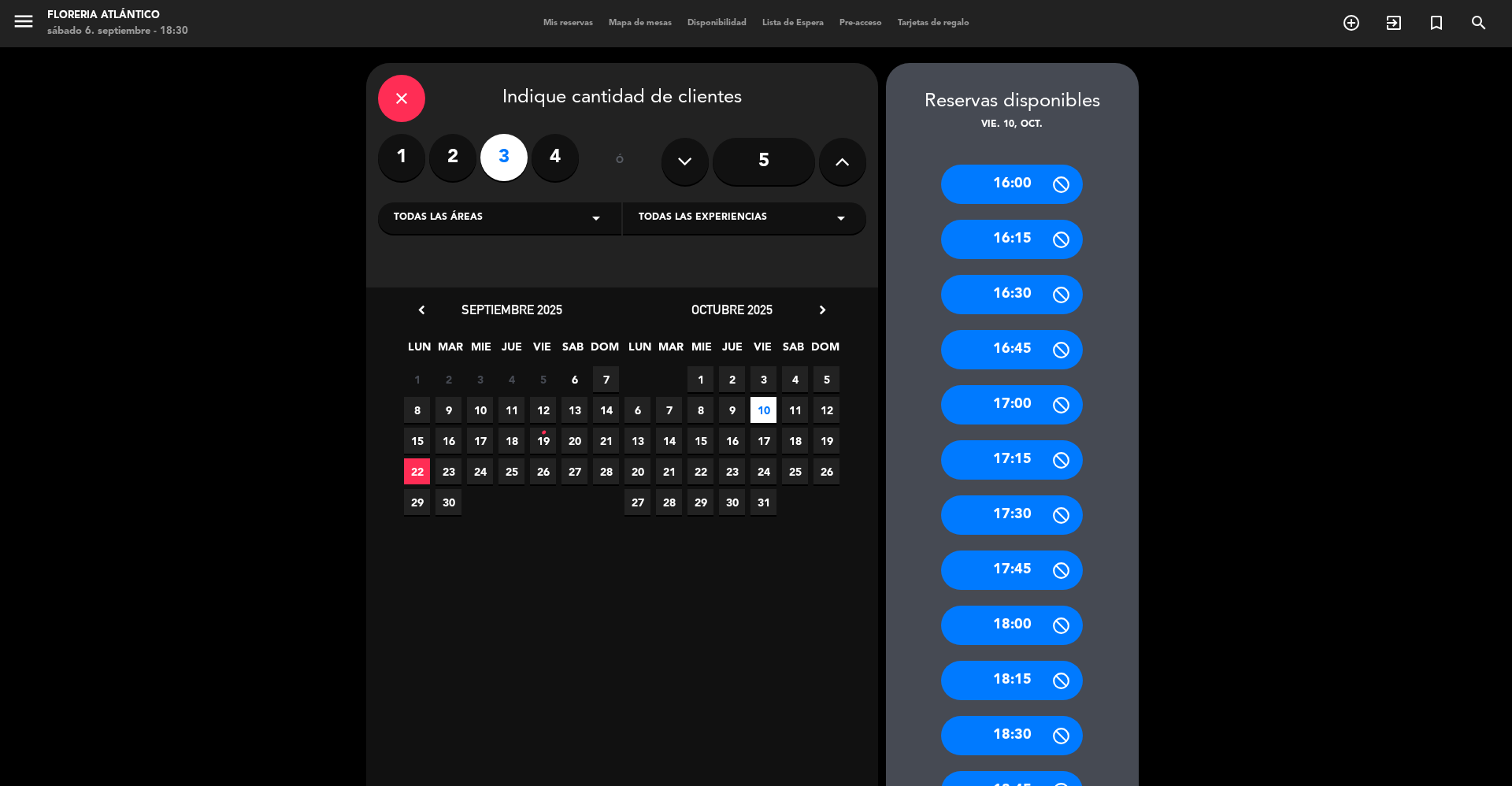
scroll to position [630, 0]
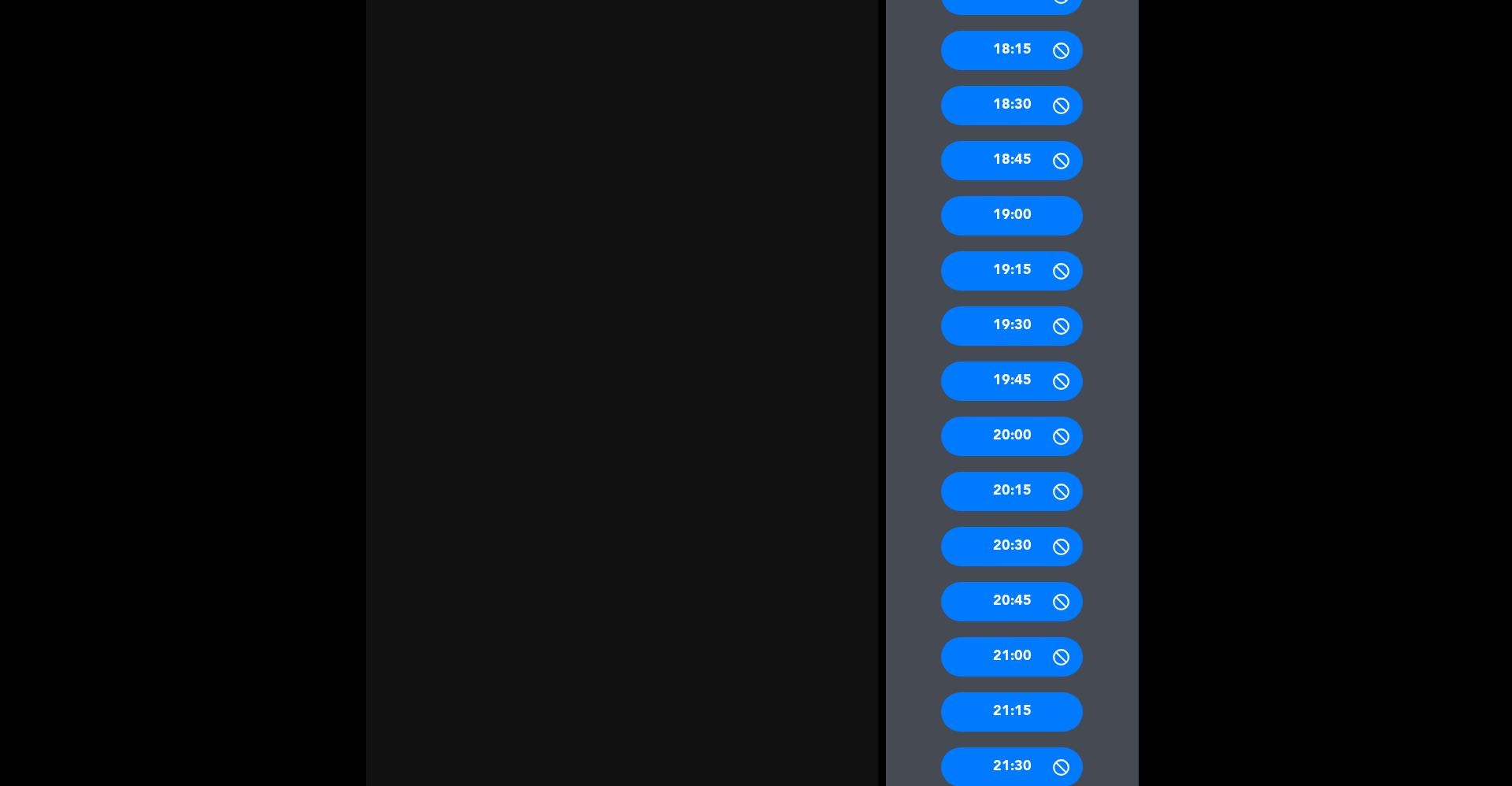
click at [1022, 703] on div "21:15" at bounding box center [1012, 711] width 141 height 39
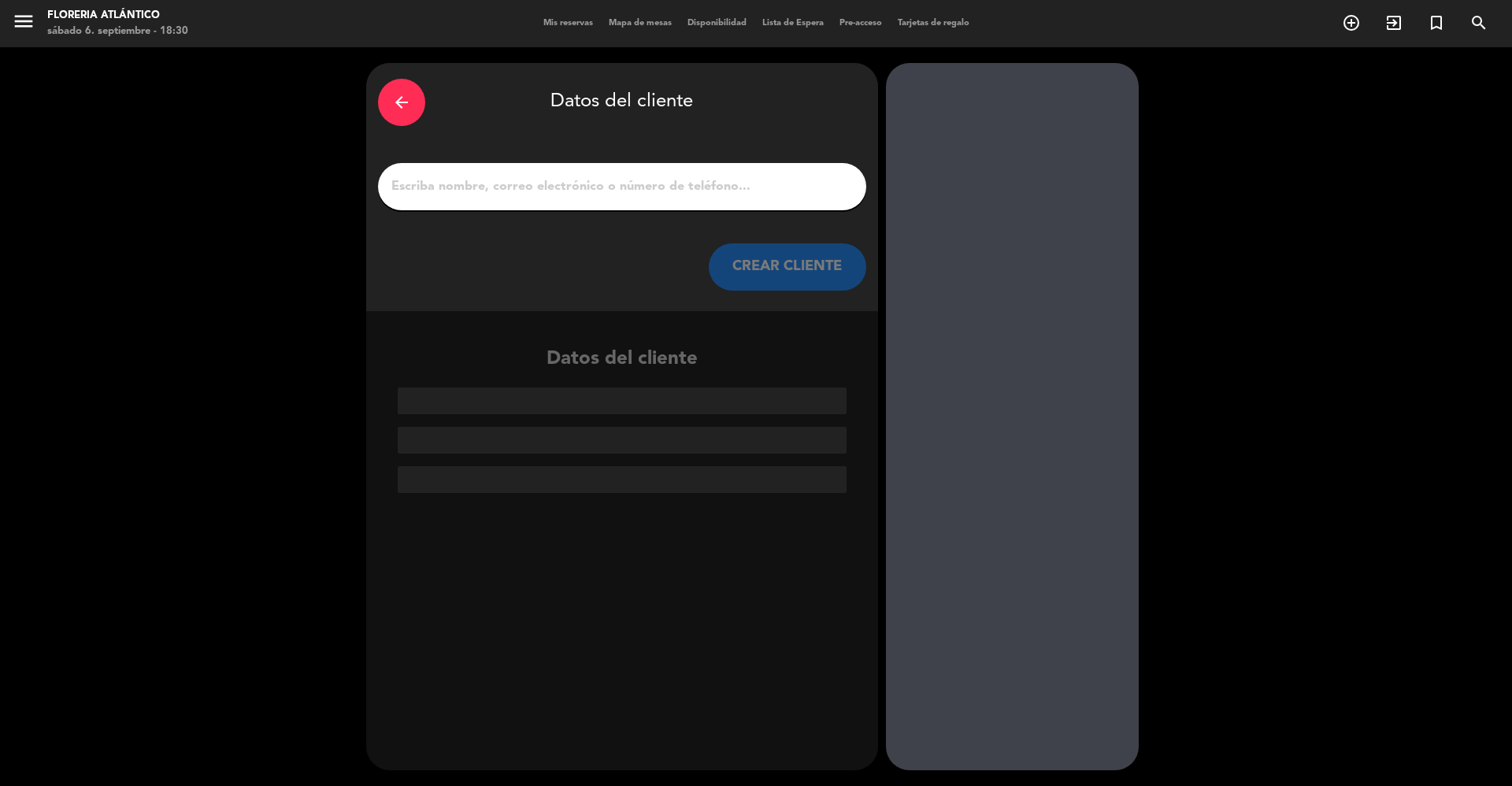
scroll to position [0, 0]
click at [439, 202] on div at bounding box center [621, 186] width 488 height 47
click at [439, 190] on input "1" at bounding box center [622, 186] width 464 height 22
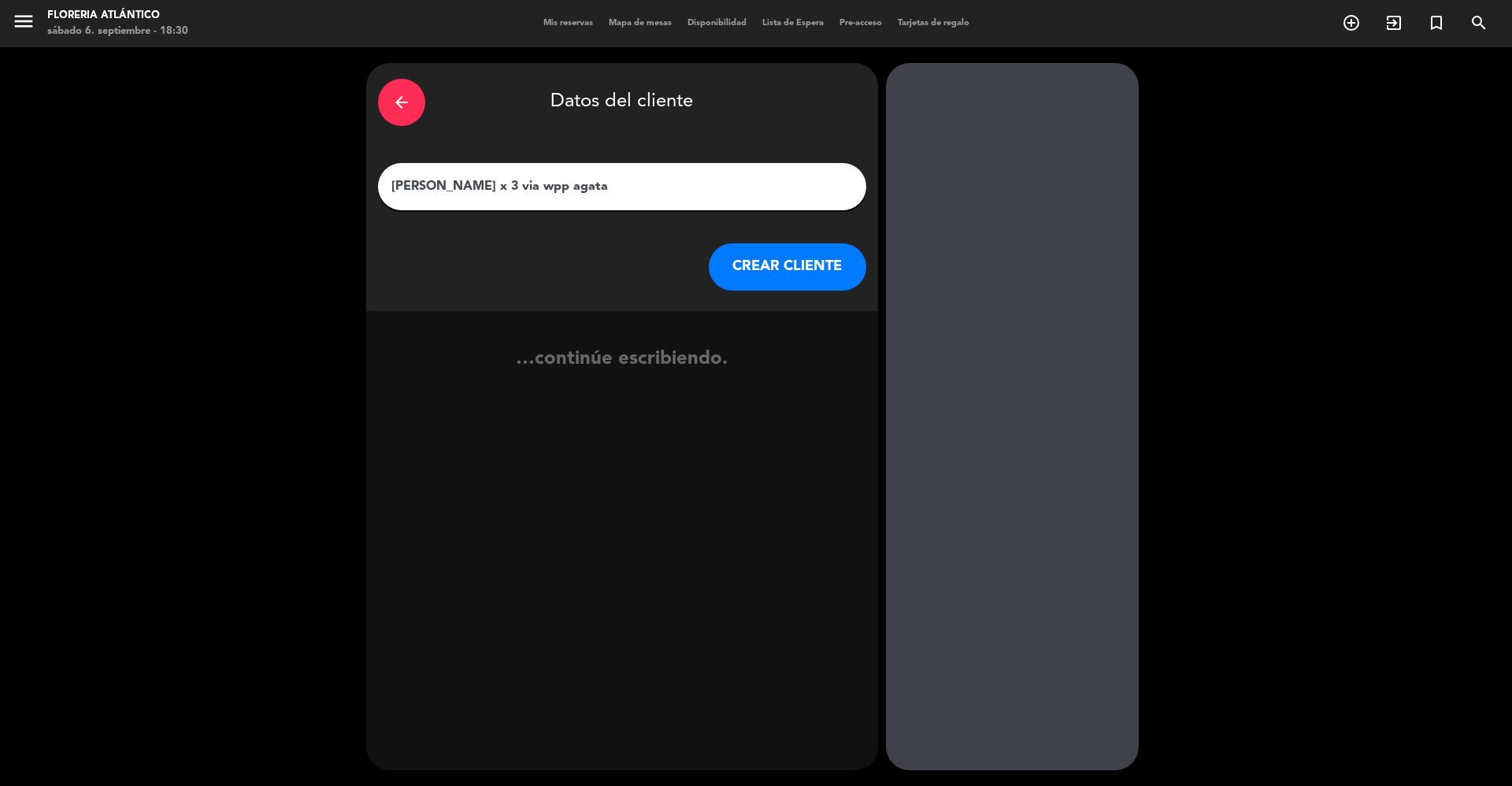
type input "[PERSON_NAME] x 3 via wpp agata"
click at [756, 297] on div "arrow_back Datos del cliente [PERSON_NAME] x 3 via wpp [PERSON_NAME] CLIENTE" at bounding box center [622, 187] width 512 height 249
click at [745, 263] on button "CREAR CLIENTE" at bounding box center [788, 267] width 158 height 47
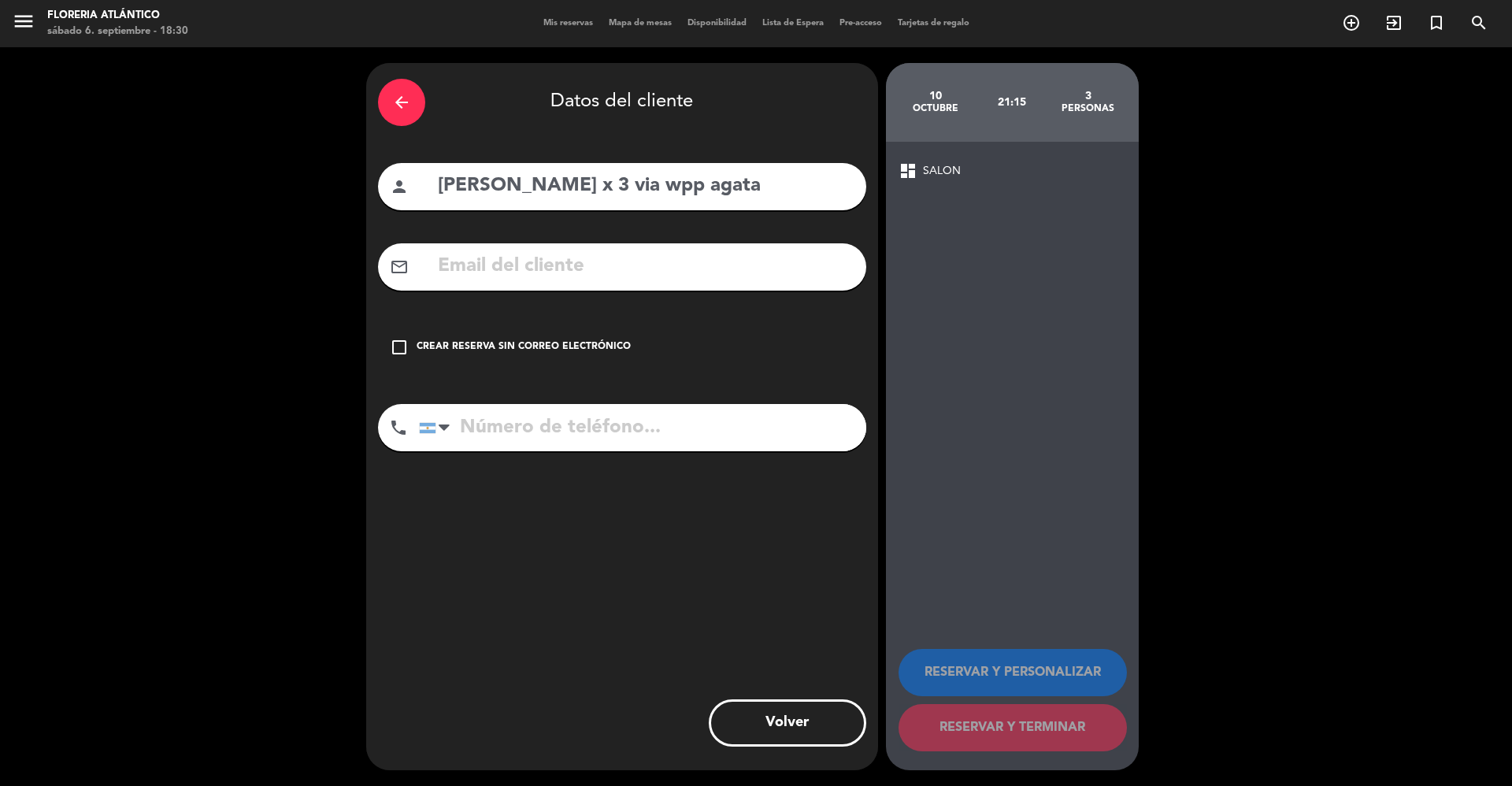
click at [671, 433] on input "tel" at bounding box center [642, 427] width 447 height 47
paste input "+"
click at [457, 426] on input "tel" at bounding box center [642, 427] width 447 height 47
click at [472, 423] on input "tel" at bounding box center [642, 427] width 447 height 47
type input "[PHONE_NUMBER]"
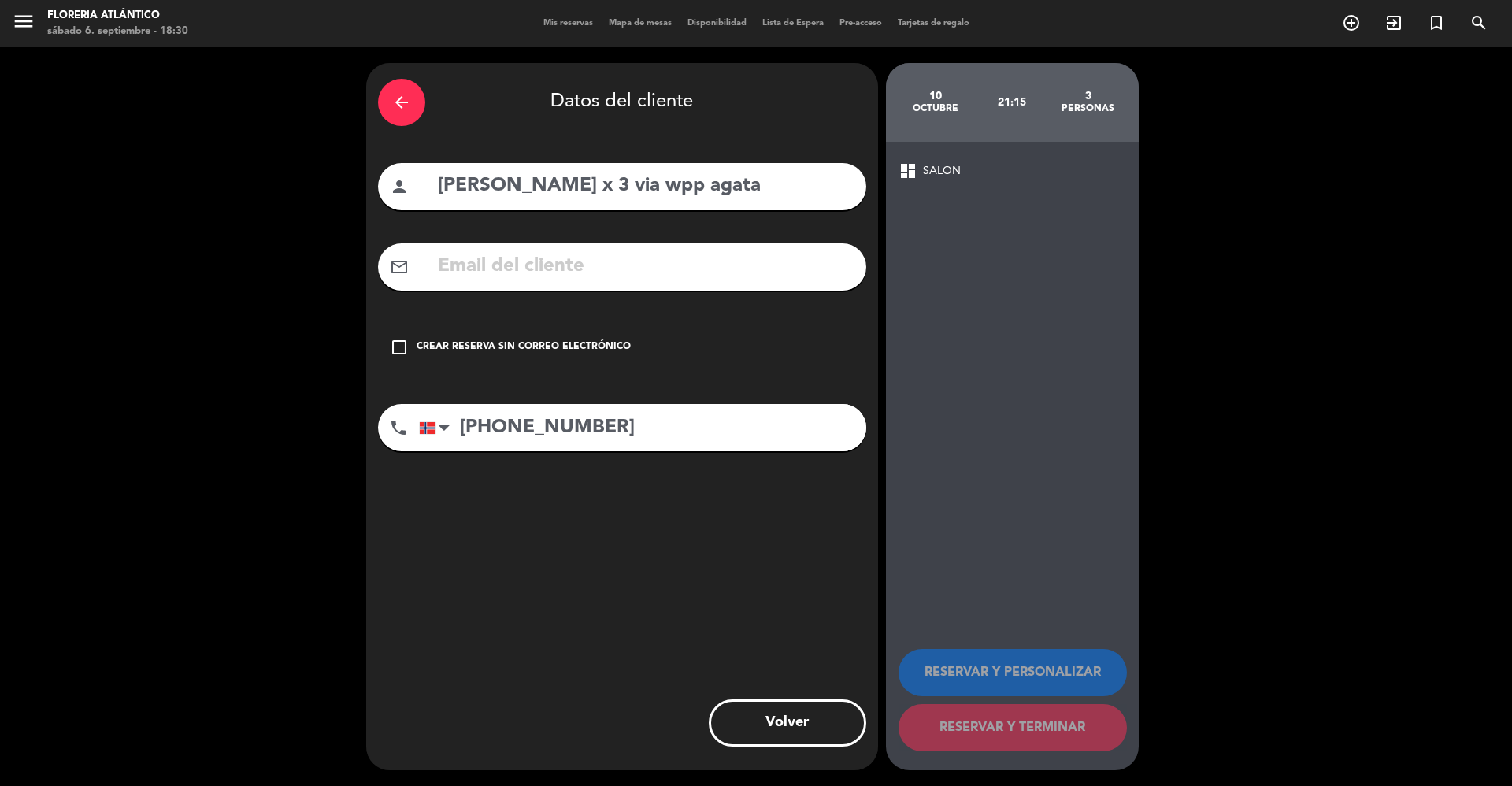
click at [569, 348] on div "Crear reserva sin correo electrónico" at bounding box center [524, 347] width 214 height 15
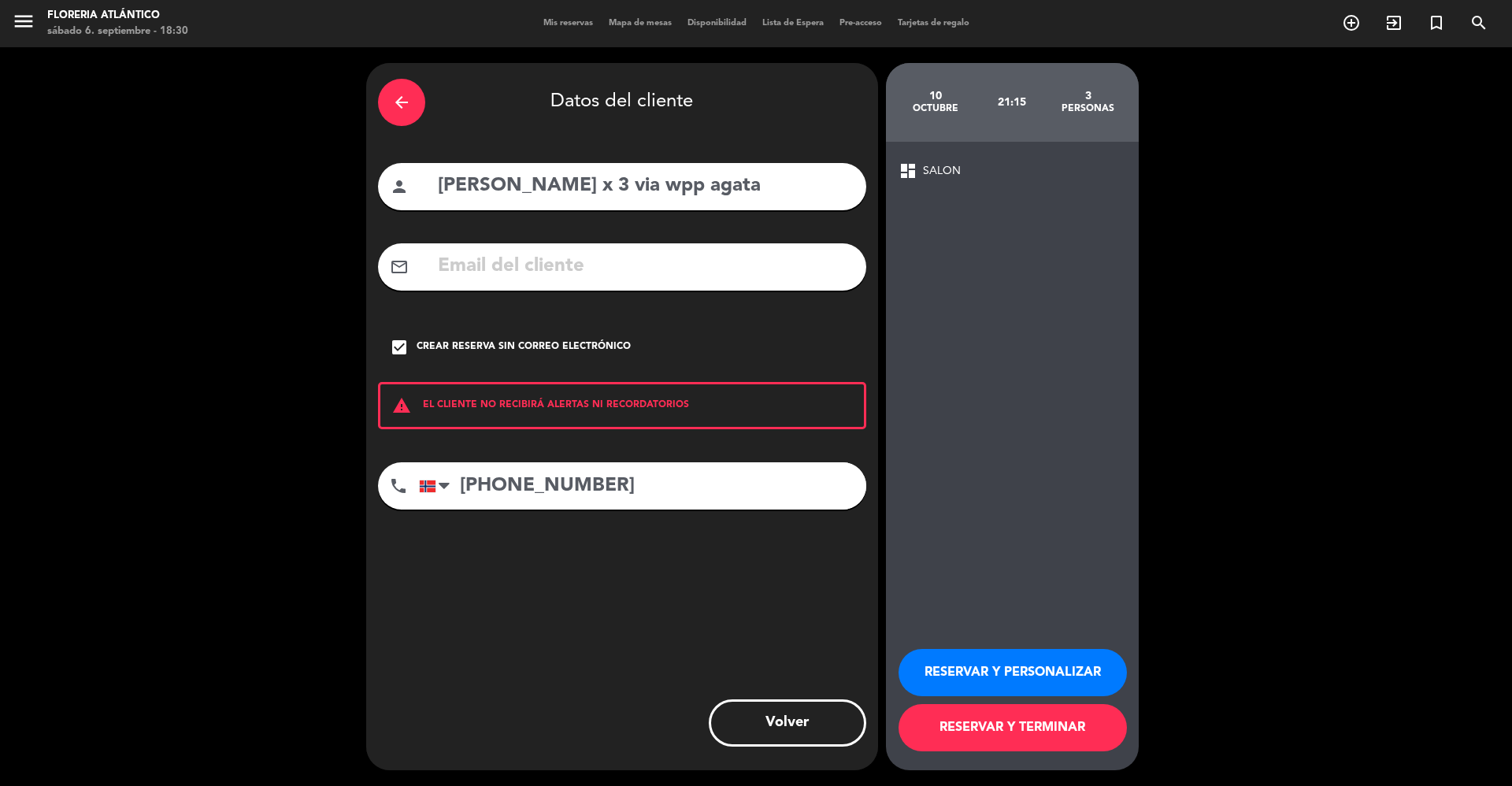
click at [928, 717] on button "RESERVAR Y TERMINAR" at bounding box center [1012, 728] width 228 height 47
